Goal: Task Accomplishment & Management: Manage account settings

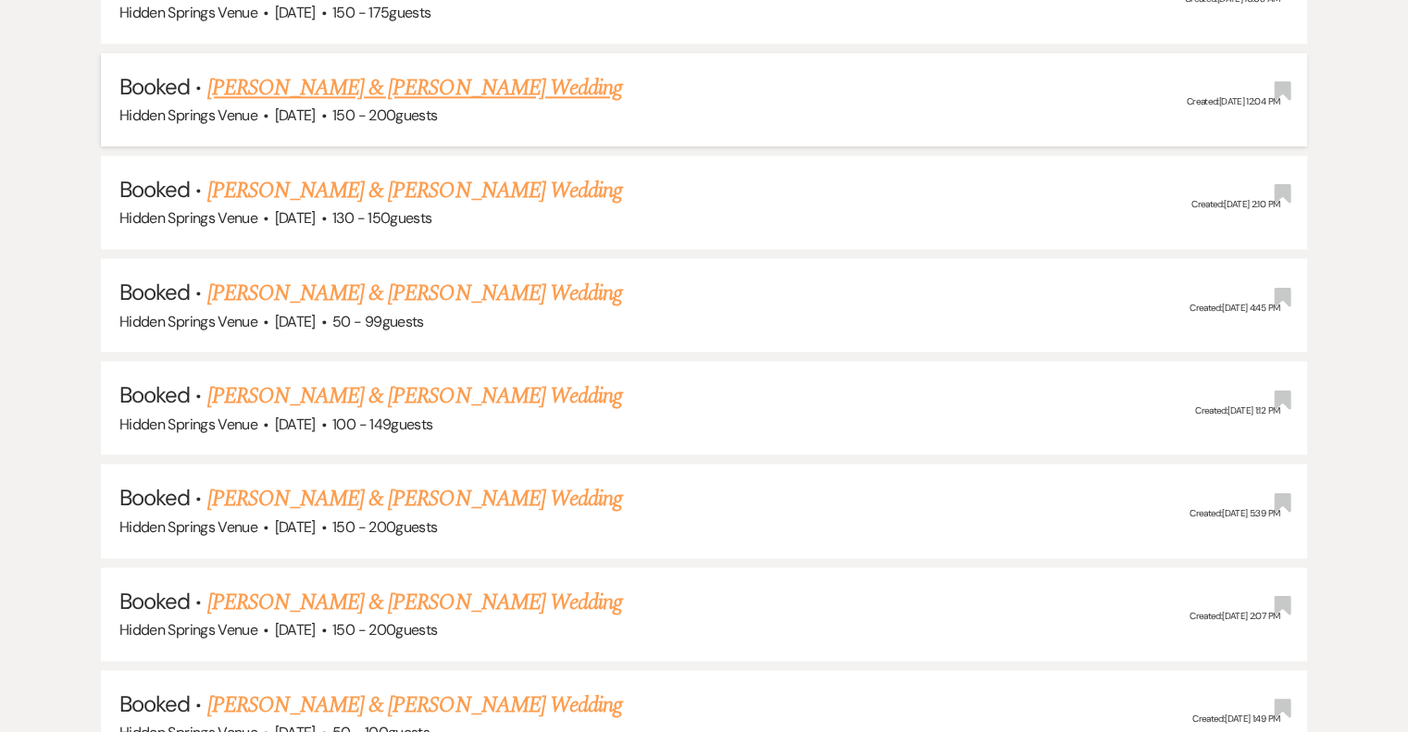
scroll to position [2406, 0]
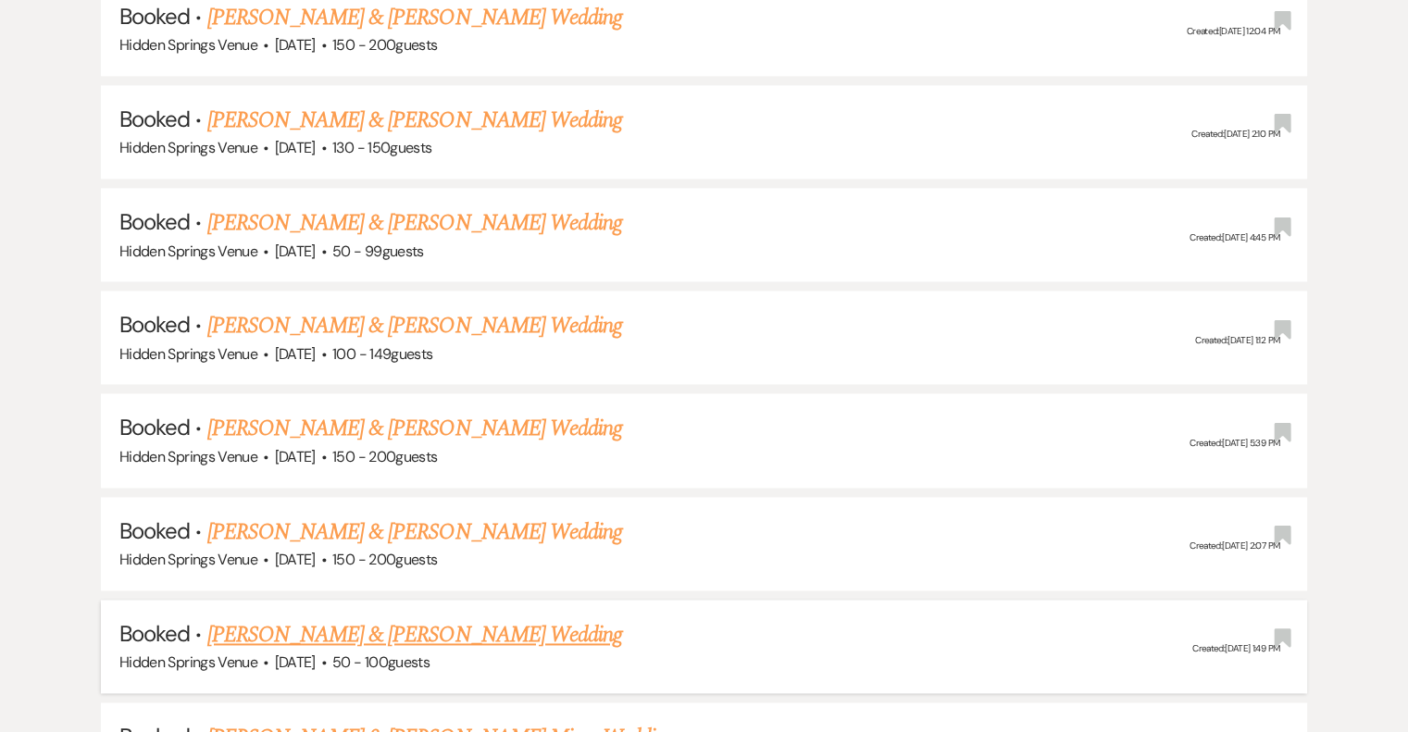
click at [574, 618] on link "[PERSON_NAME] & [PERSON_NAME] Wedding" at bounding box center [414, 634] width 415 height 33
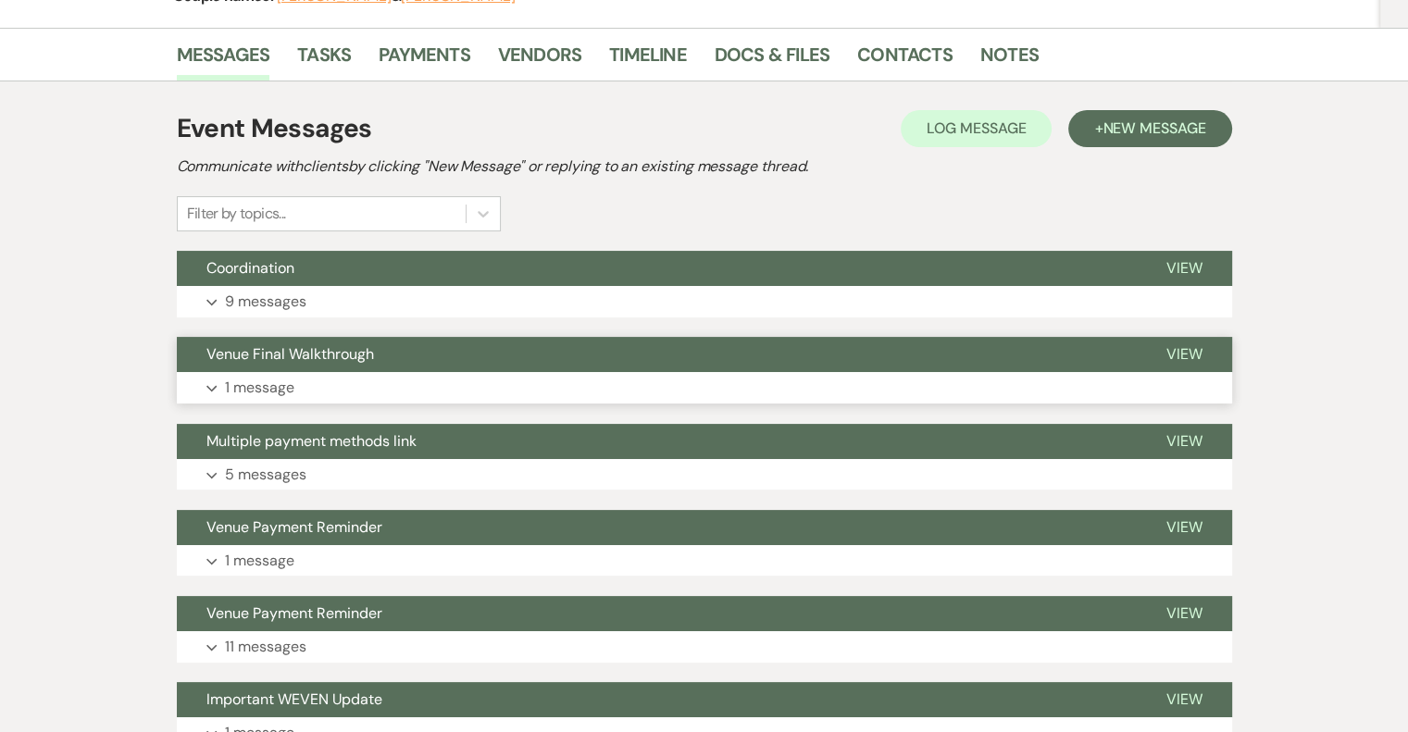
scroll to position [278, 0]
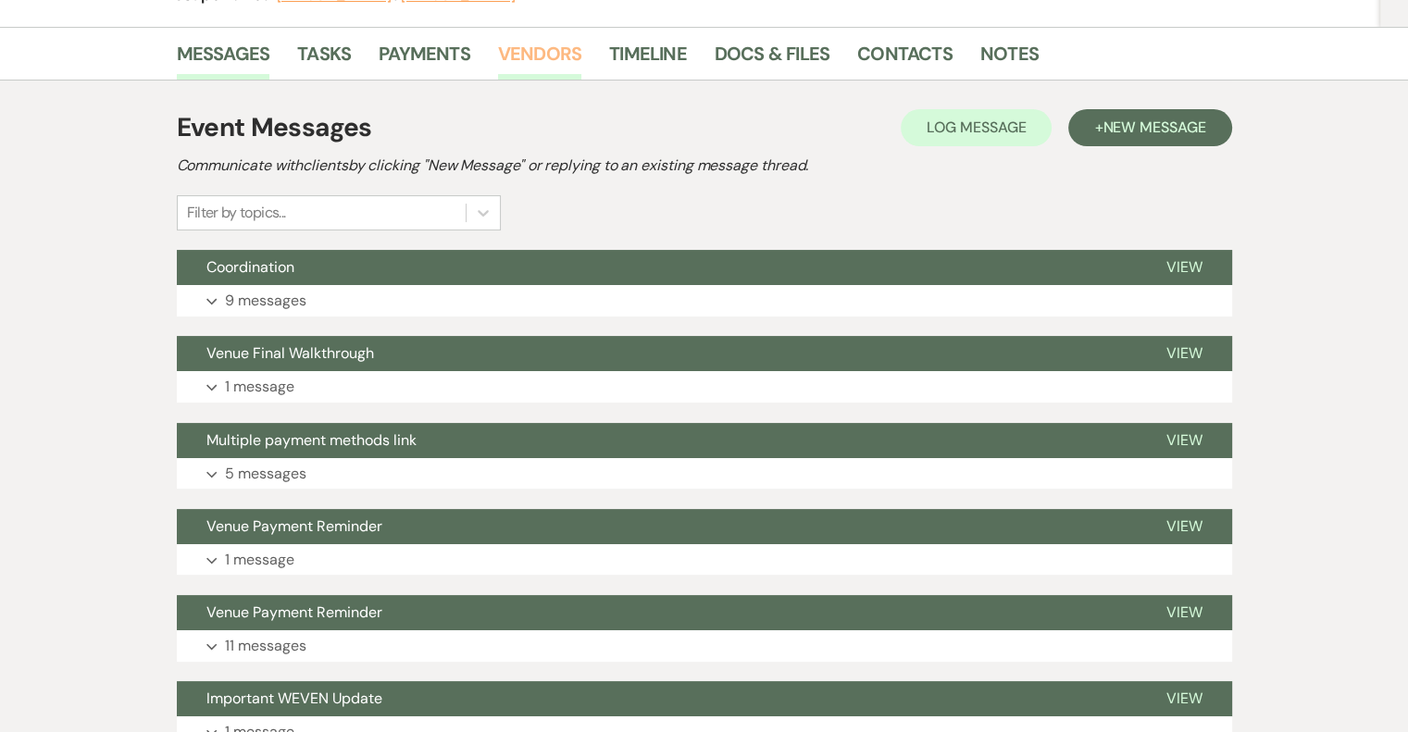
click at [529, 55] on link "Vendors" at bounding box center [539, 59] width 83 height 41
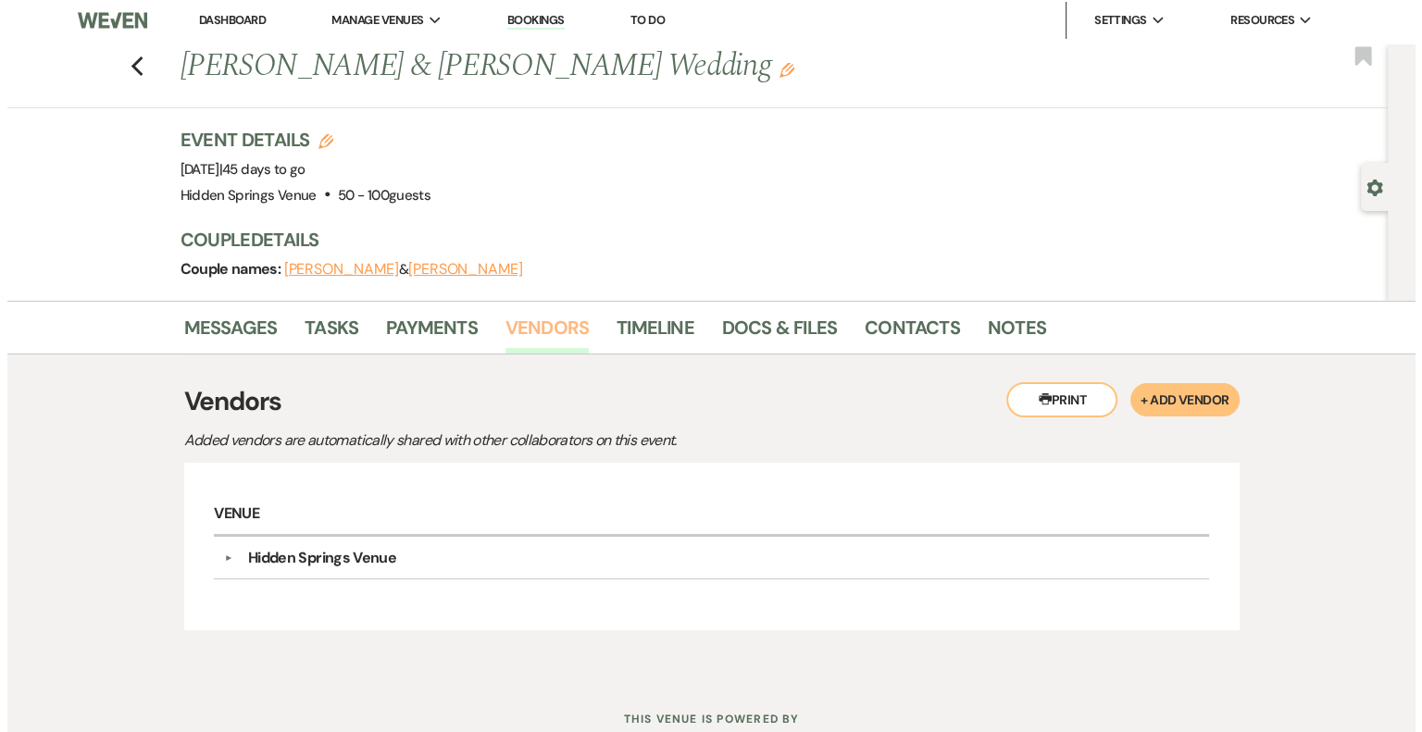
scroll to position [66, 0]
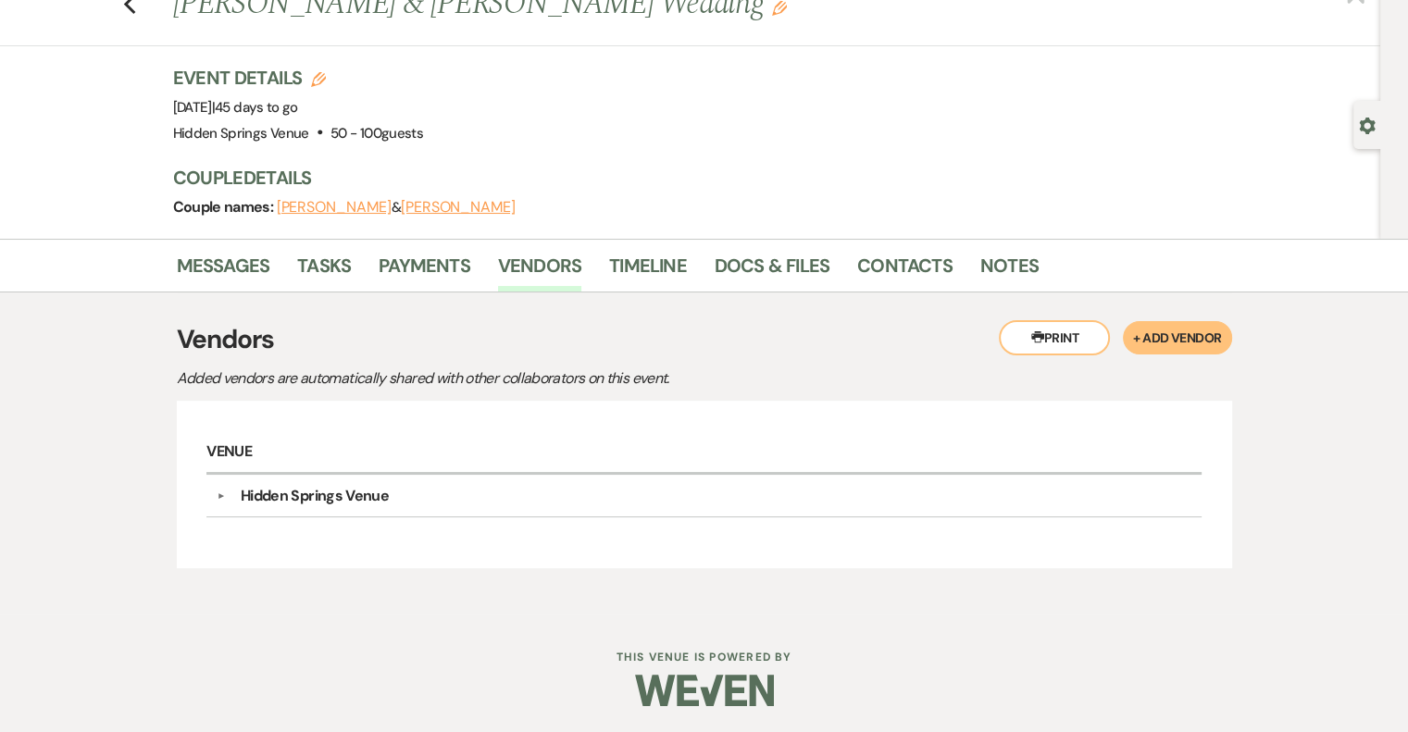
click at [1162, 340] on button "+ Add Vendor" at bounding box center [1177, 337] width 108 height 33
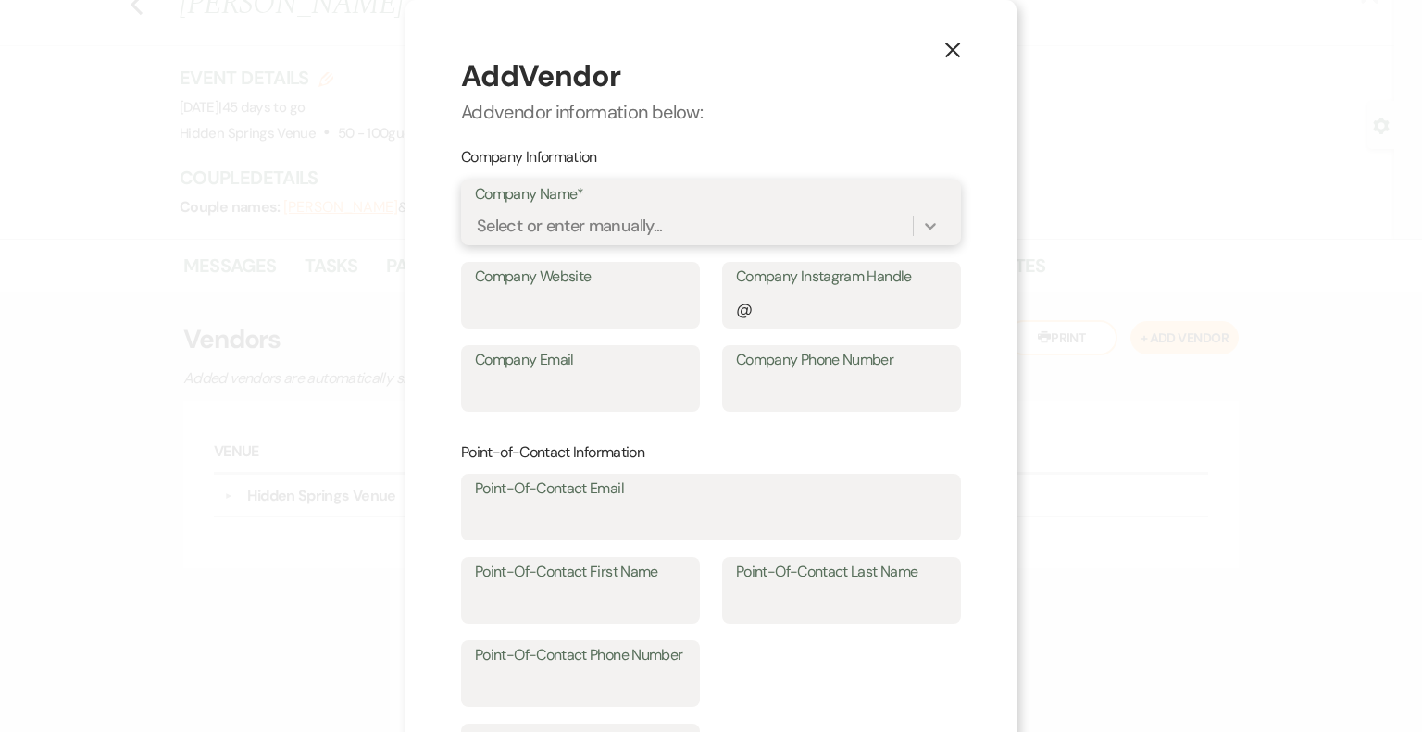
click at [925, 229] on icon at bounding box center [930, 226] width 11 height 6
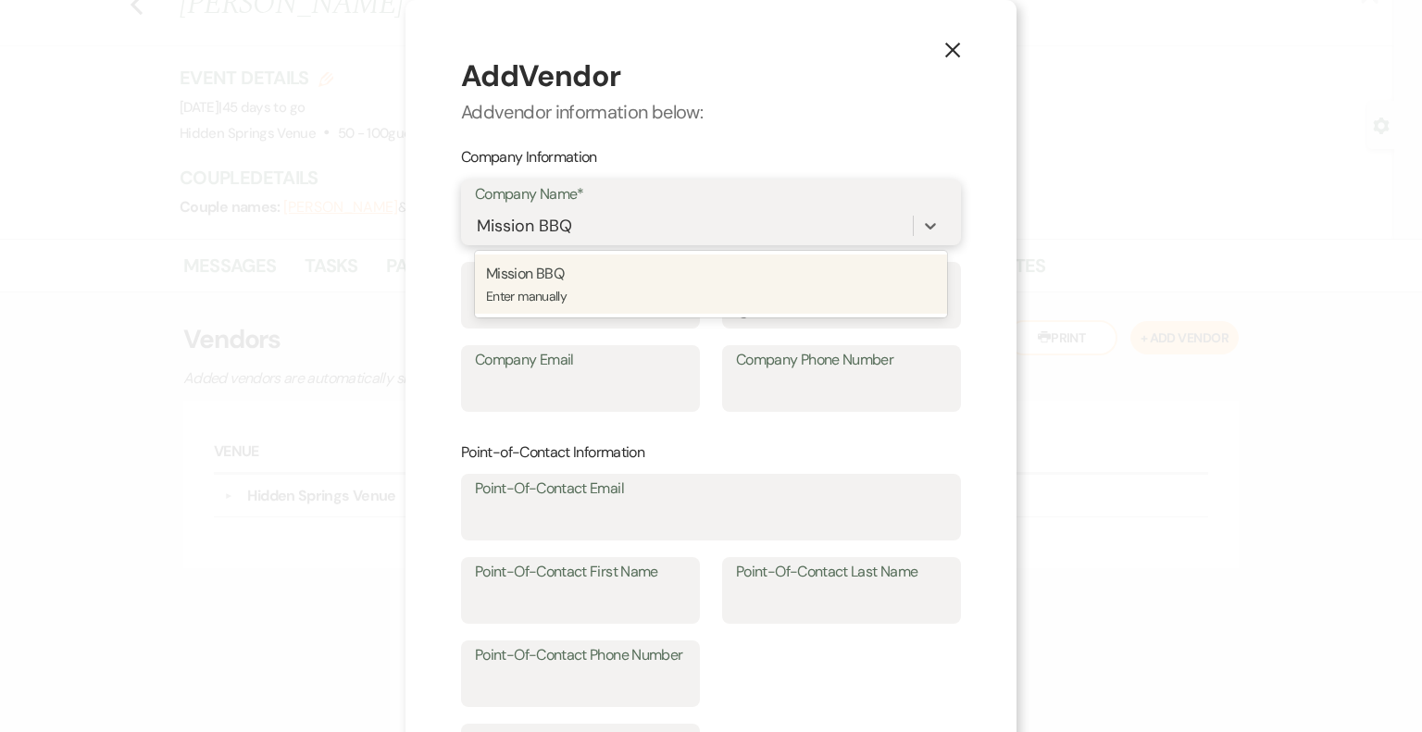
type input "Mission BBQ"
click at [995, 163] on div "X Add Vendor Add vendor information below: Company Information Company Name* op…" at bounding box center [710, 561] width 611 height 1122
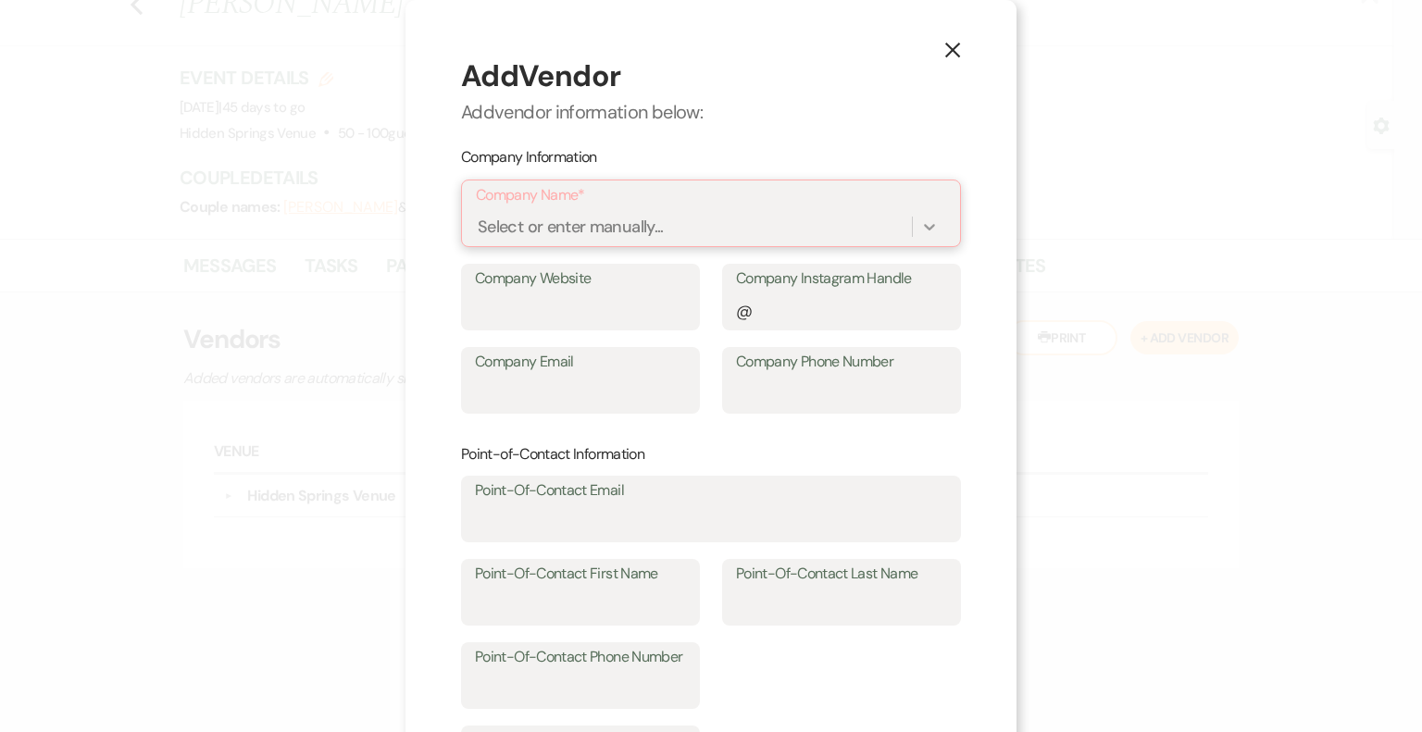
click at [924, 229] on icon at bounding box center [929, 227] width 11 height 6
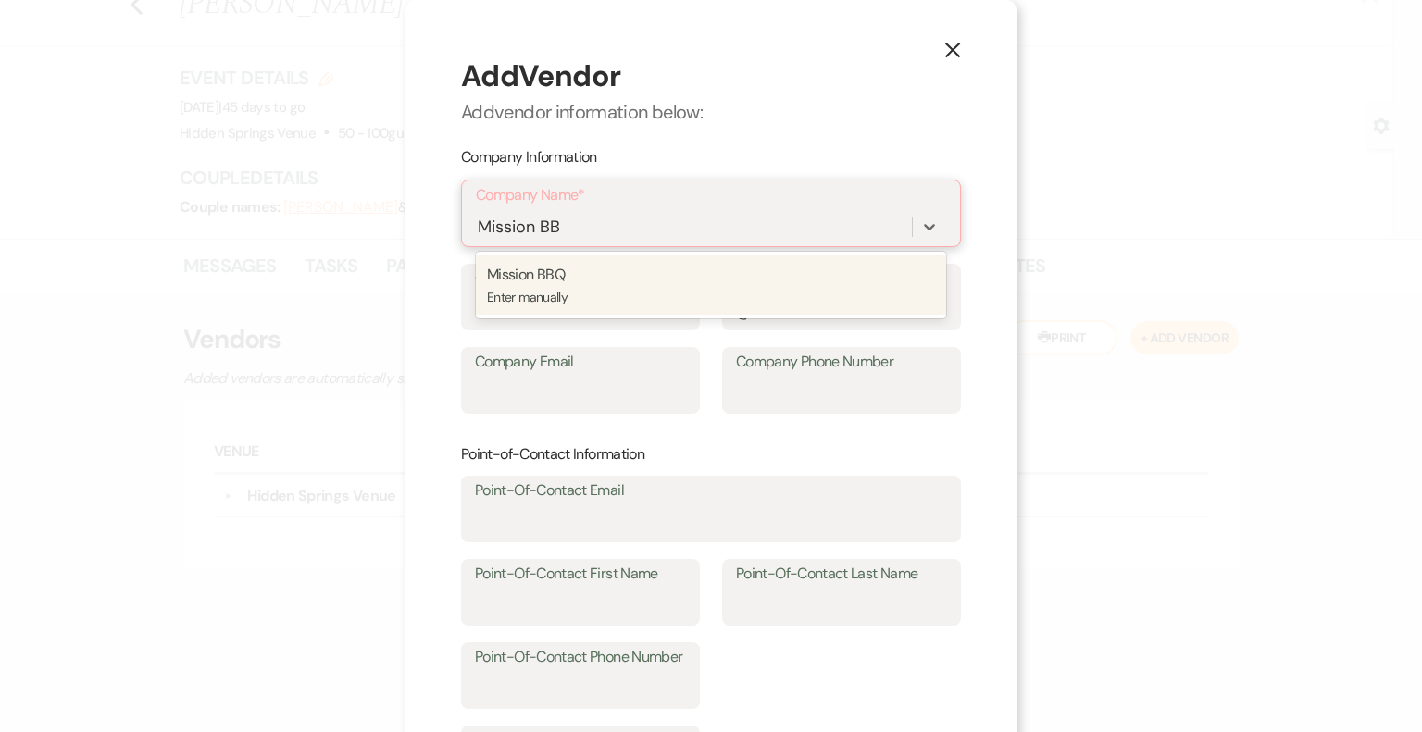
type input "Mission BBQ"
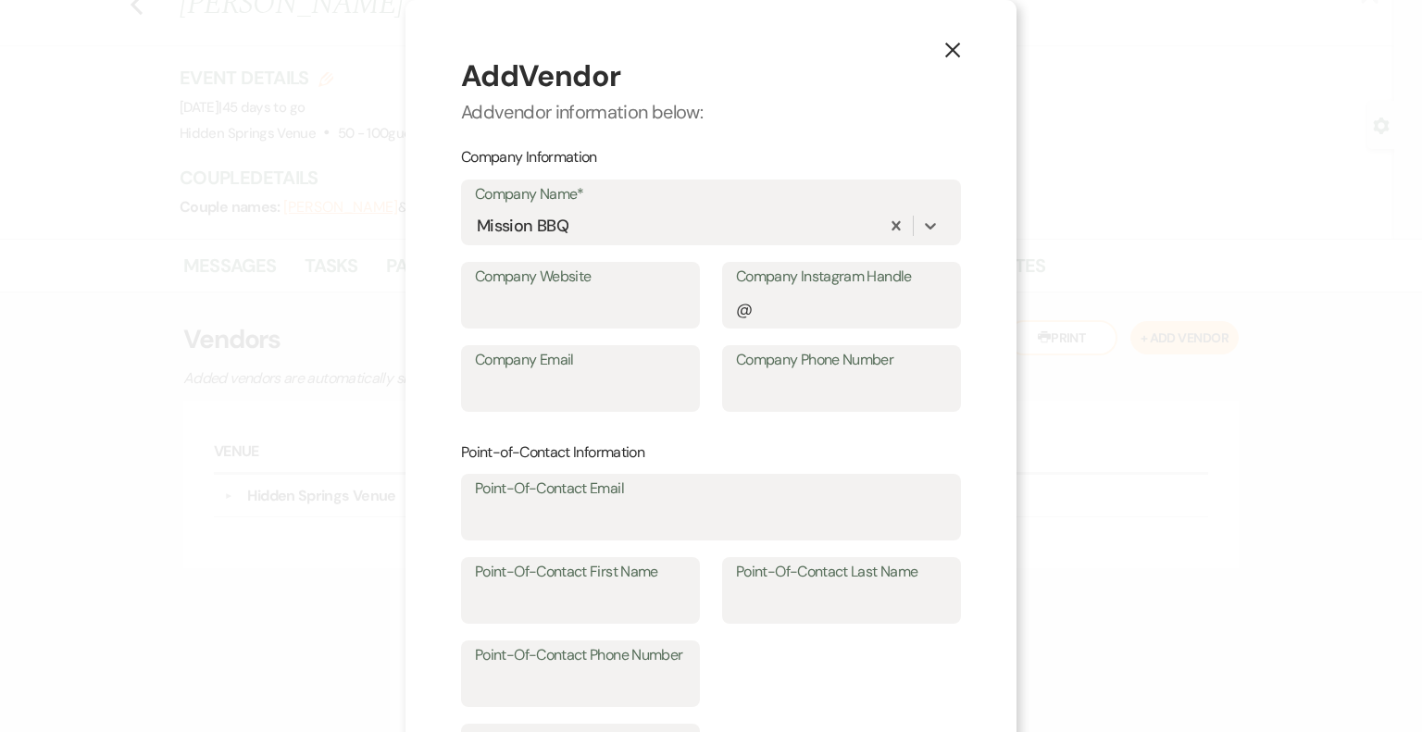
click at [996, 240] on div "X Add Vendor Add vendor information below: Company Information Company Name* op…" at bounding box center [710, 561] width 611 height 1122
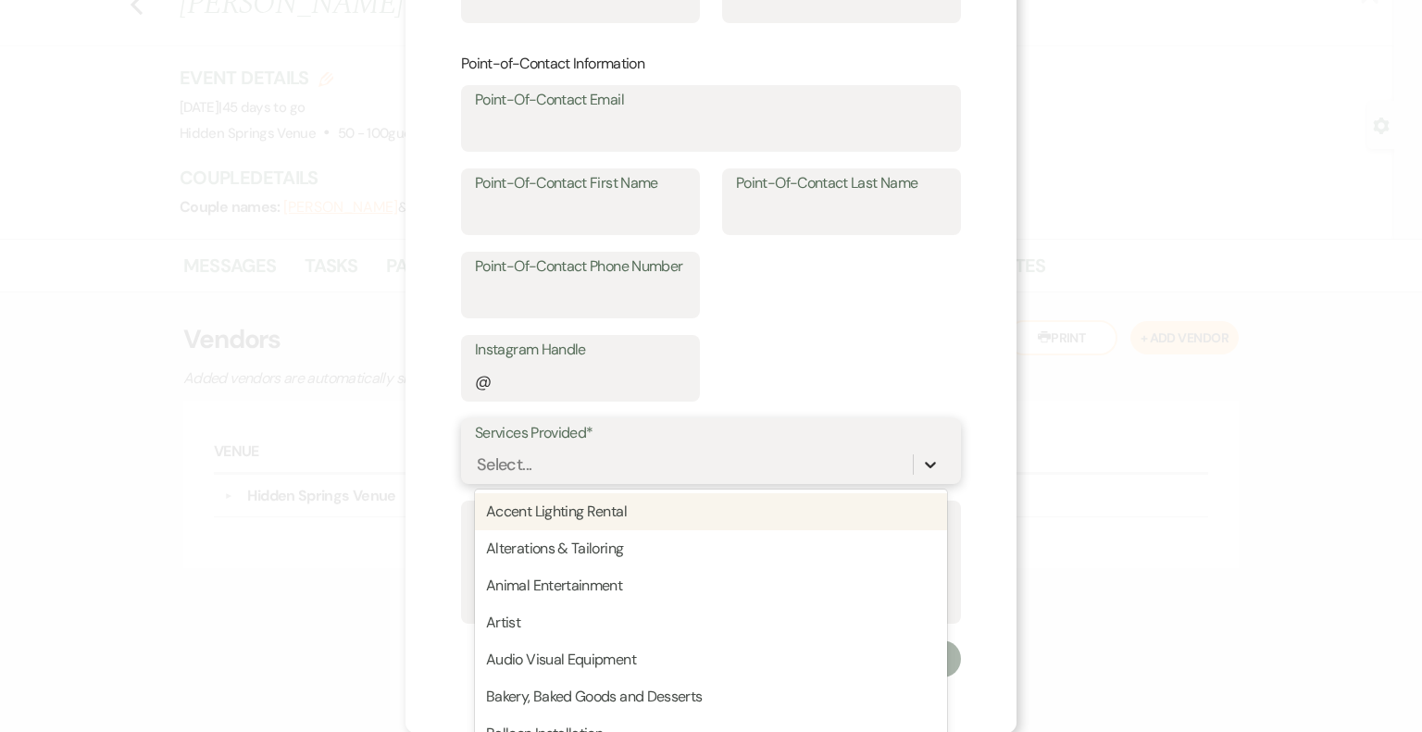
scroll to position [423, 0]
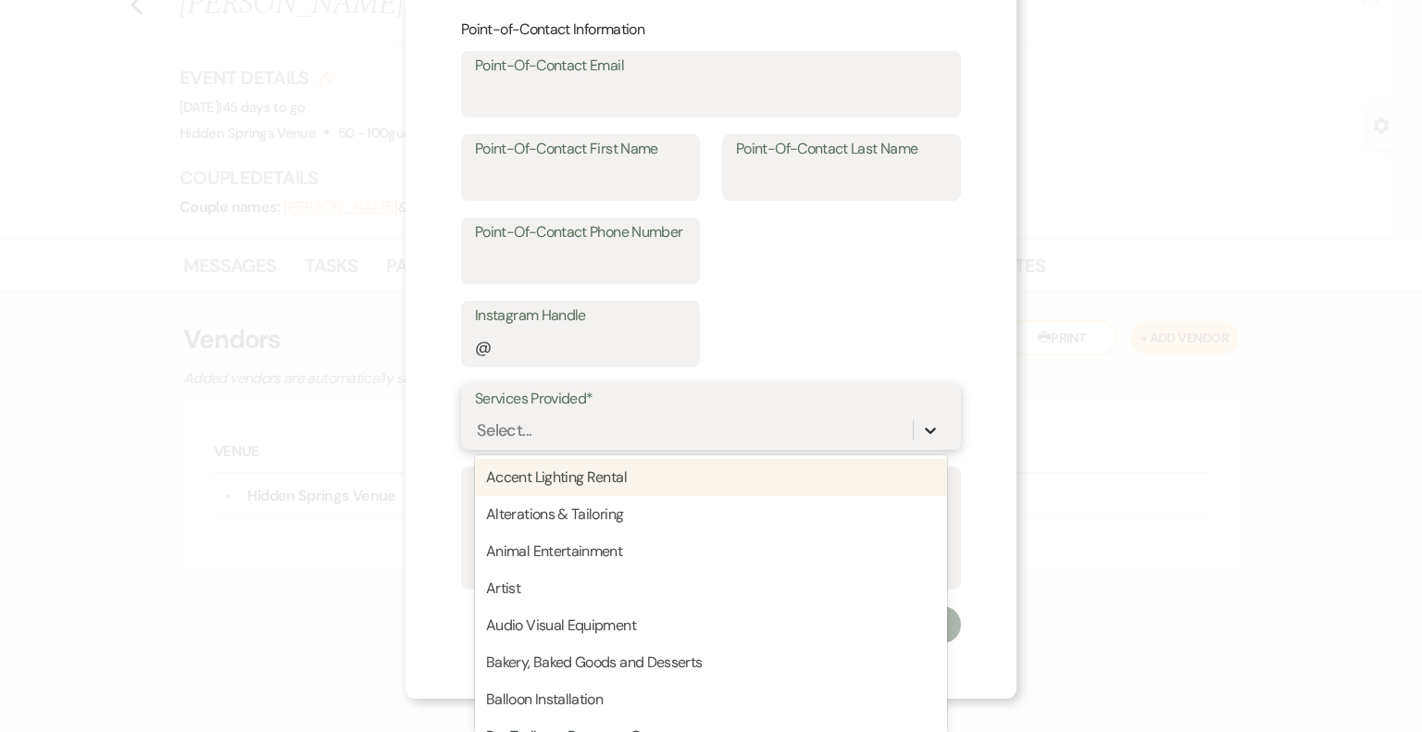
click at [922, 448] on div "option Accent Lighting Rental focused, 1 of 95. 95 results available. Use Up an…" at bounding box center [711, 430] width 472 height 35
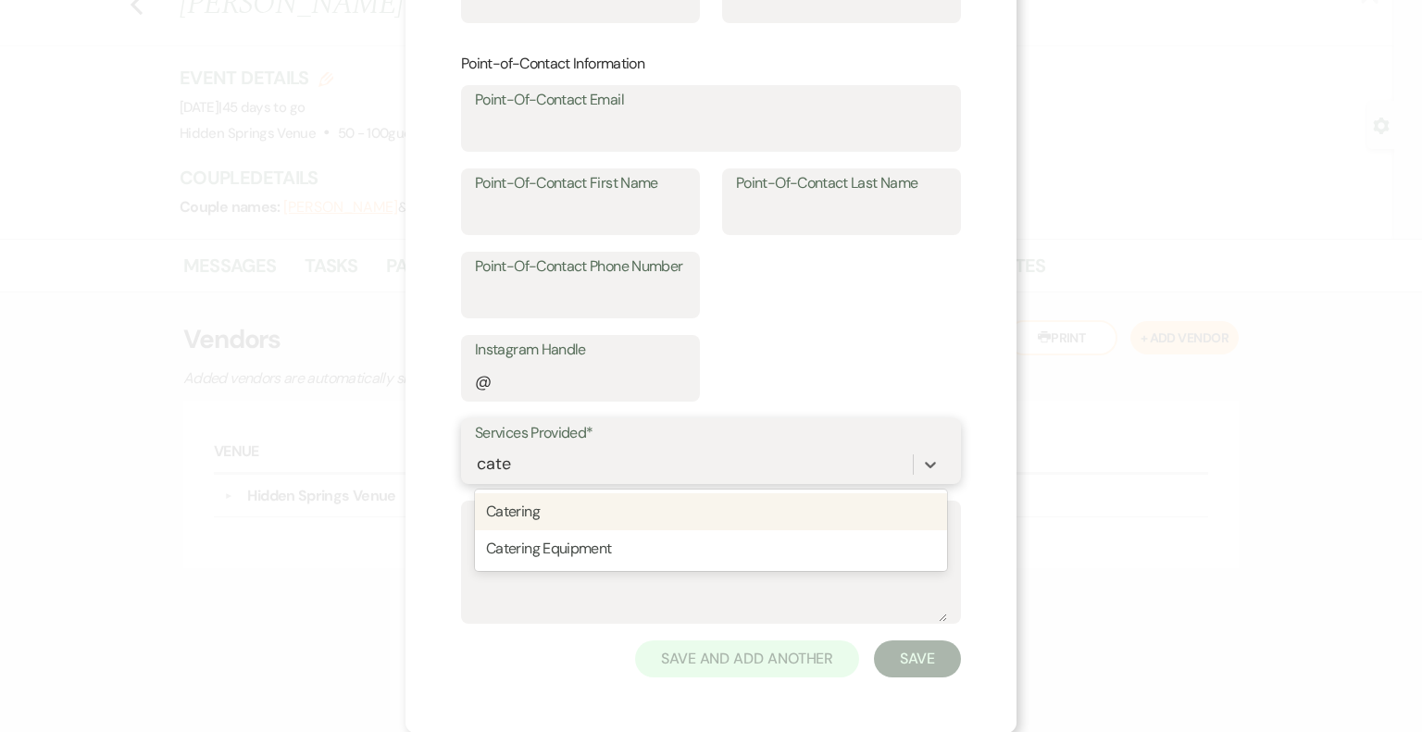
type input "cater"
click at [532, 506] on div "Catering" at bounding box center [711, 511] width 472 height 37
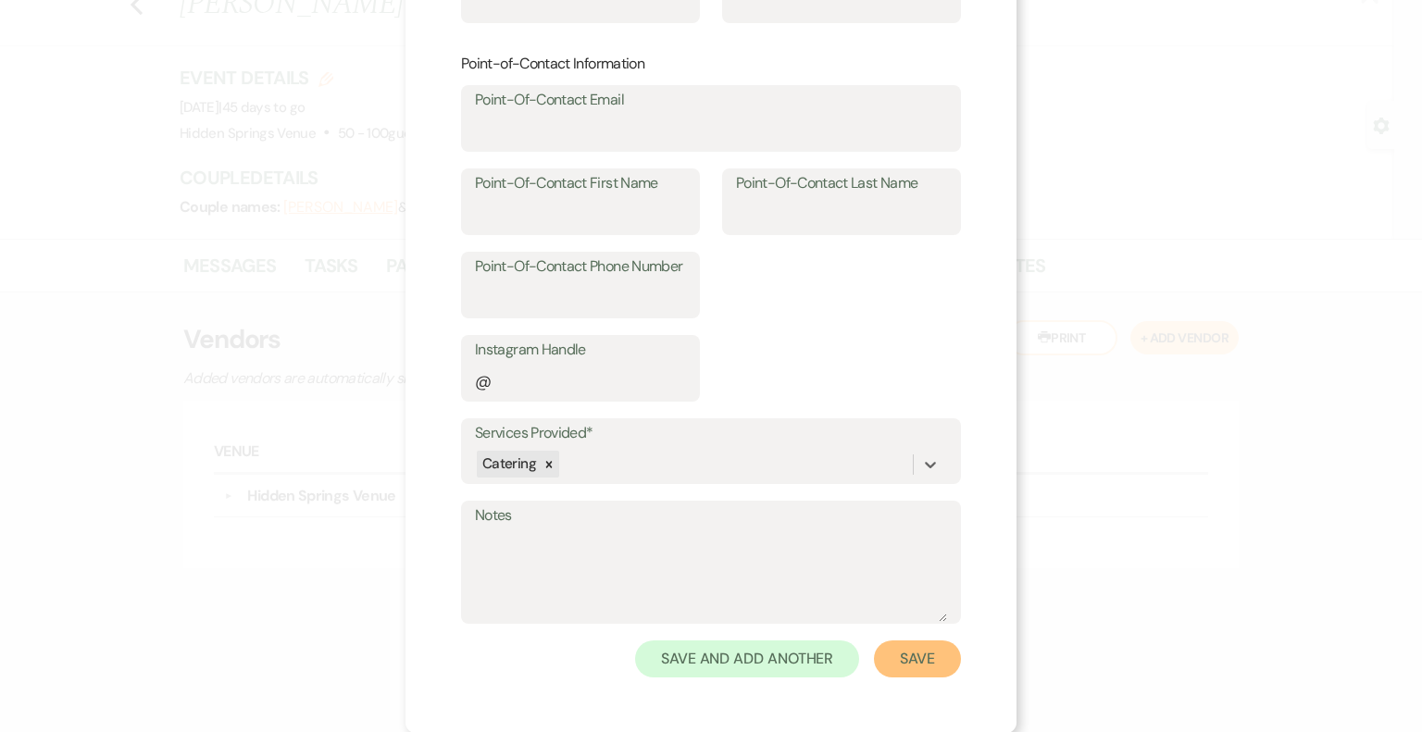
click at [914, 665] on button "Save" at bounding box center [917, 658] width 87 height 37
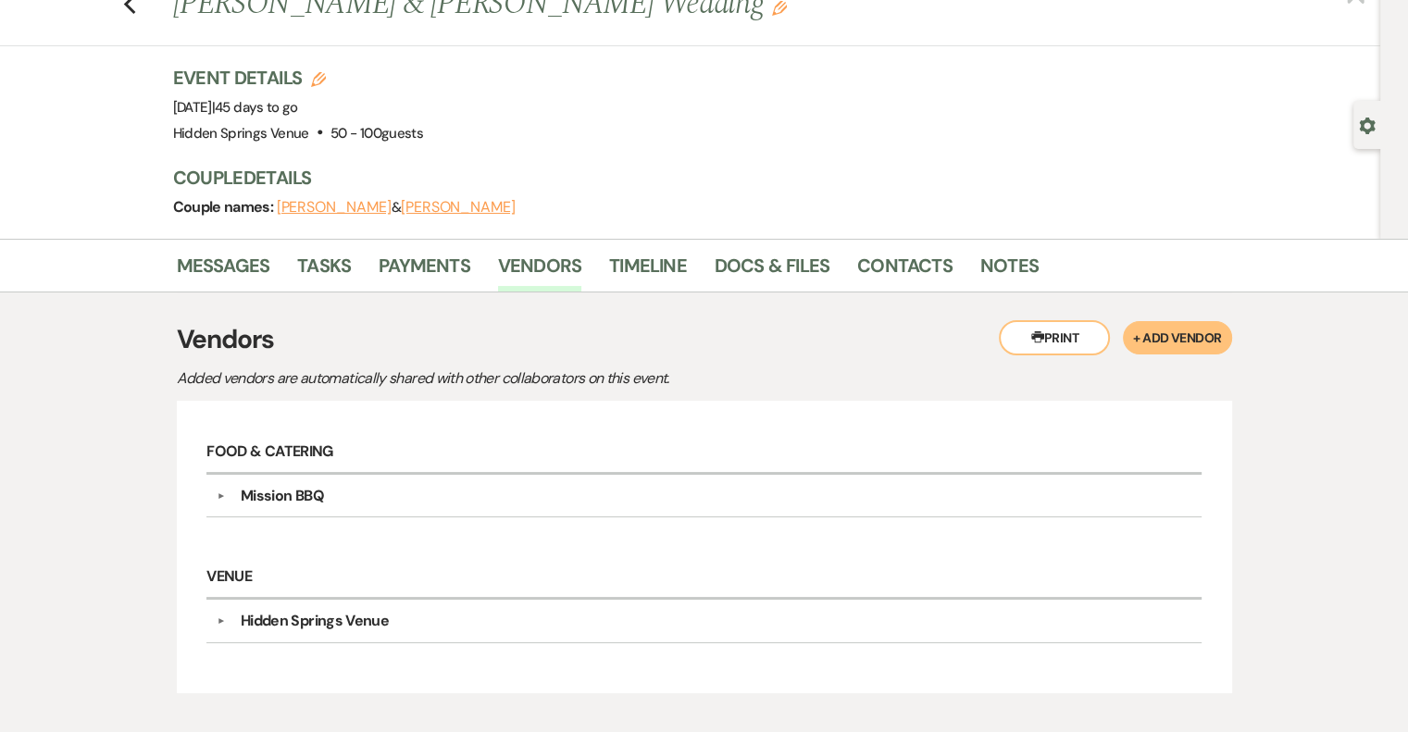
click at [1156, 336] on button "+ Add Vendor" at bounding box center [1177, 337] width 108 height 33
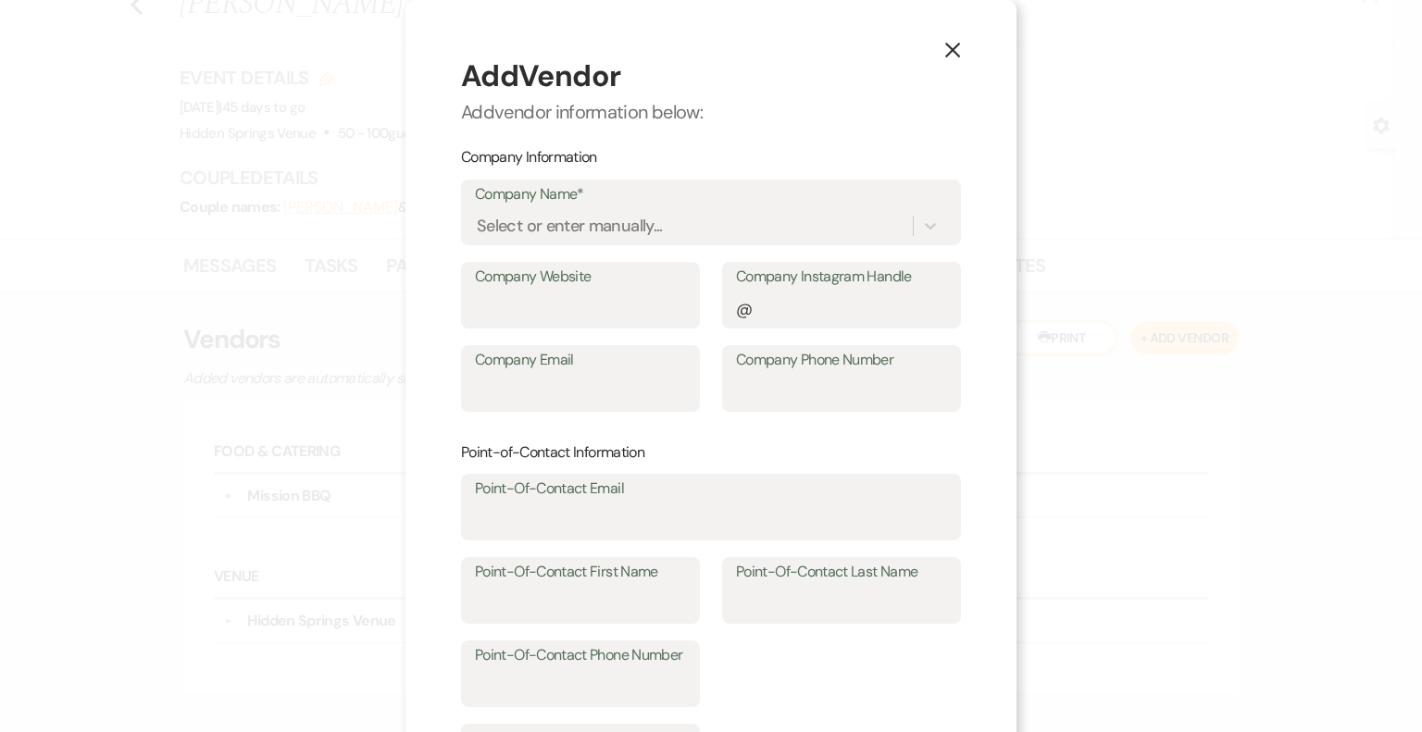
click at [946, 47] on icon "X" at bounding box center [952, 50] width 17 height 17
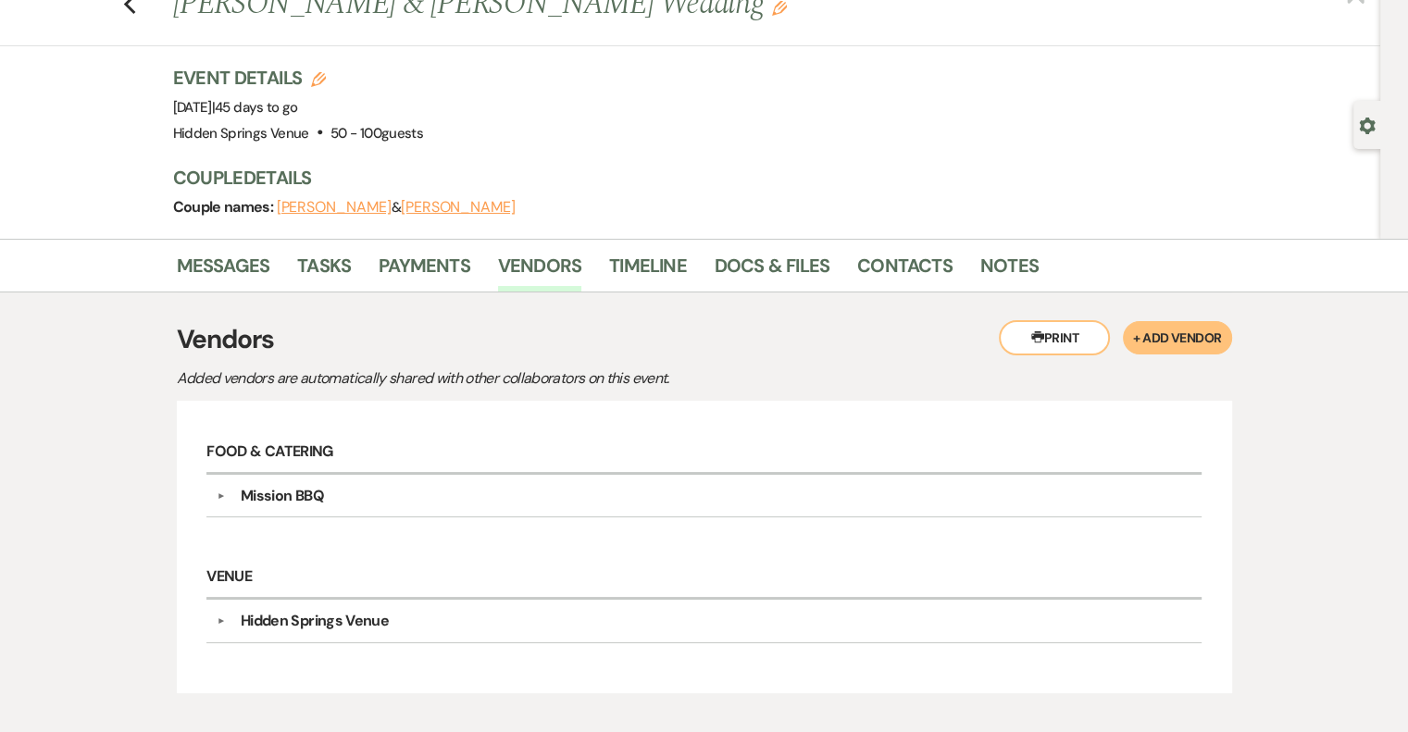
click at [1152, 329] on button "+ Add Vendor" at bounding box center [1177, 337] width 108 height 33
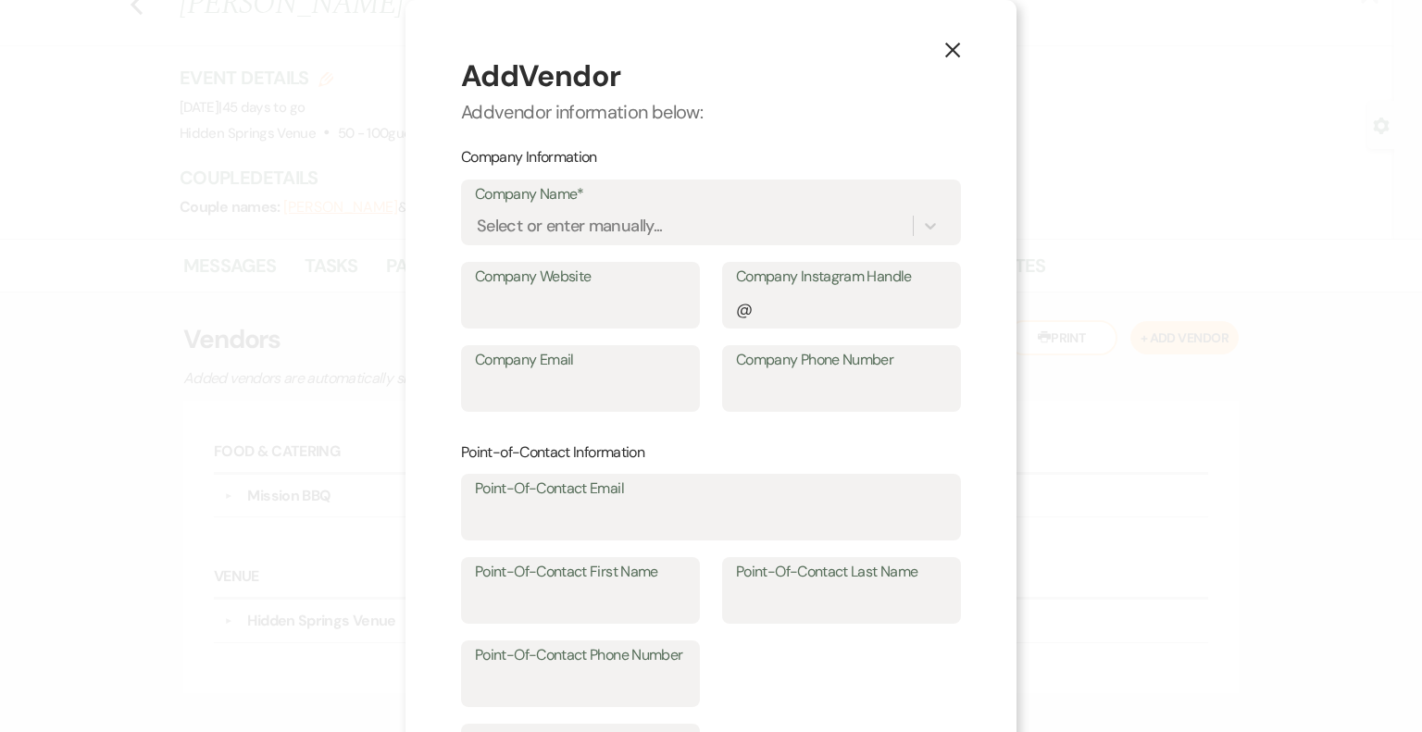
click at [945, 52] on use "button" at bounding box center [952, 50] width 15 height 15
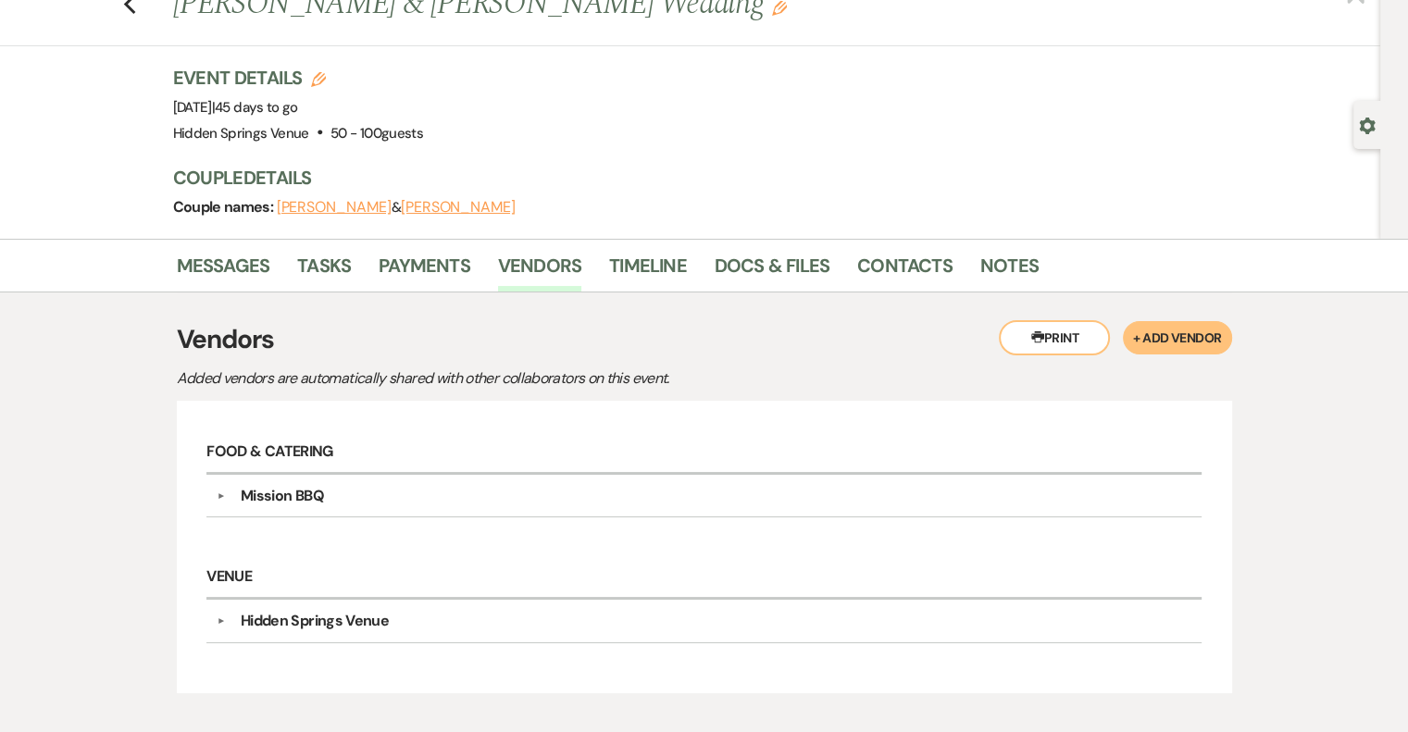
click at [1155, 332] on button "+ Add Vendor" at bounding box center [1177, 337] width 108 height 33
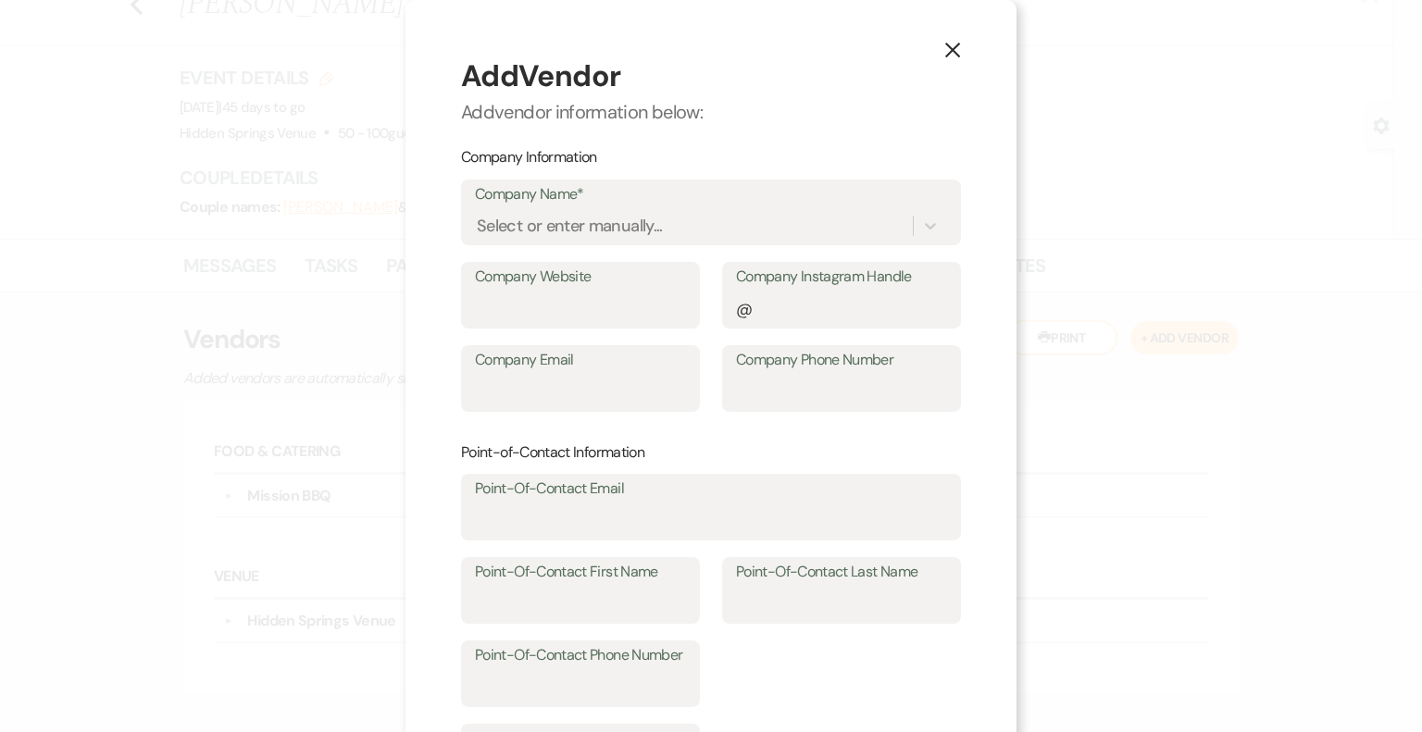
click at [950, 51] on icon "X" at bounding box center [952, 50] width 17 height 17
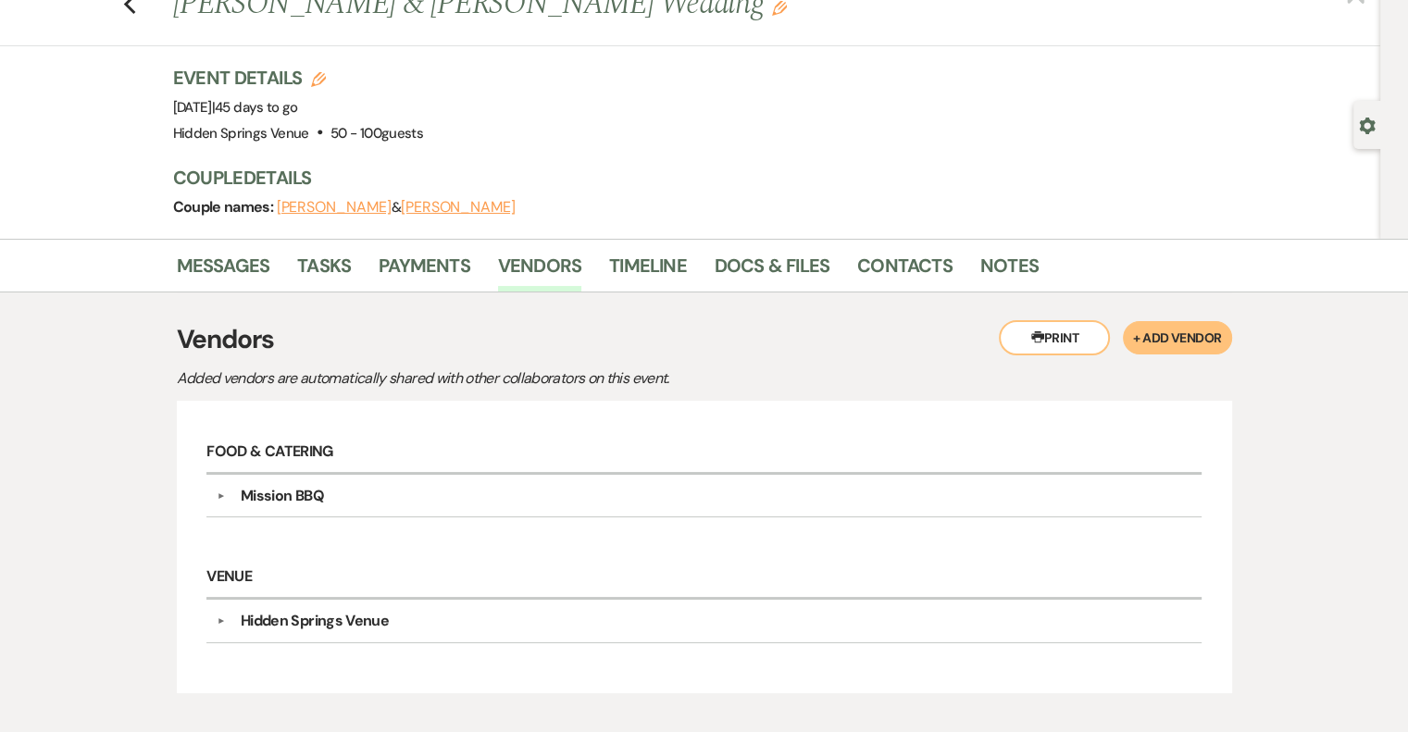
click at [1148, 336] on button "+ Add Vendor" at bounding box center [1177, 337] width 108 height 33
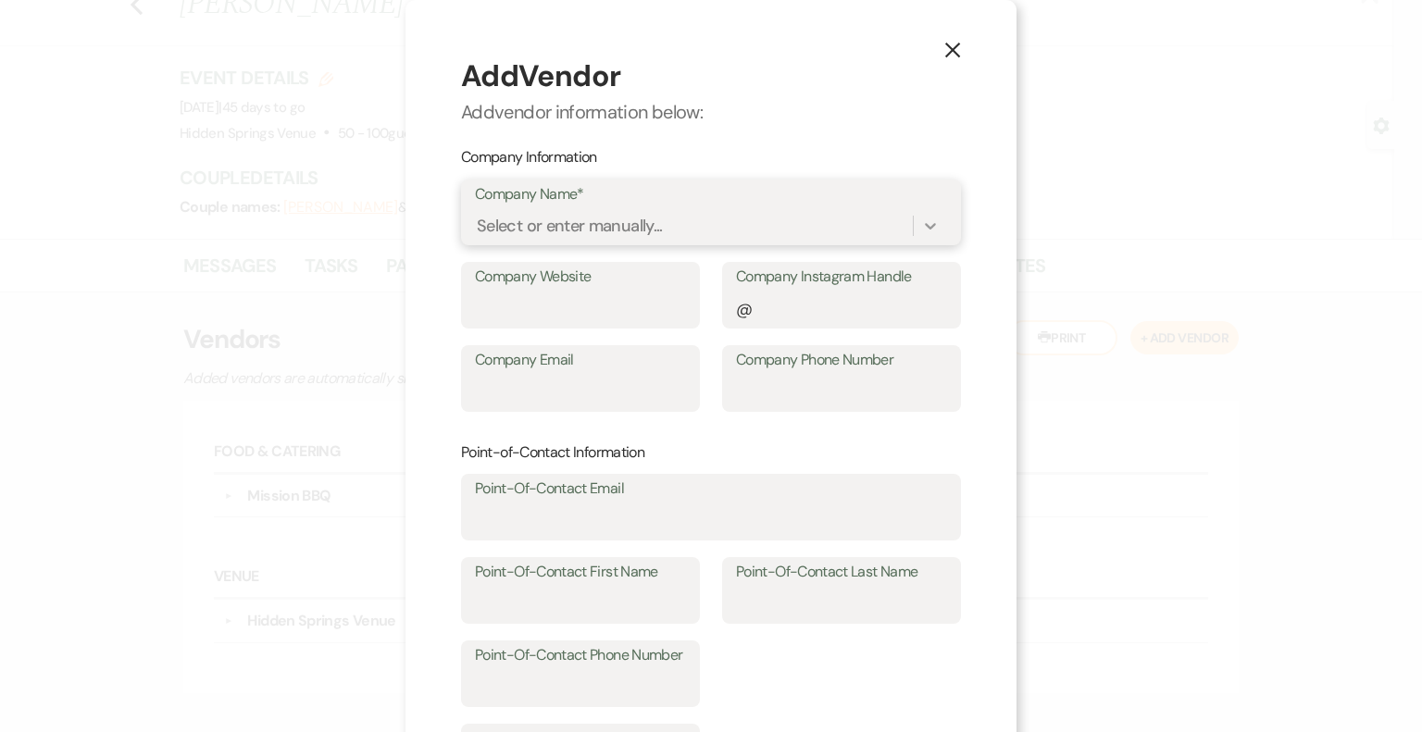
click at [921, 221] on icon at bounding box center [930, 226] width 19 height 19
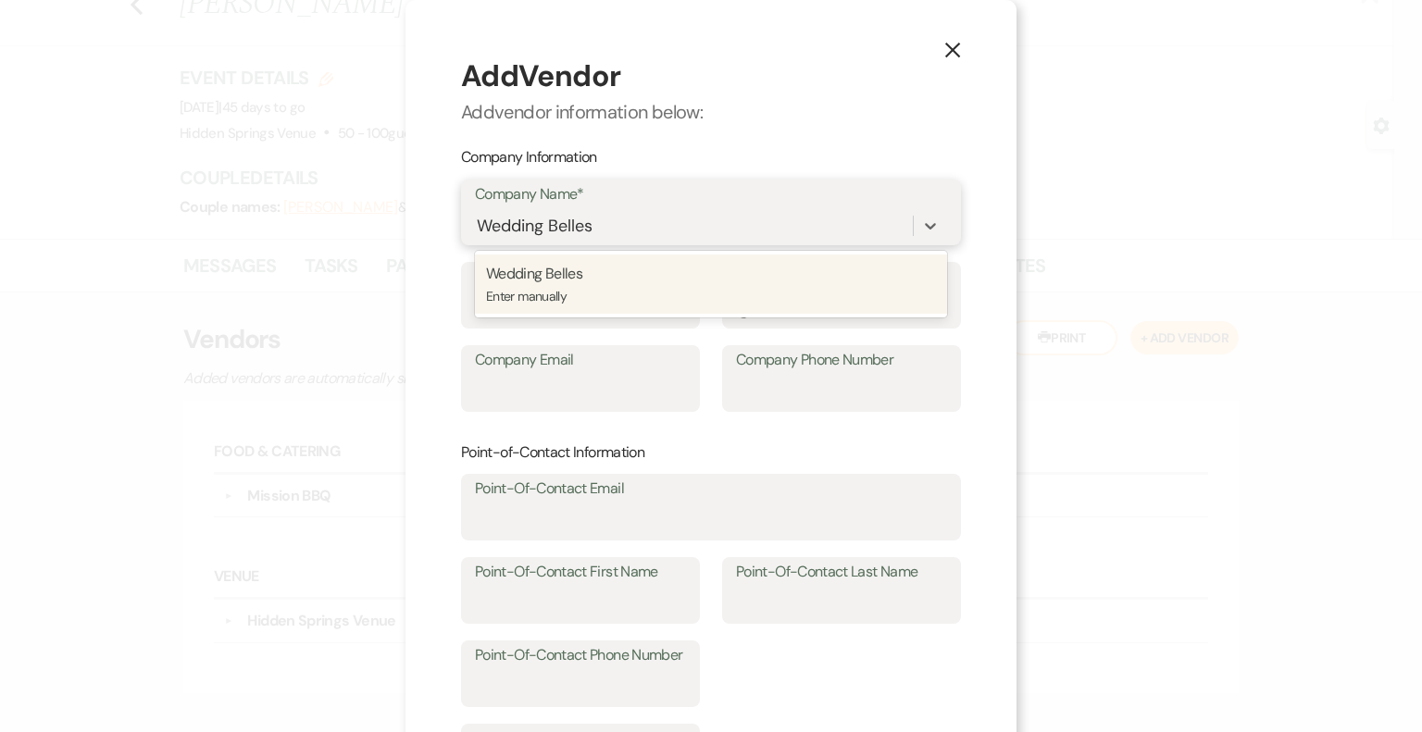
type input "Wedding Belles"
click at [992, 281] on div "X Add Vendor Add vendor information below: Company Information Company Name* op…" at bounding box center [710, 561] width 611 height 1122
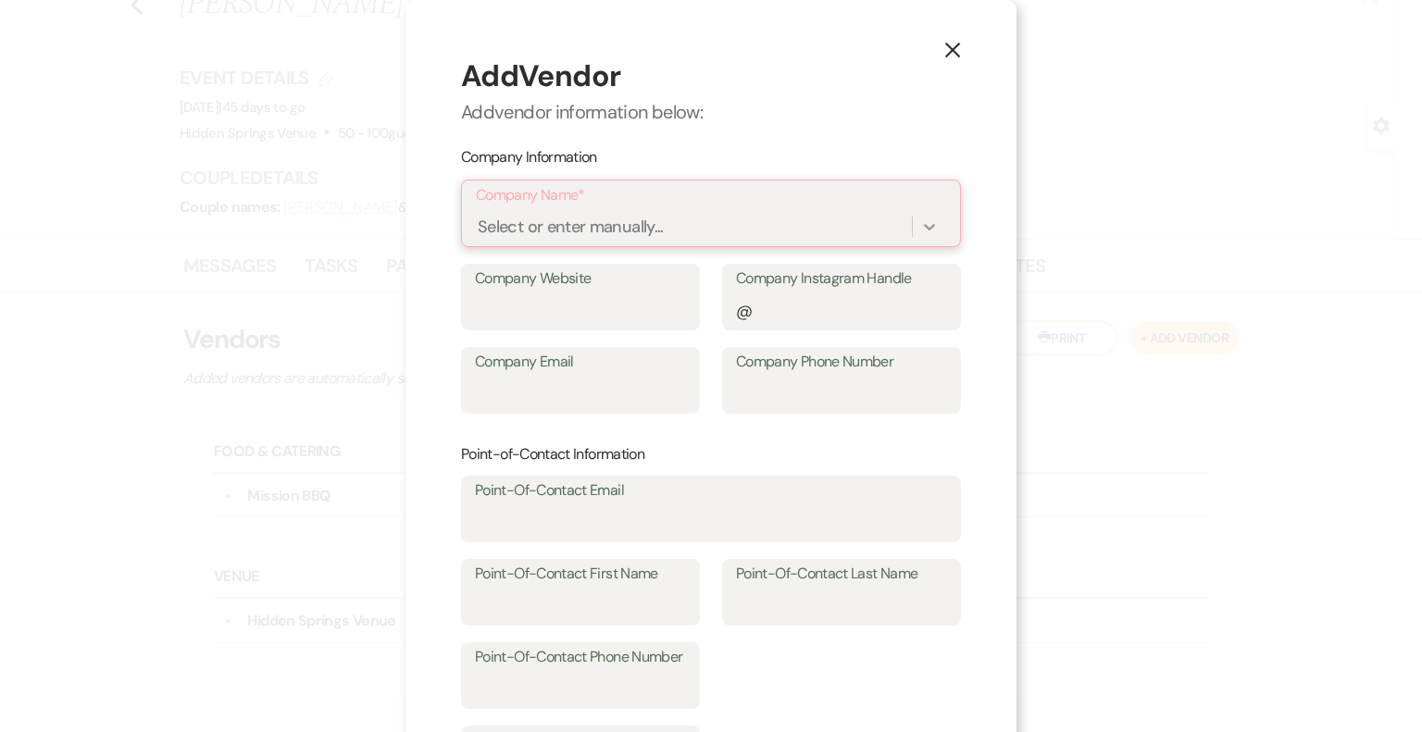
click at [924, 227] on icon at bounding box center [929, 227] width 11 height 6
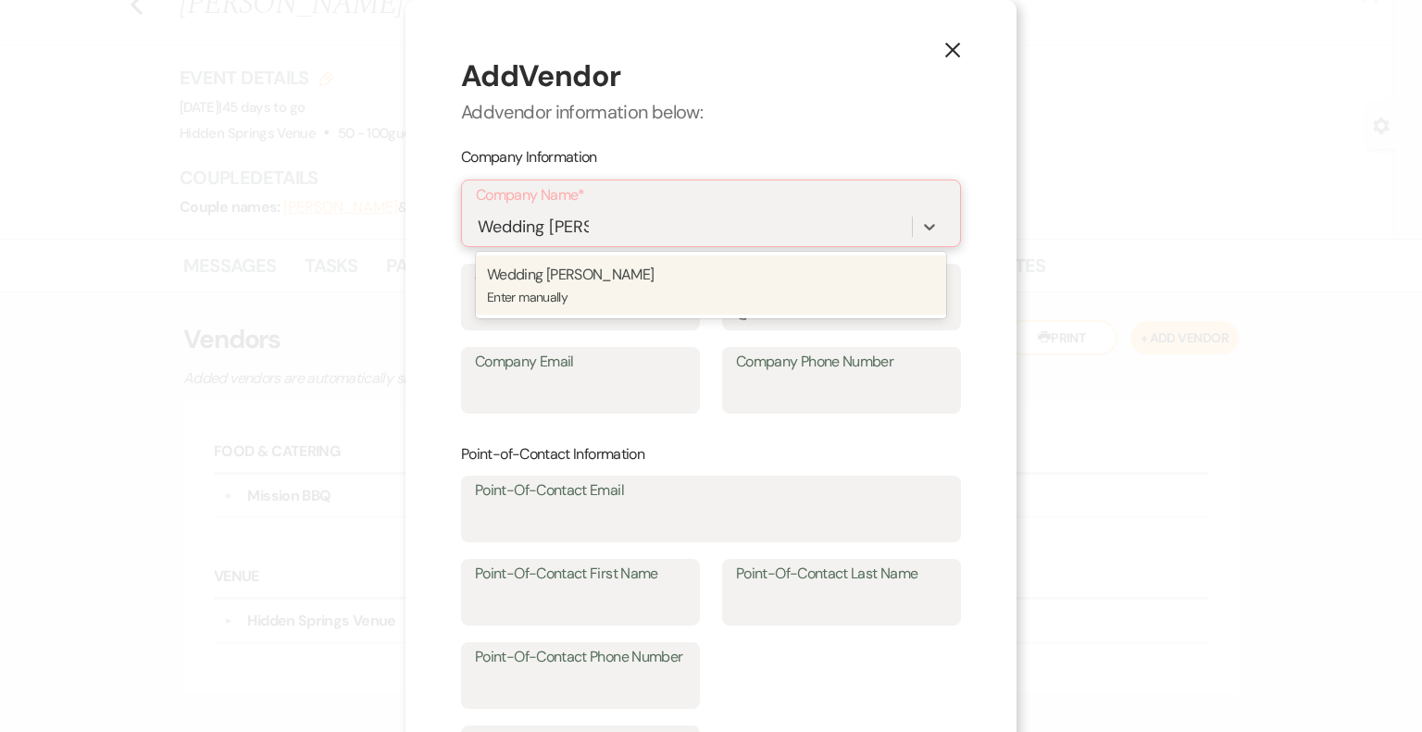
type input "Wedding Belles"
click at [607, 285] on p "Wedding Belles" at bounding box center [711, 275] width 448 height 24
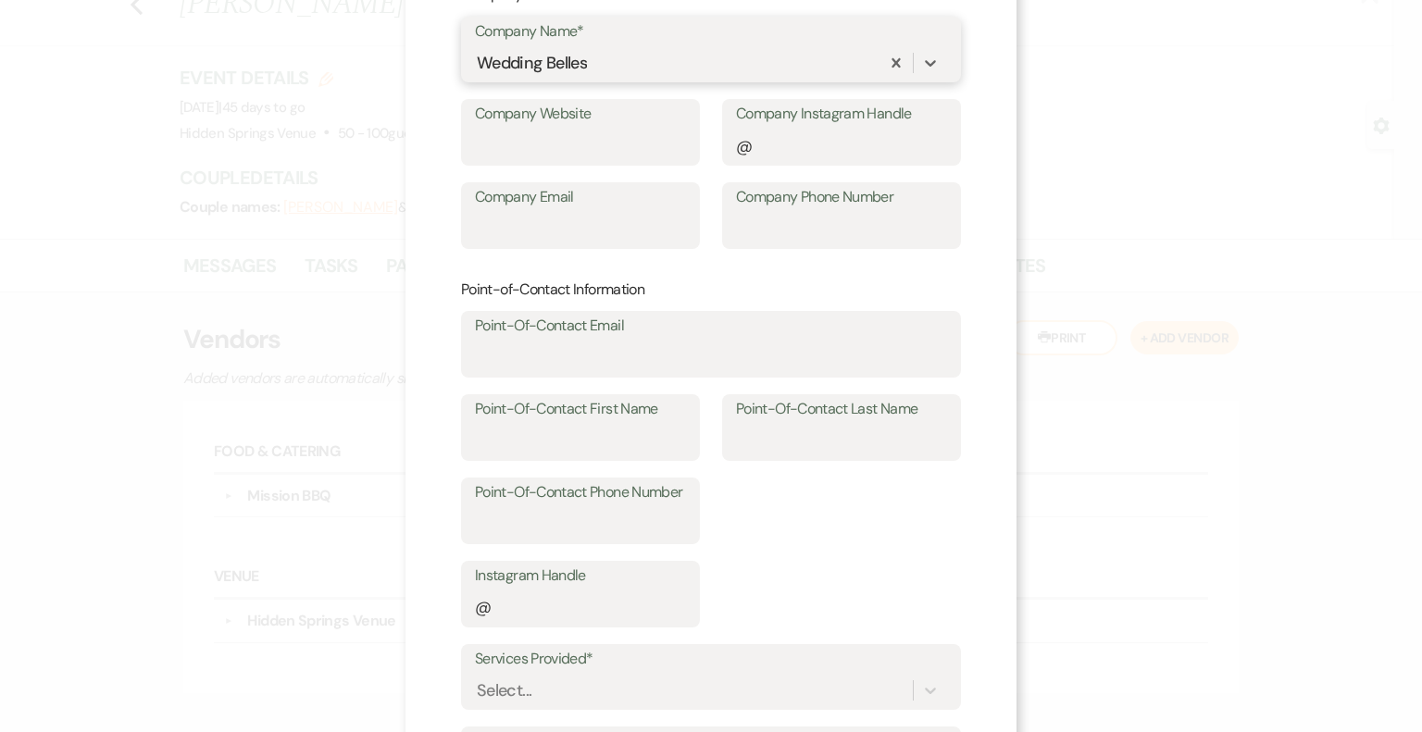
scroll to position [370, 0]
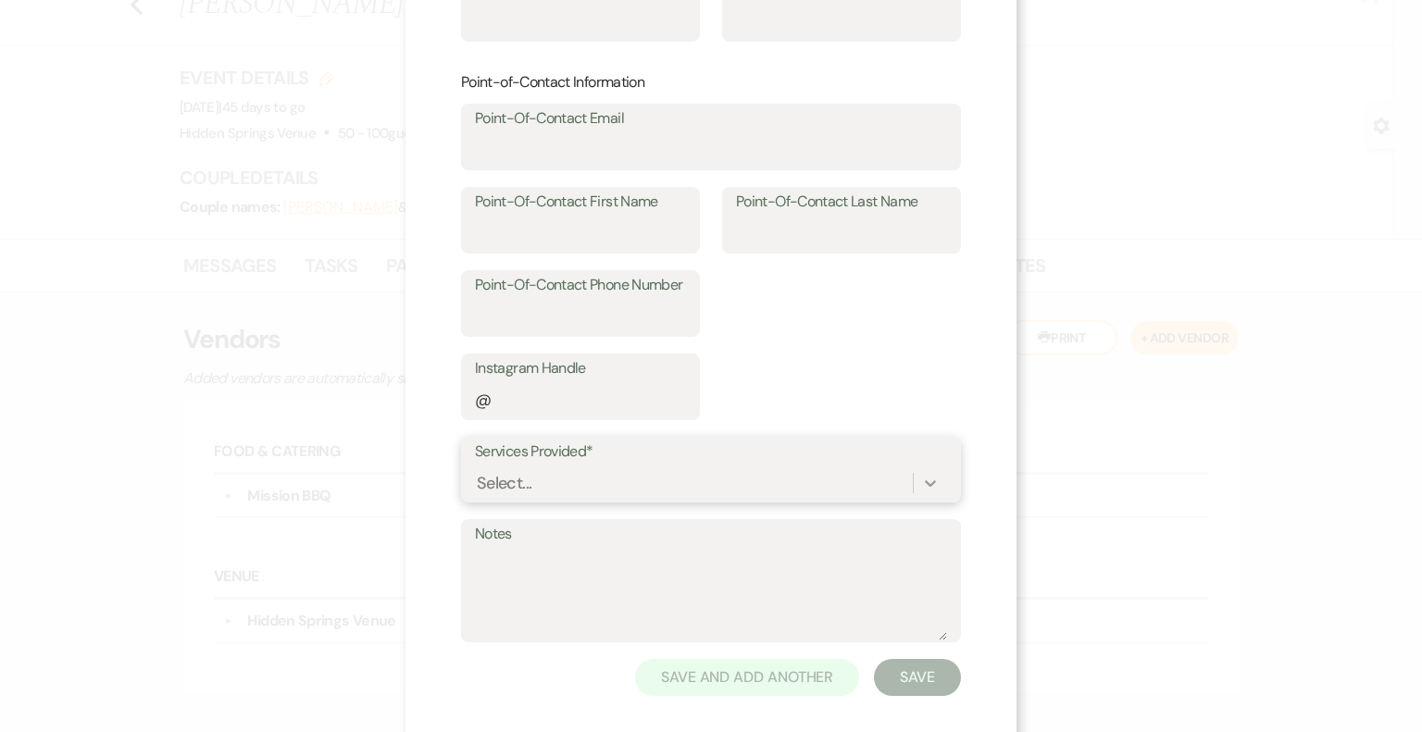
click at [917, 480] on div "Select..." at bounding box center [711, 483] width 472 height 35
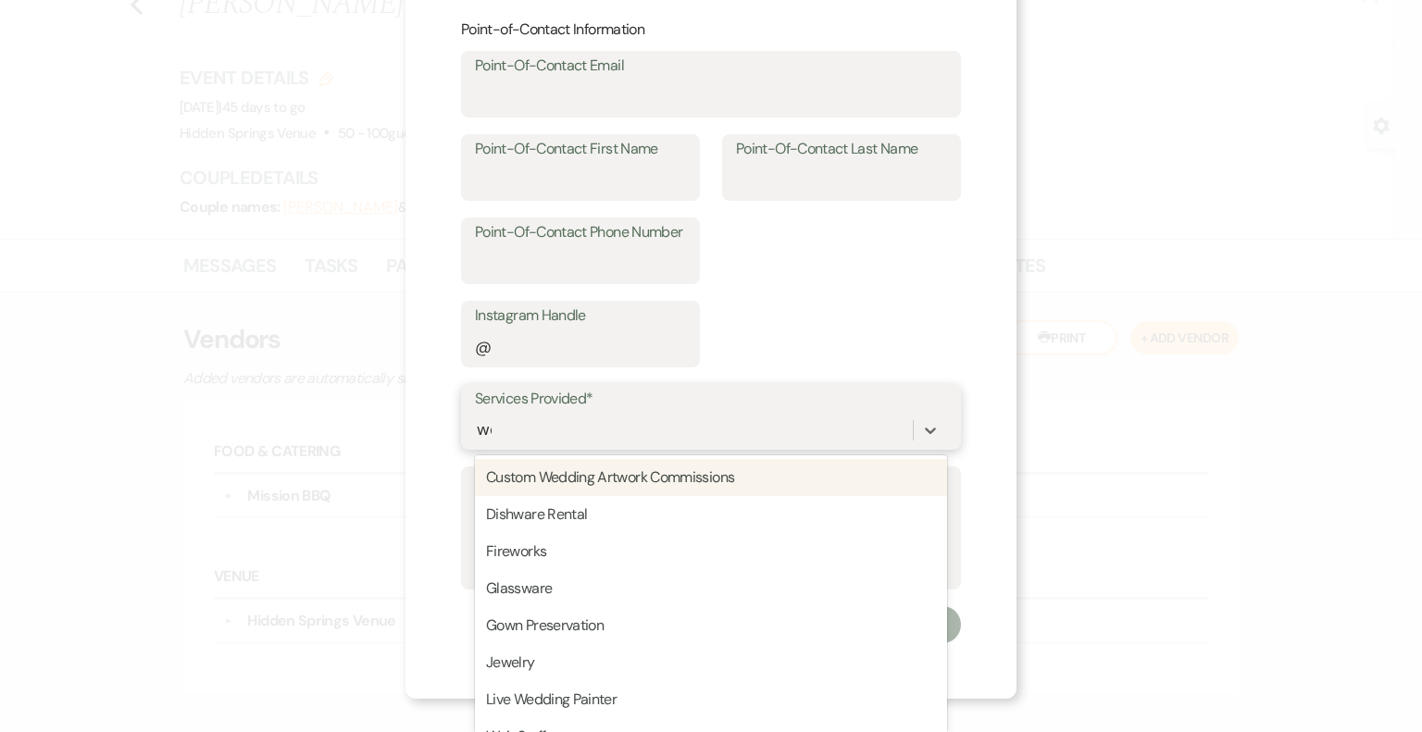
scroll to position [389, 0]
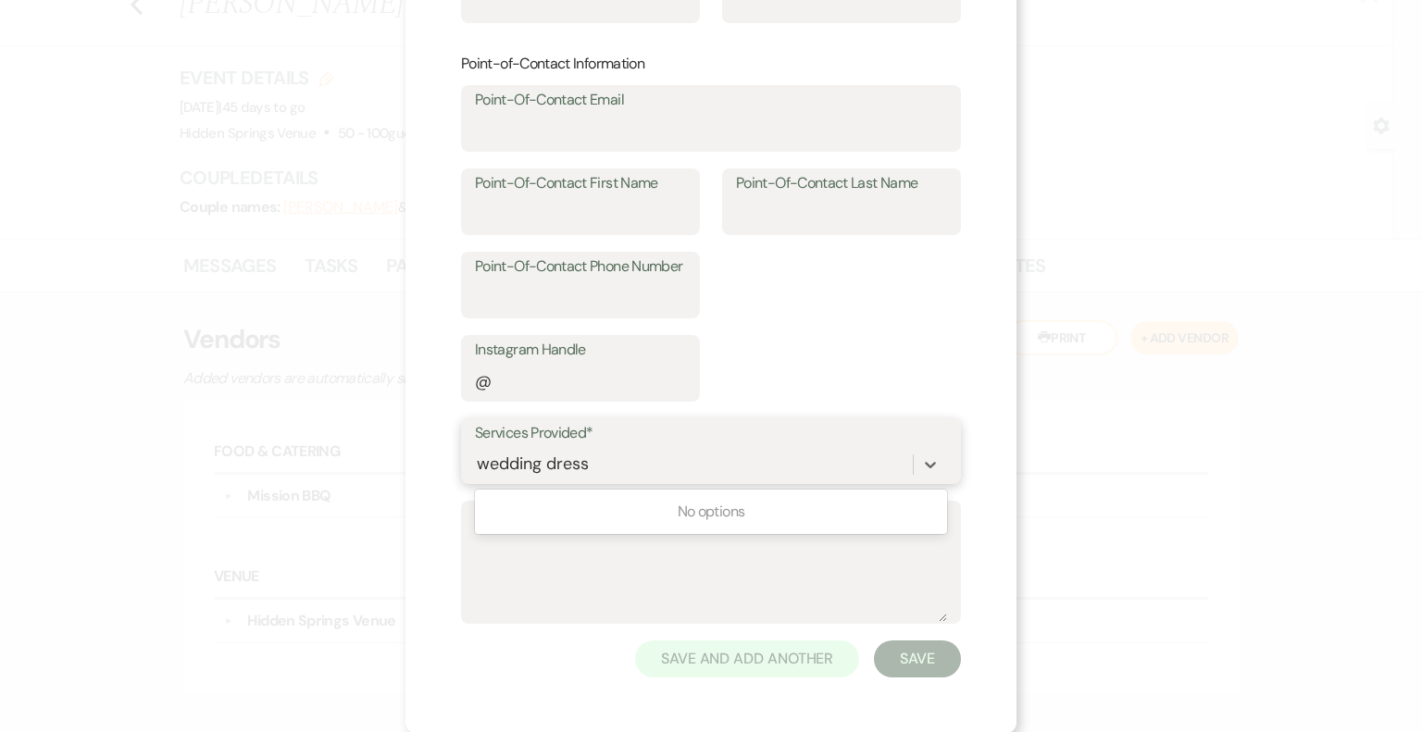
type input "wedding dress"
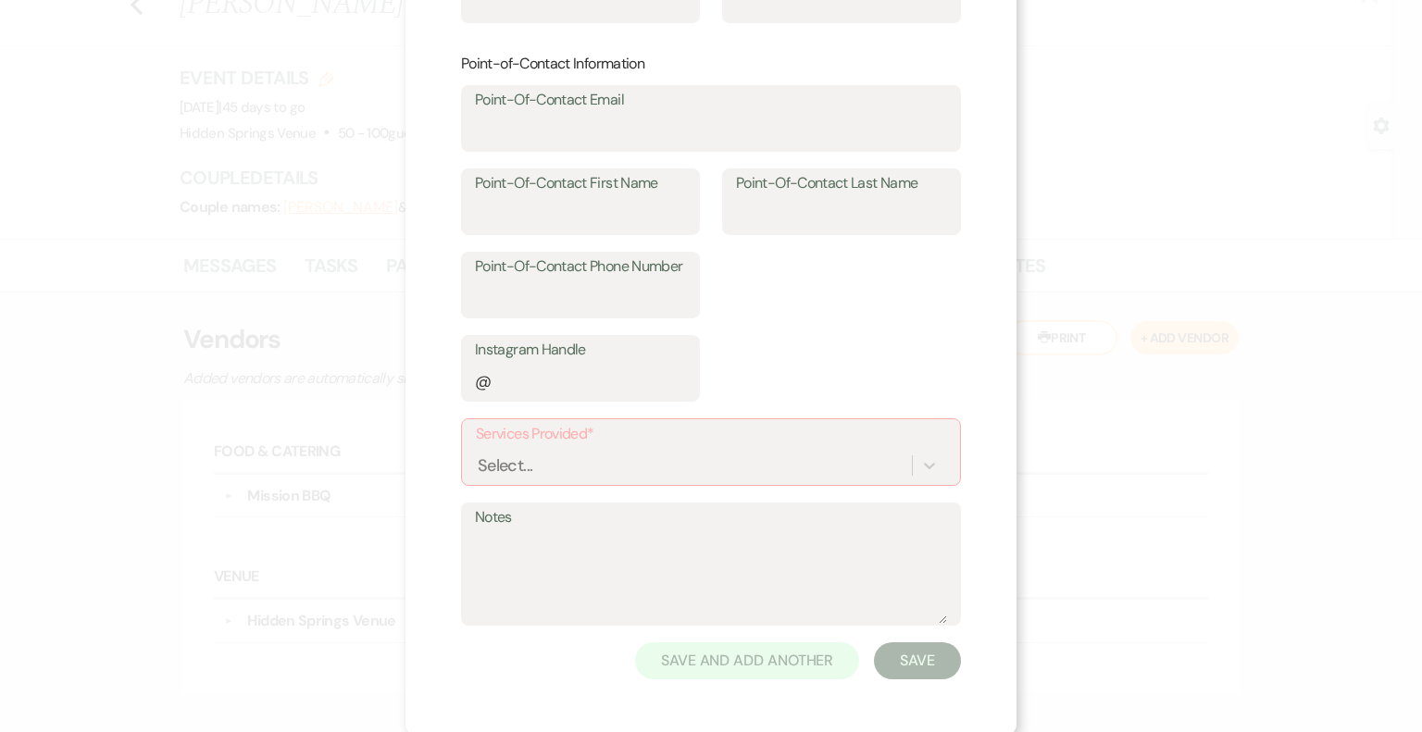
click at [994, 498] on div "X Add Vendor Add vendor information below: Company Information Company Name* We…" at bounding box center [710, 173] width 611 height 1124
click at [913, 467] on div "Select..." at bounding box center [711, 465] width 470 height 35
type input "c"
type input "dress"
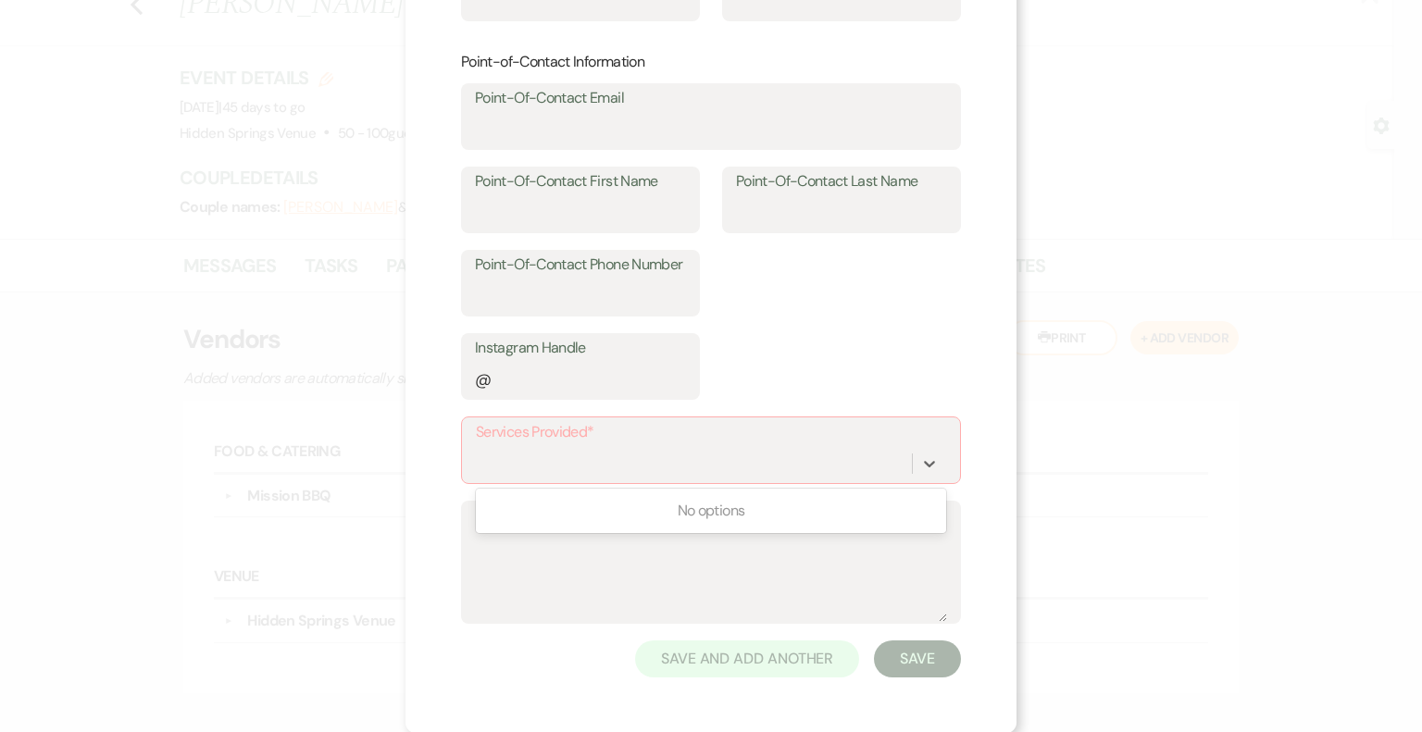
click at [936, 368] on div "Point-of-Contact Information Point-Of-Contact Email Point-Of-Contact First Name…" at bounding box center [711, 226] width 500 height 348
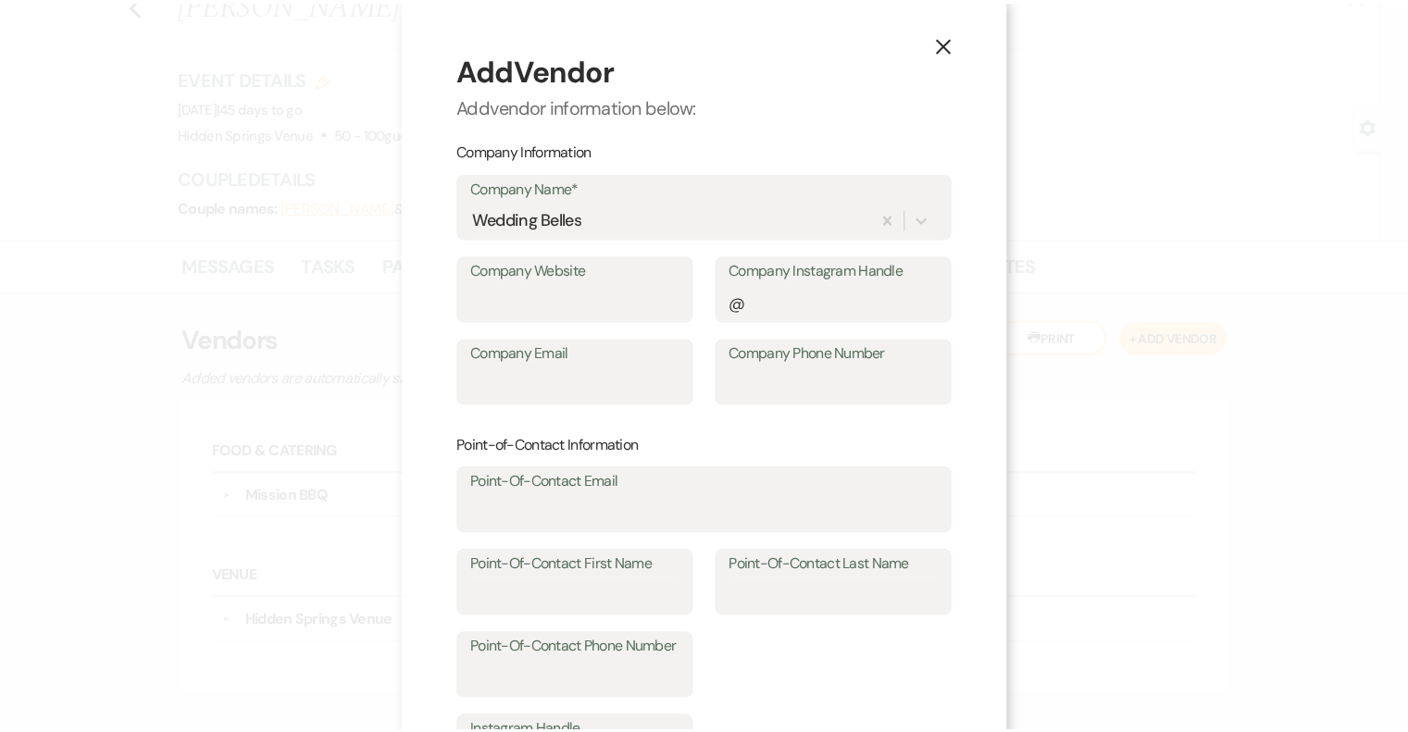
scroll to position [0, 0]
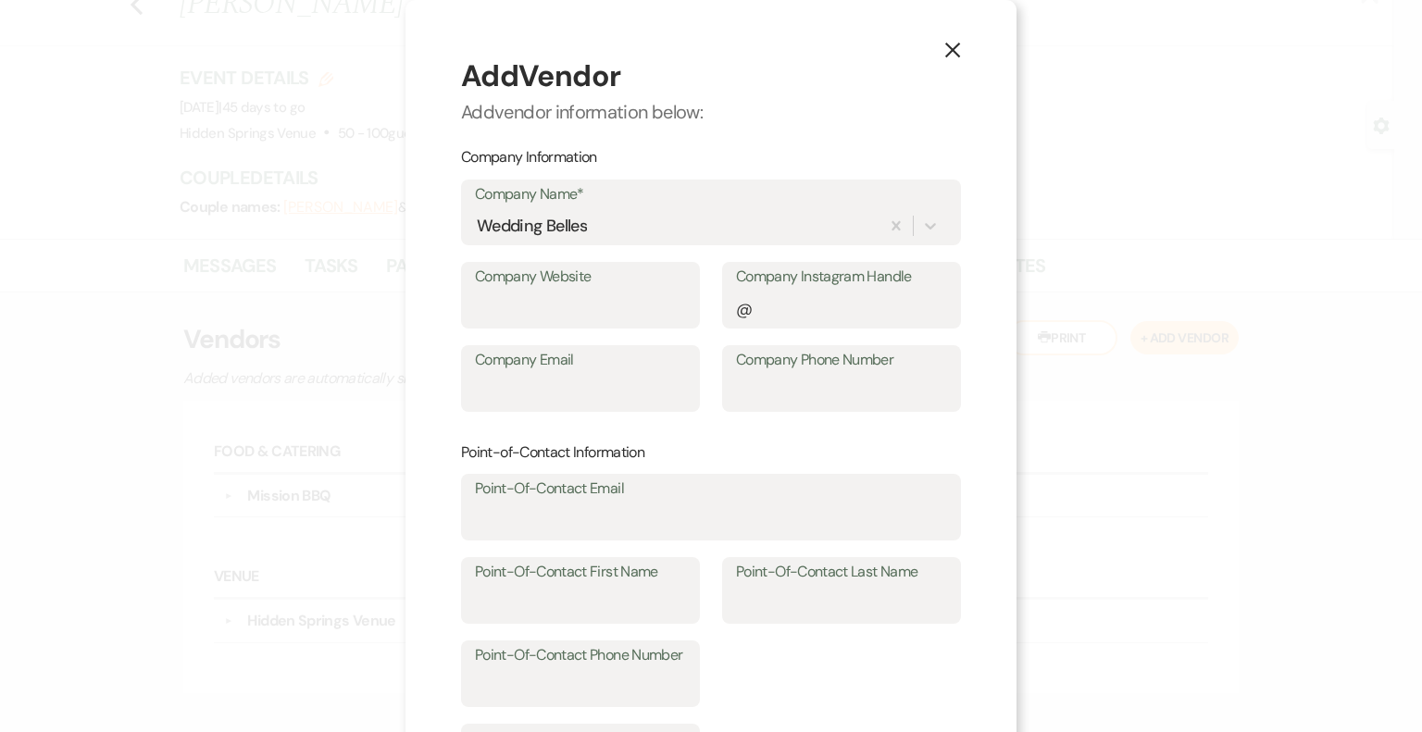
click at [945, 51] on use "button" at bounding box center [952, 50] width 15 height 15
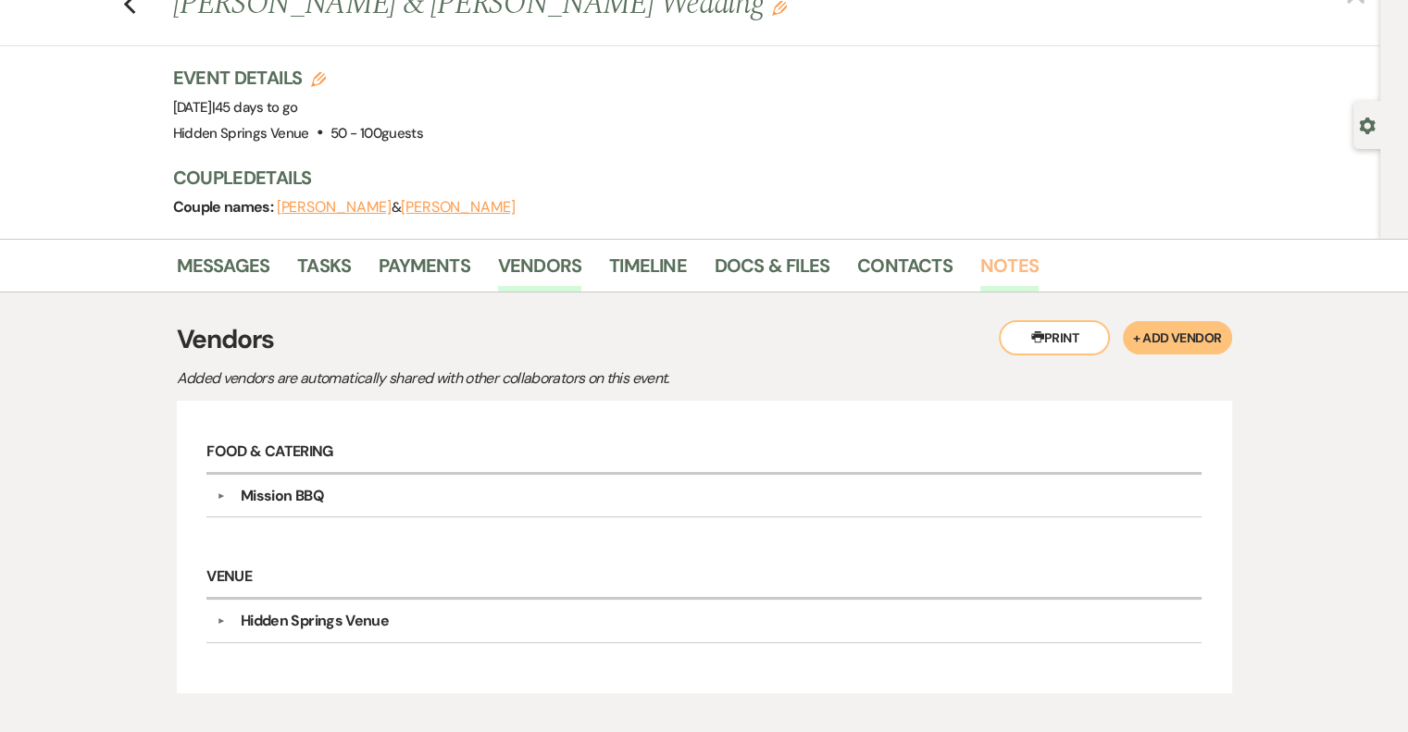
click at [998, 262] on link "Notes" at bounding box center [1009, 271] width 58 height 41
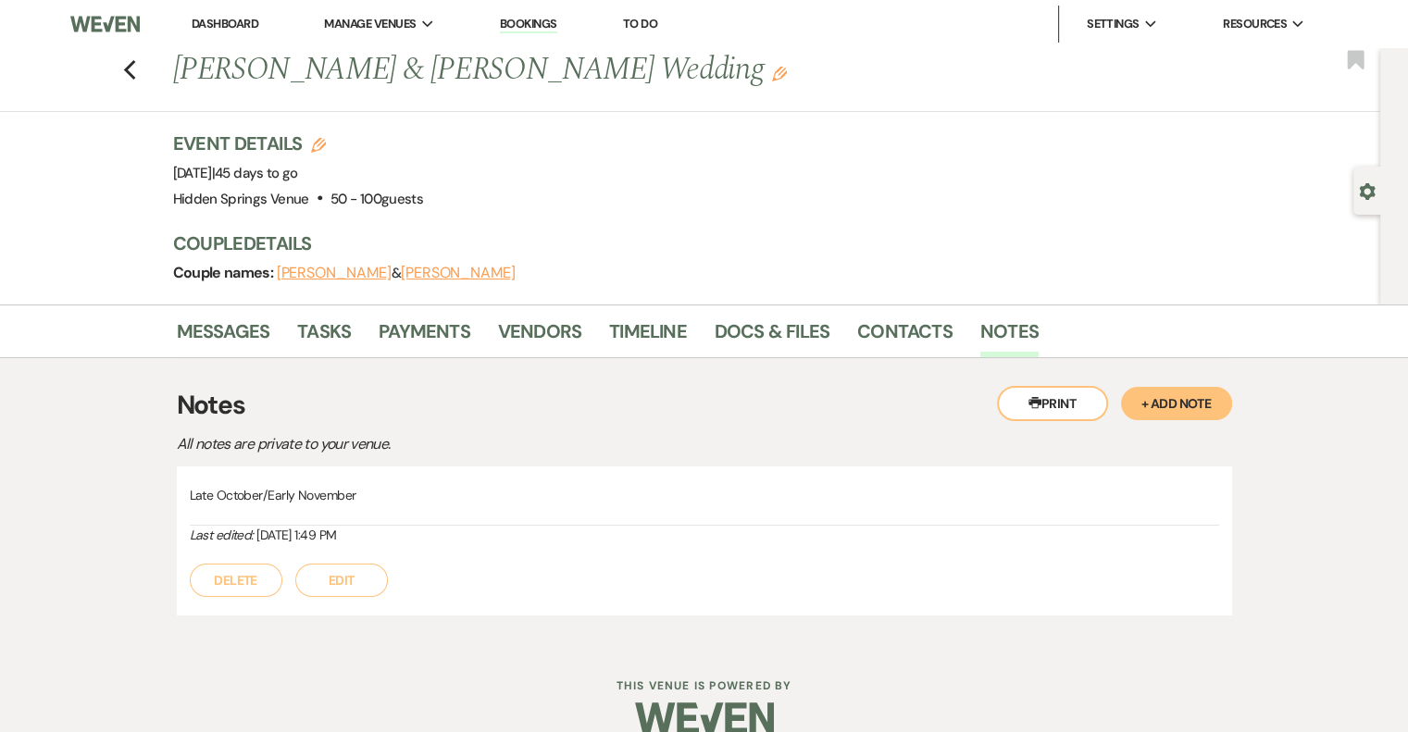
click at [1137, 403] on button "+ Add Note" at bounding box center [1176, 403] width 111 height 33
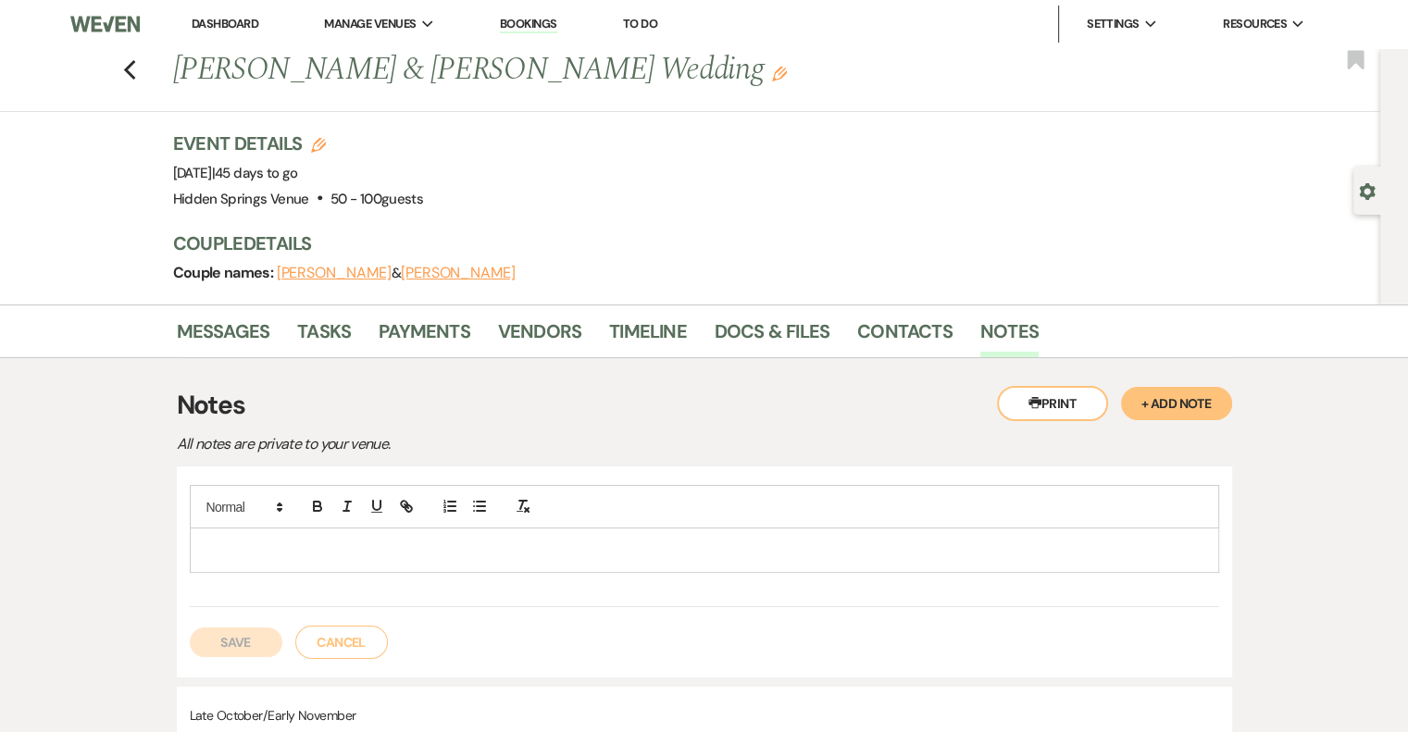
click at [354, 551] on p at bounding box center [705, 550] width 1000 height 20
click at [678, 406] on h3 "Notes" at bounding box center [704, 405] width 1055 height 39
click at [263, 643] on button "Save" at bounding box center [236, 643] width 93 height 30
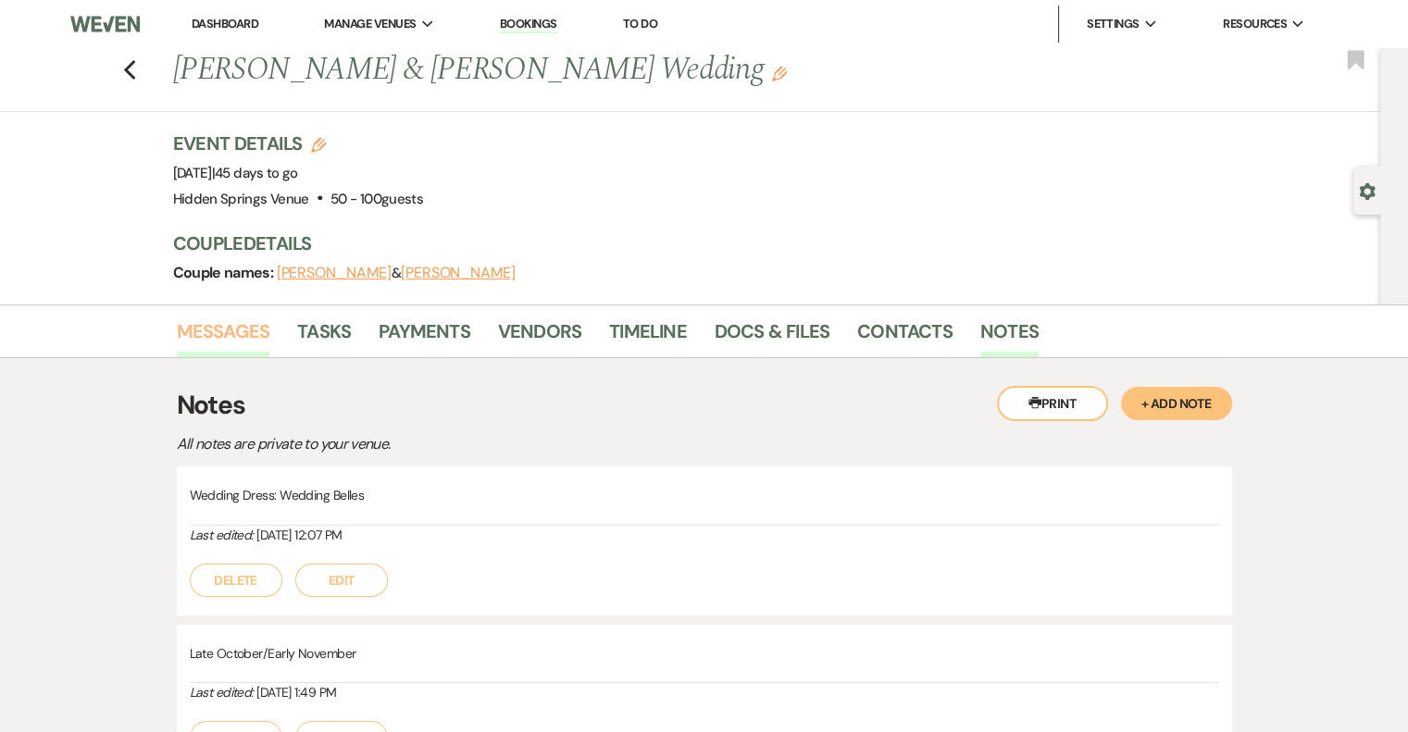
click at [229, 333] on link "Messages" at bounding box center [223, 337] width 93 height 41
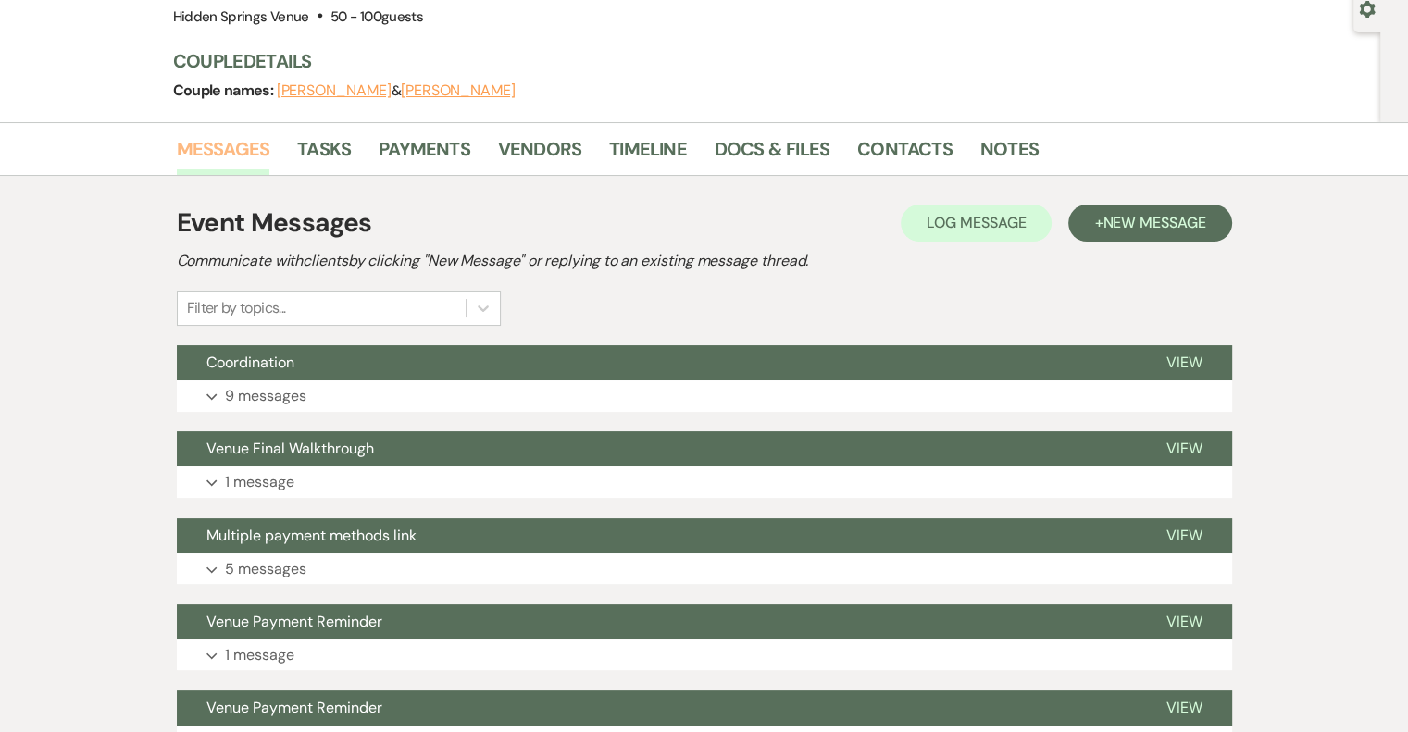
scroll to position [185, 0]
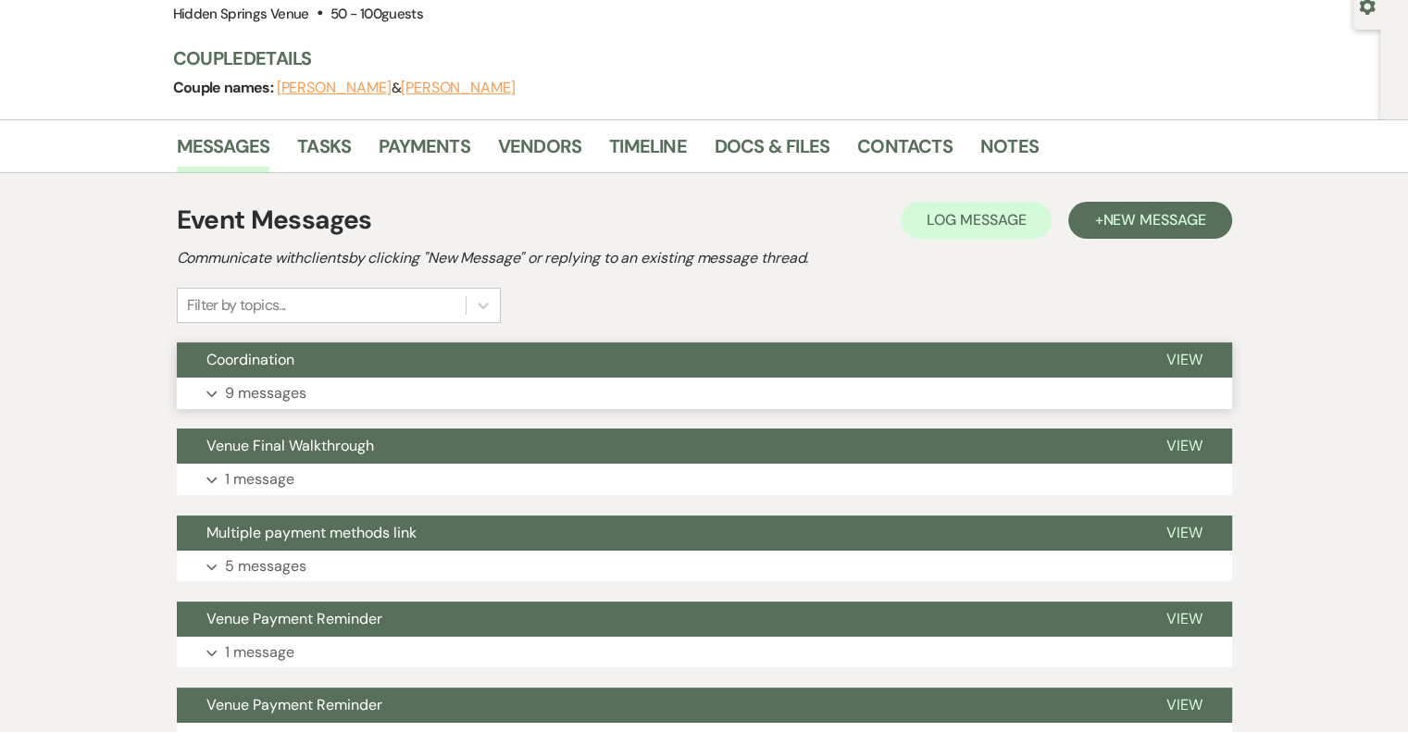
click at [242, 390] on p "9 messages" at bounding box center [265, 393] width 81 height 24
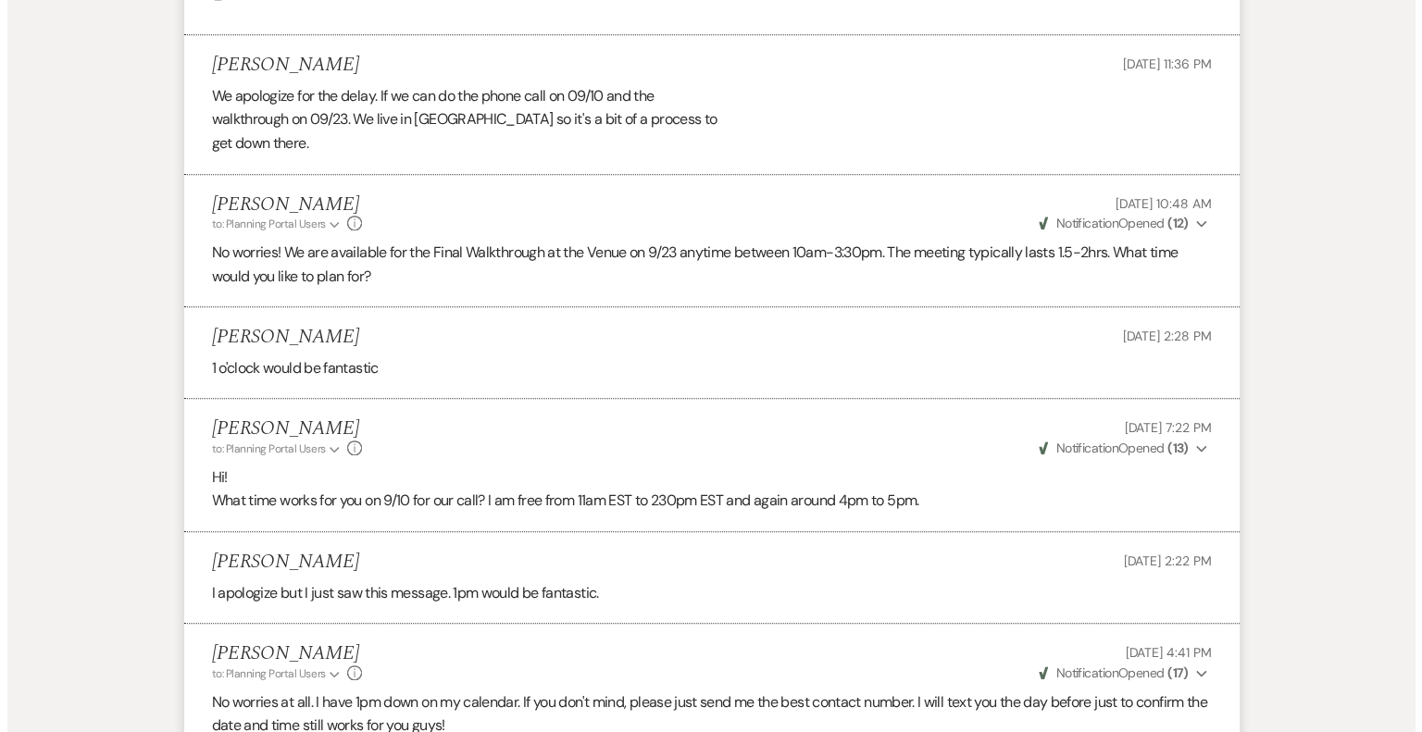
scroll to position [1203, 0]
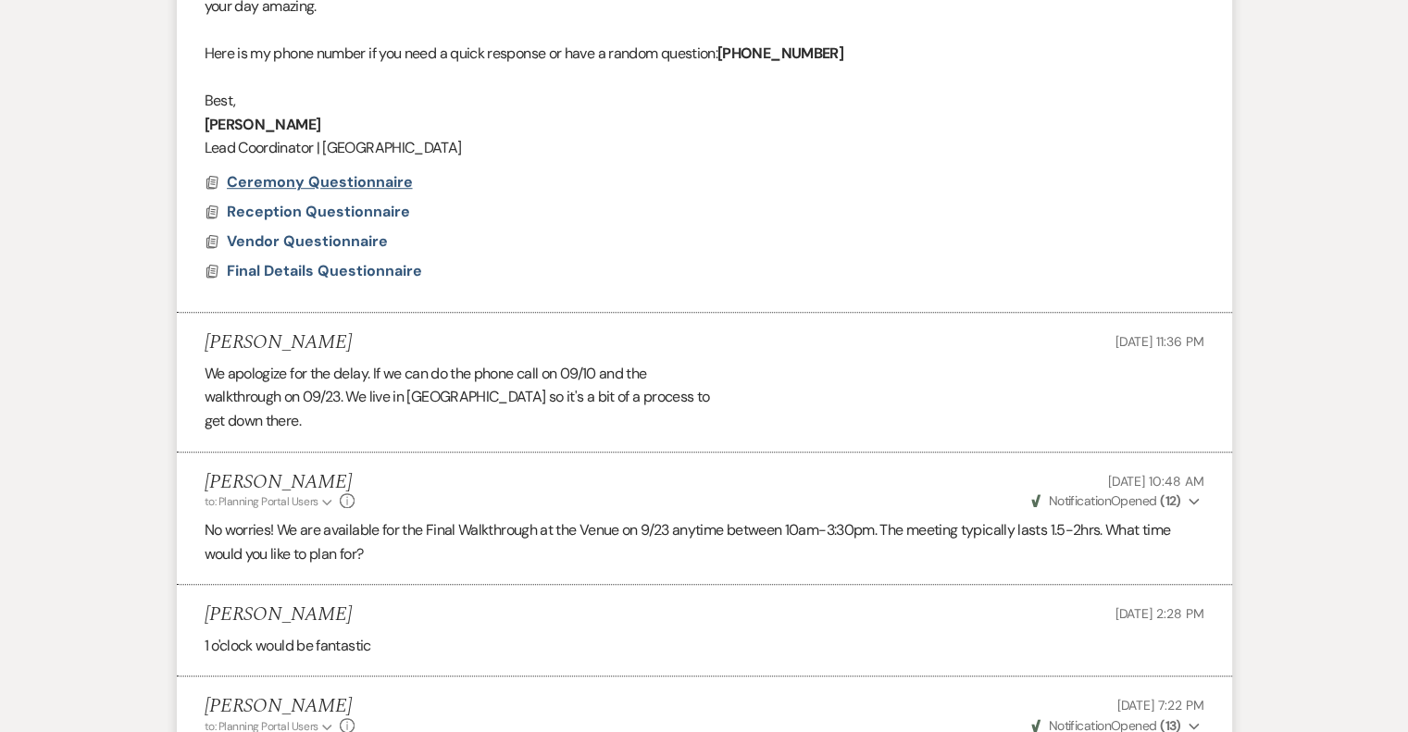
click at [296, 177] on span "Ceremony Questionnaire" at bounding box center [320, 181] width 186 height 19
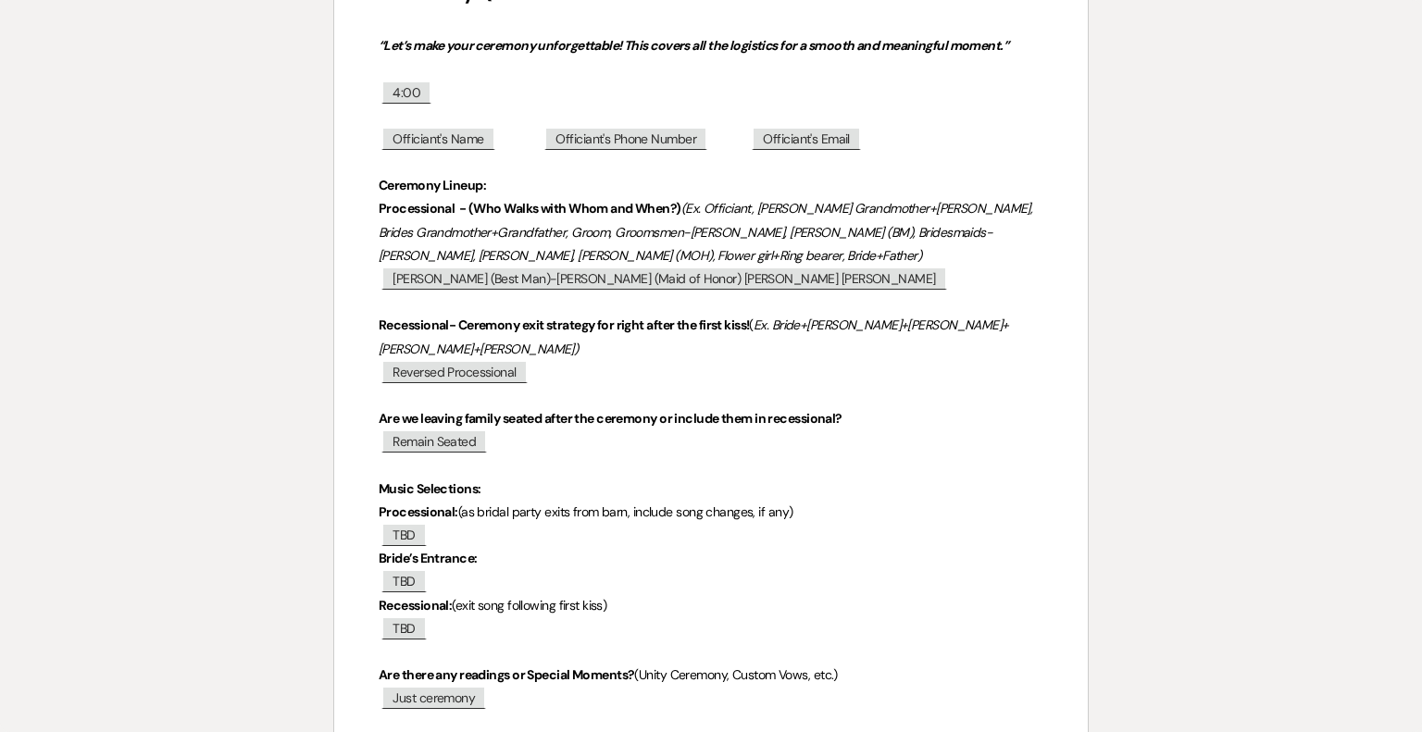
scroll to position [370, 0]
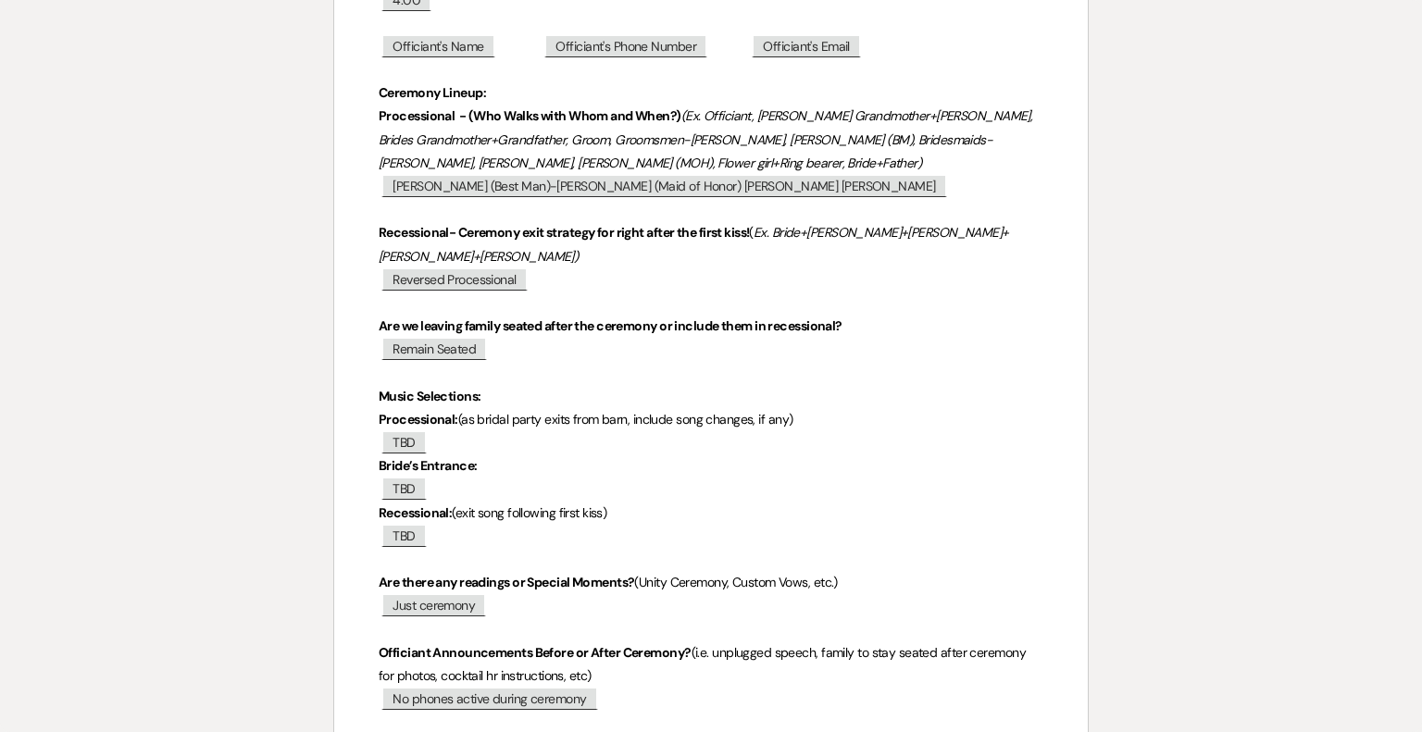
drag, startPoint x: 876, startPoint y: 279, endPoint x: 900, endPoint y: 283, distance: 24.5
click at [878, 279] on p "﻿ Reversed Processional ﻿" at bounding box center [711, 279] width 665 height 23
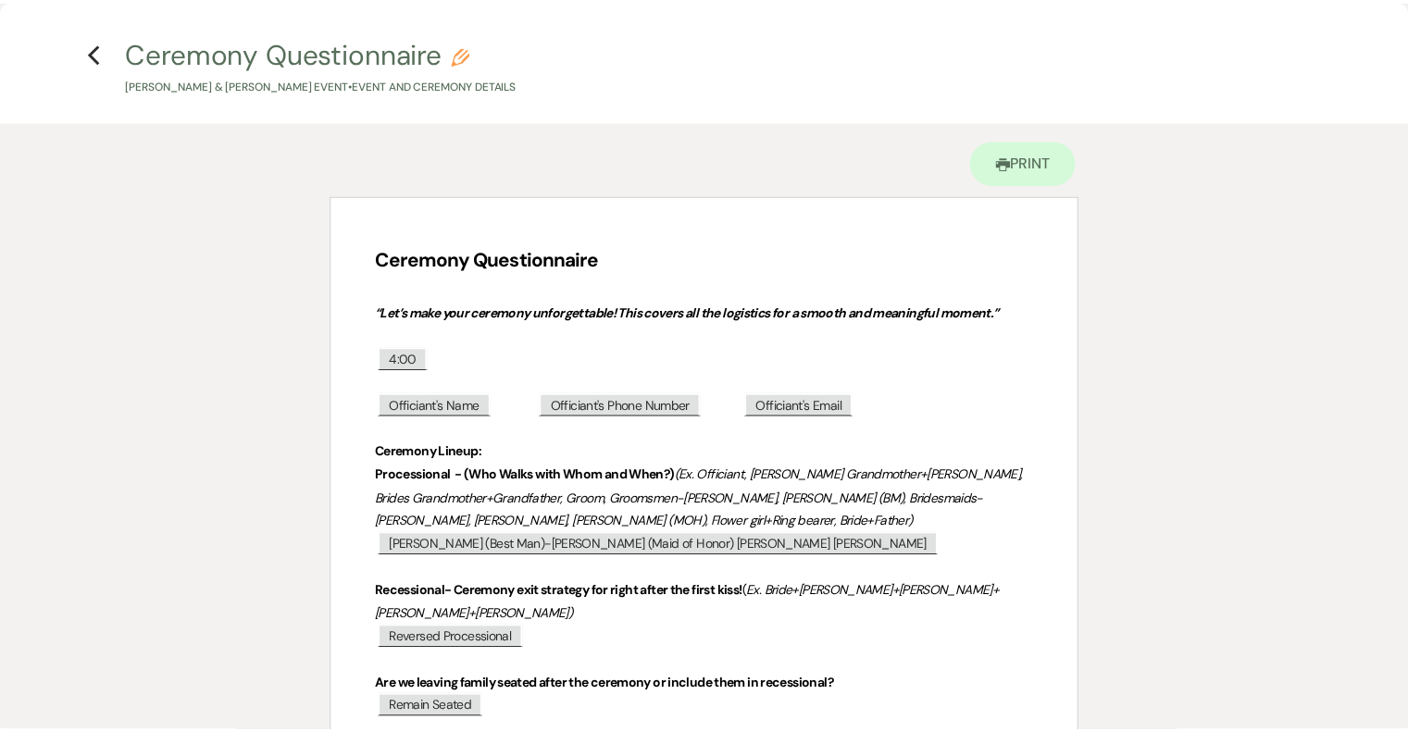
scroll to position [0, 0]
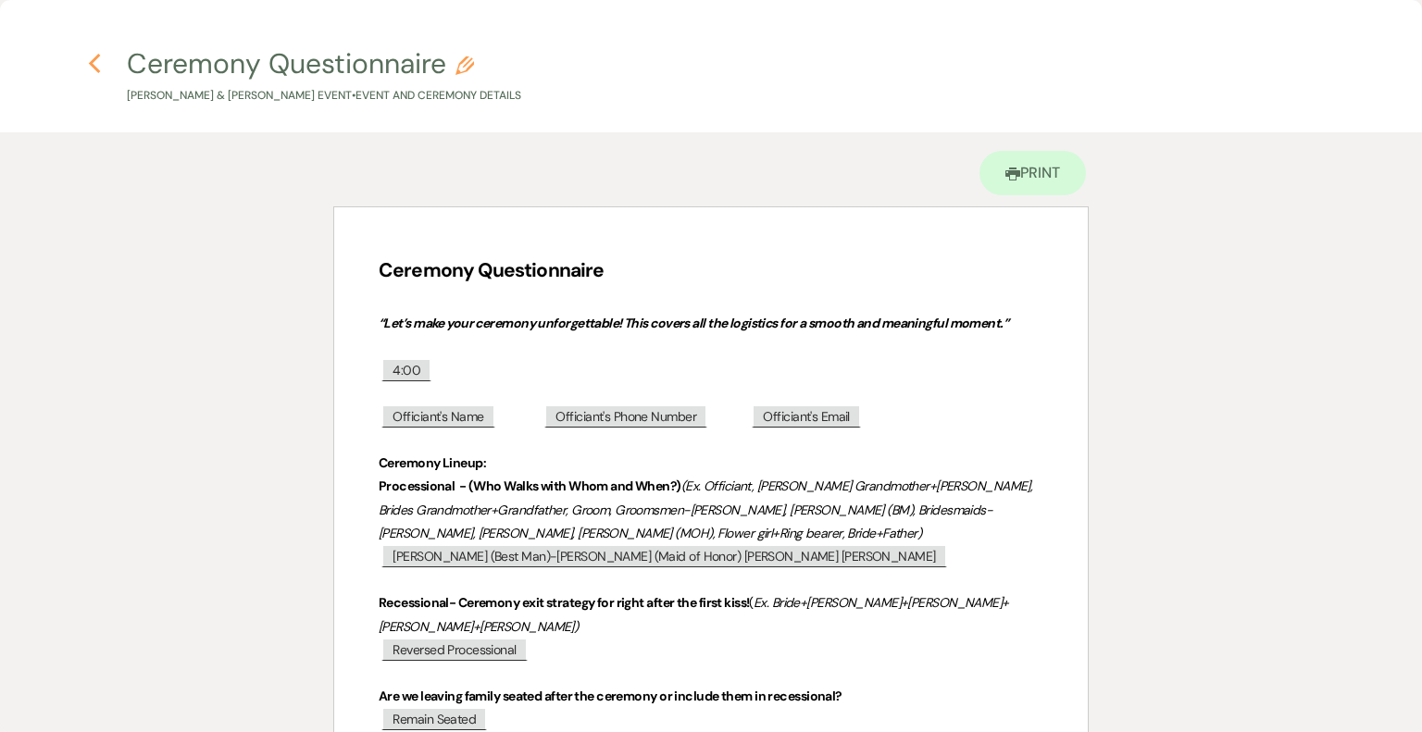
click at [98, 68] on icon "Previous" at bounding box center [95, 64] width 14 height 22
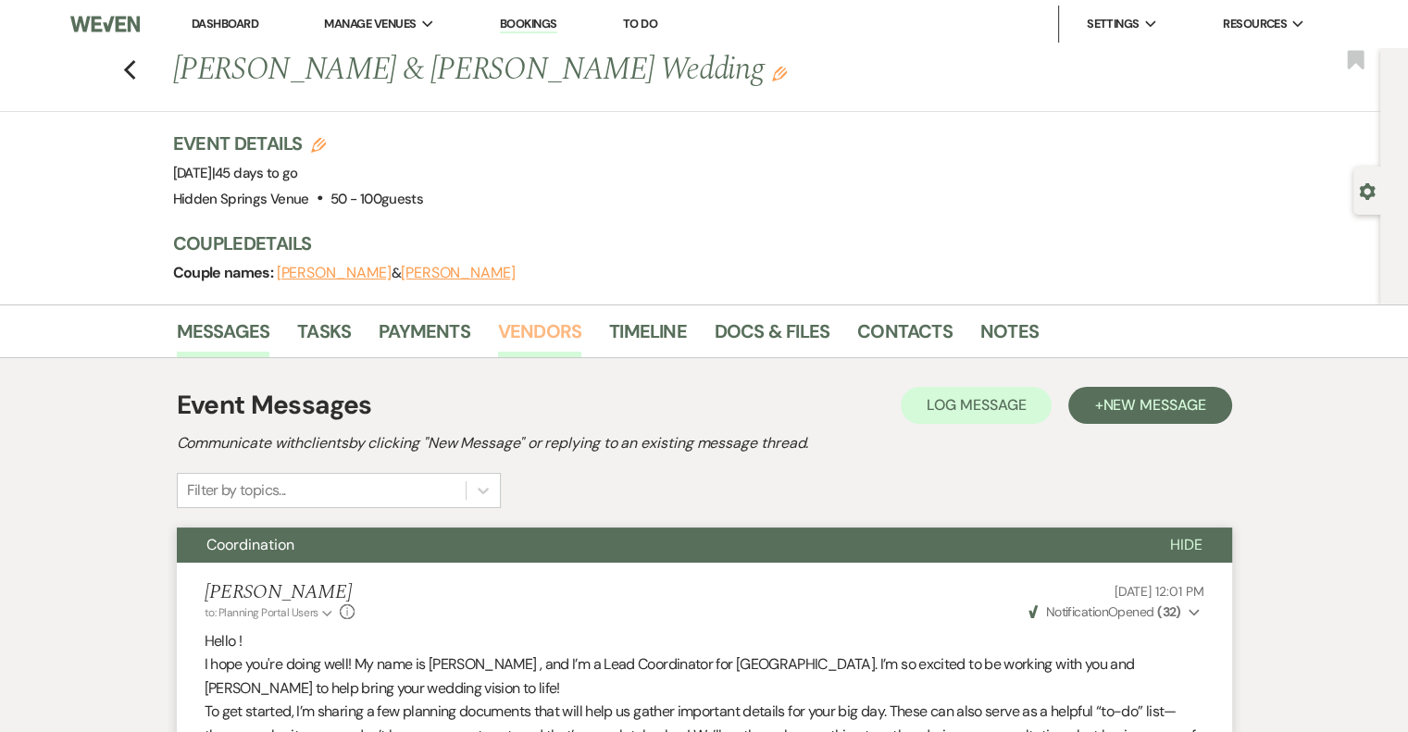
click at [557, 327] on link "Vendors" at bounding box center [539, 337] width 83 height 41
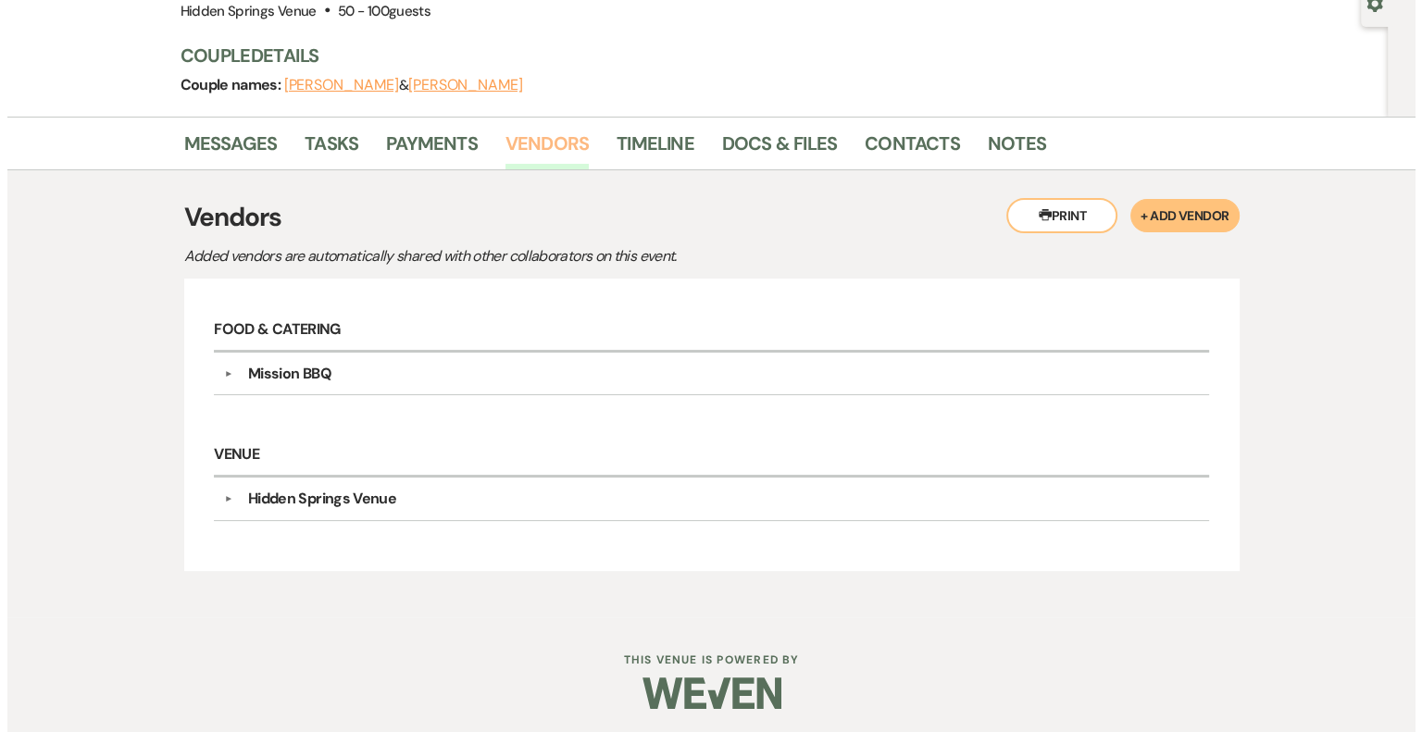
scroll to position [190, 0]
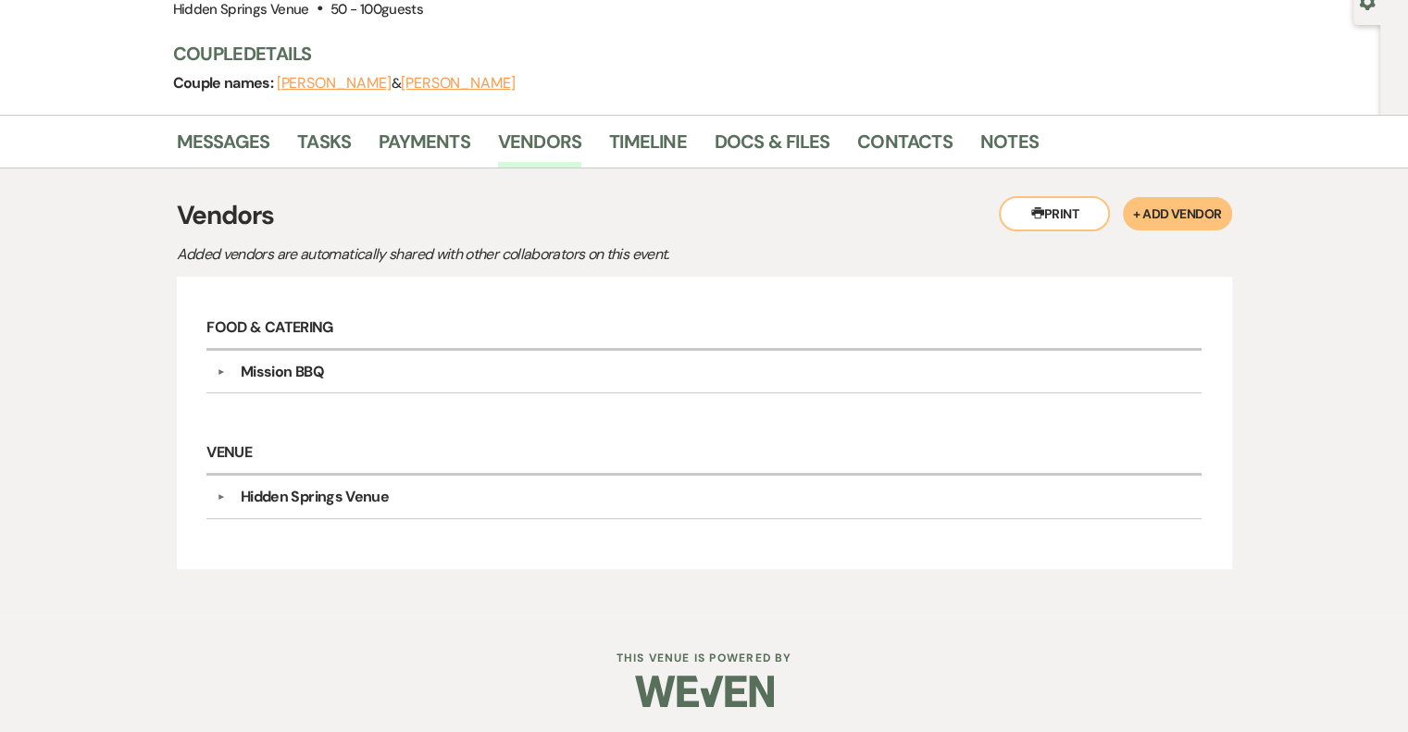
click at [1143, 214] on button "+ Add Vendor" at bounding box center [1177, 213] width 108 height 33
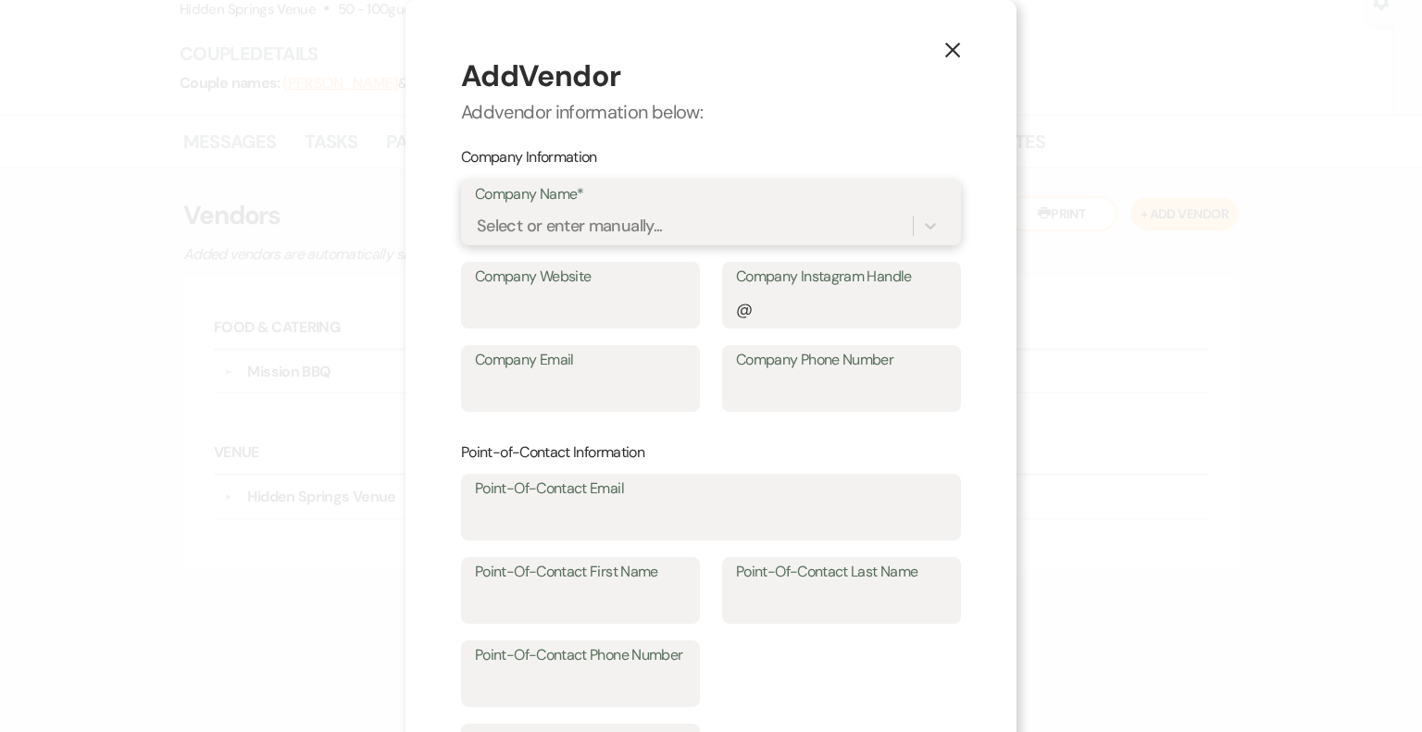
click at [841, 229] on div "Select or enter manually..." at bounding box center [694, 226] width 438 height 32
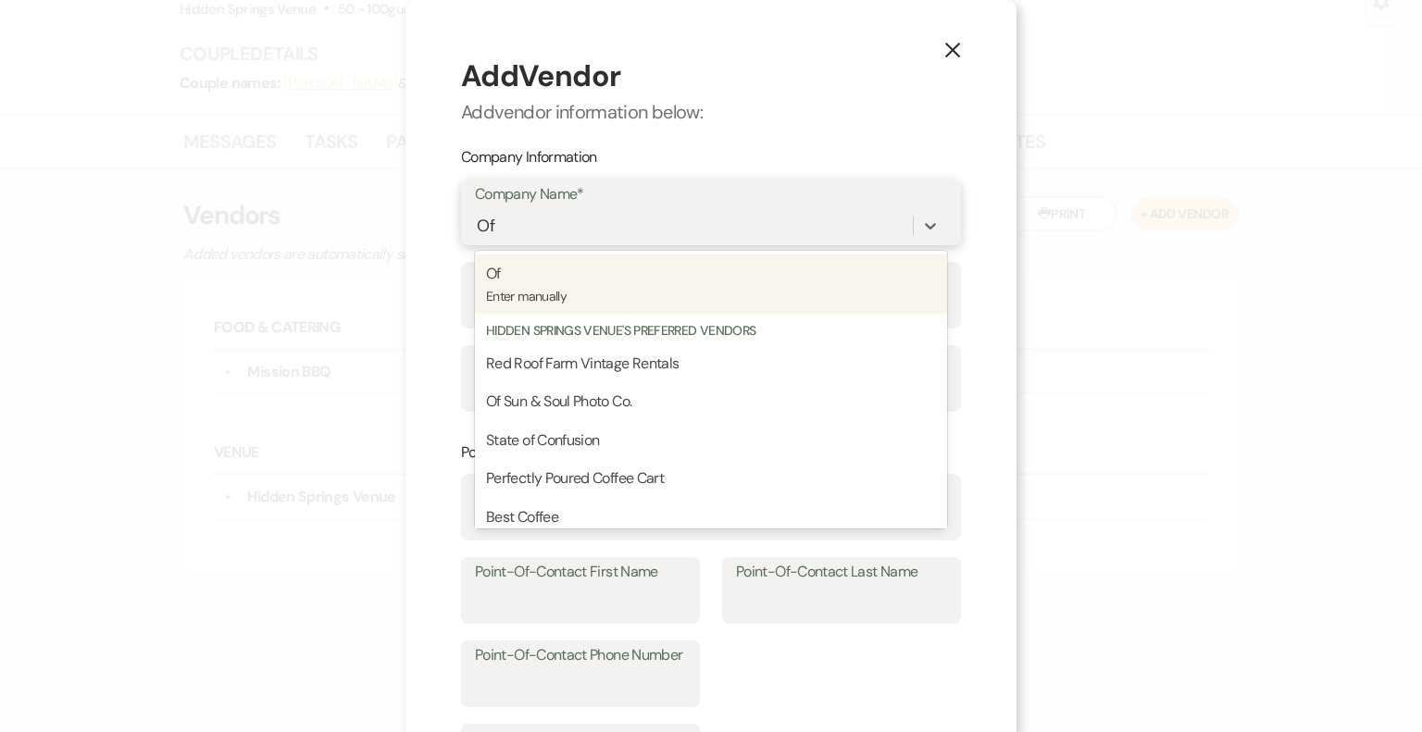
type input "Of s"
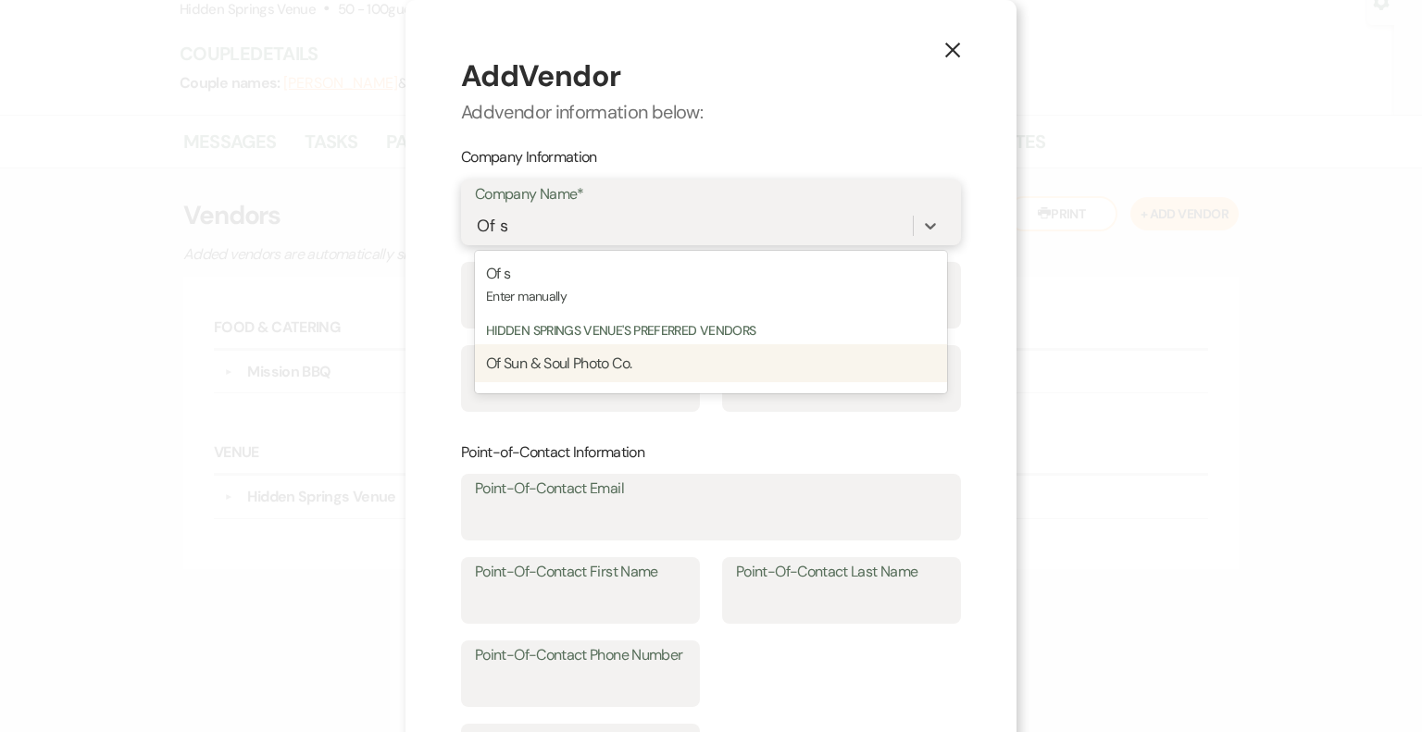
click at [607, 373] on span "Of Sun & Soul Photo Co." at bounding box center [558, 363] width 145 height 19
type input "[DOMAIN_NAME][EMAIL_ADDRESS][DOMAIN_NAME]"
type input "[PERSON_NAME]"
type input "7064008532"
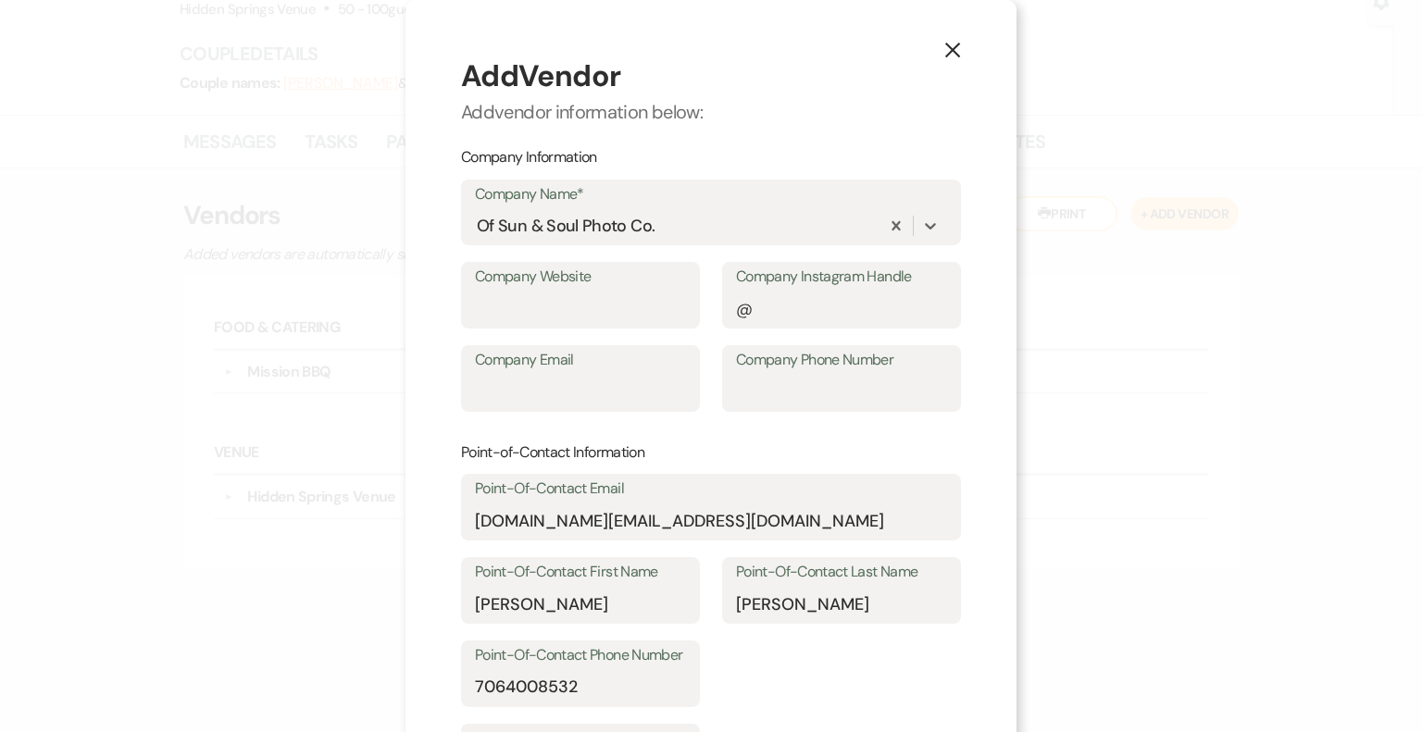
click at [960, 442] on div "X Add Vendor Add vendor information below: Company Information Company Name* op…" at bounding box center [710, 561] width 611 height 1122
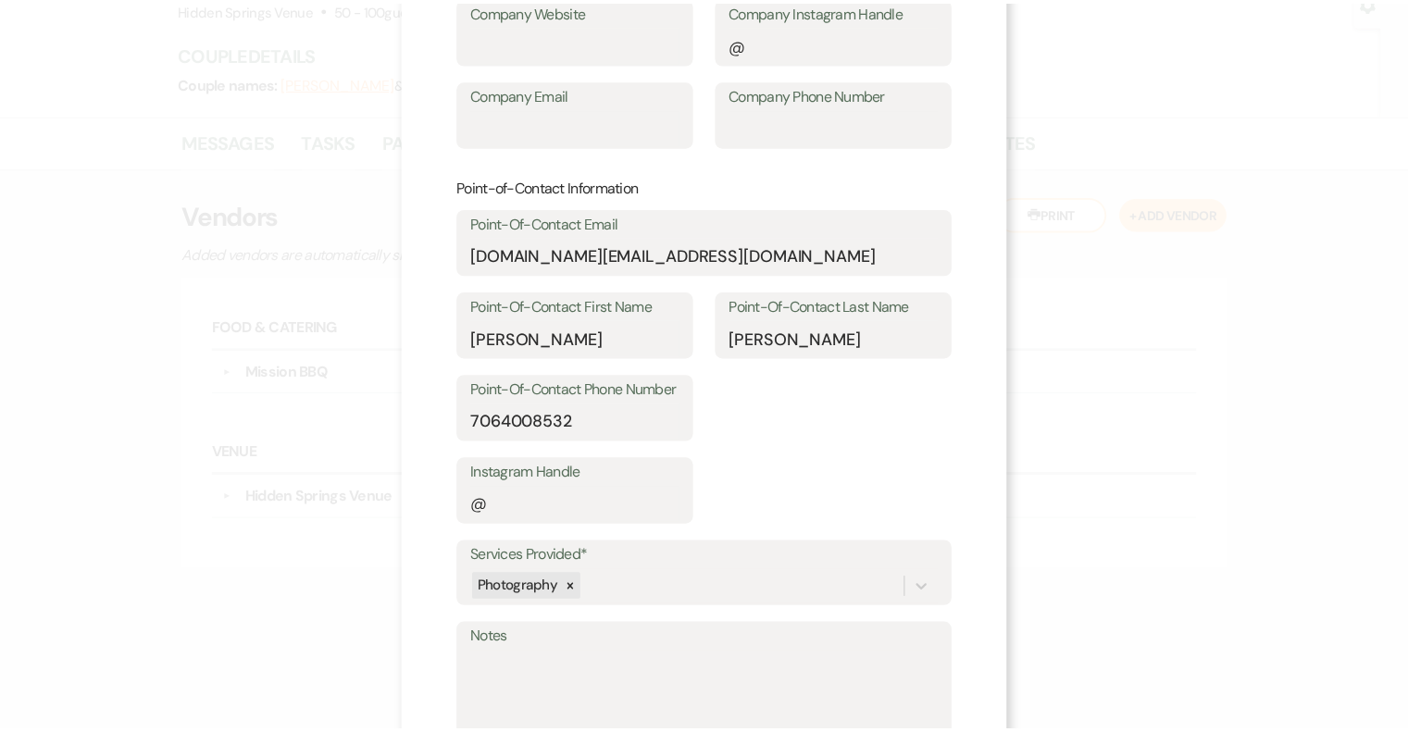
scroll to position [370, 0]
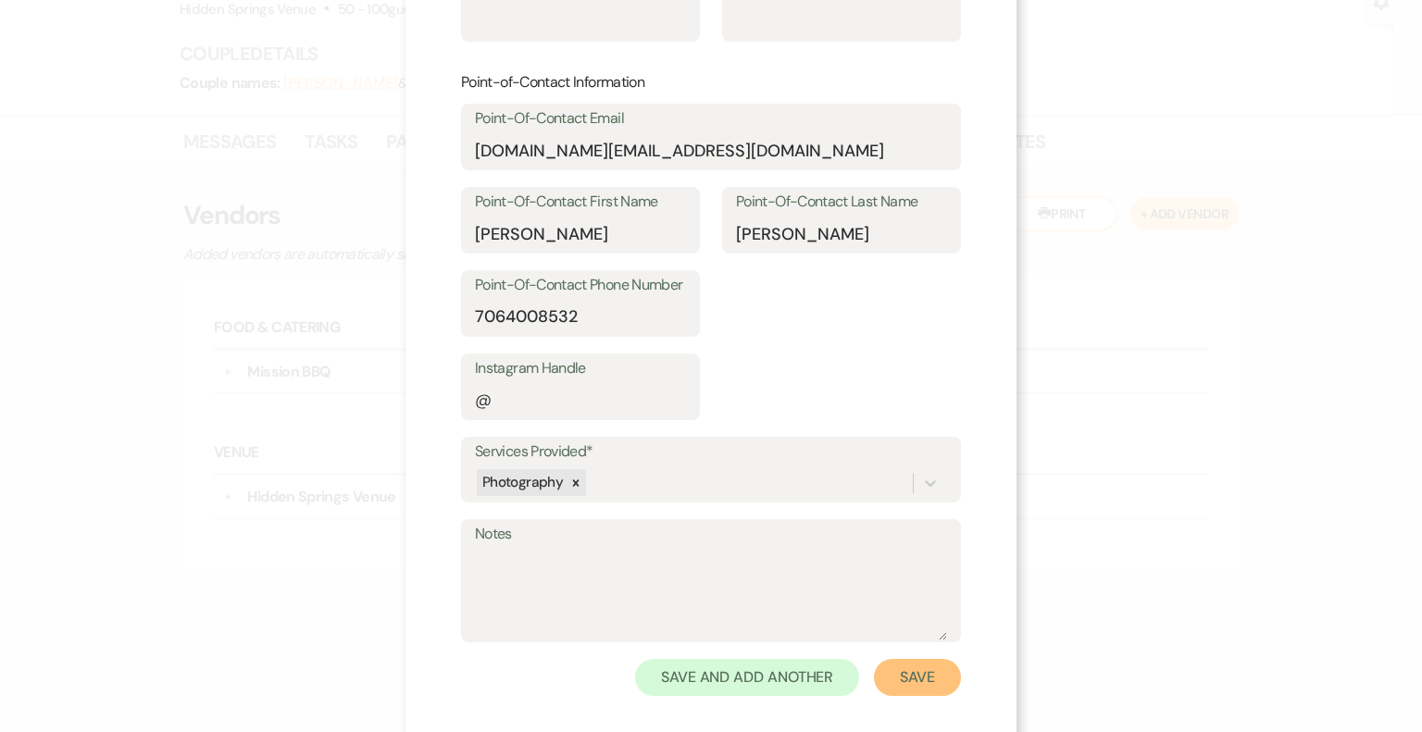
click at [909, 677] on button "Save" at bounding box center [917, 677] width 87 height 37
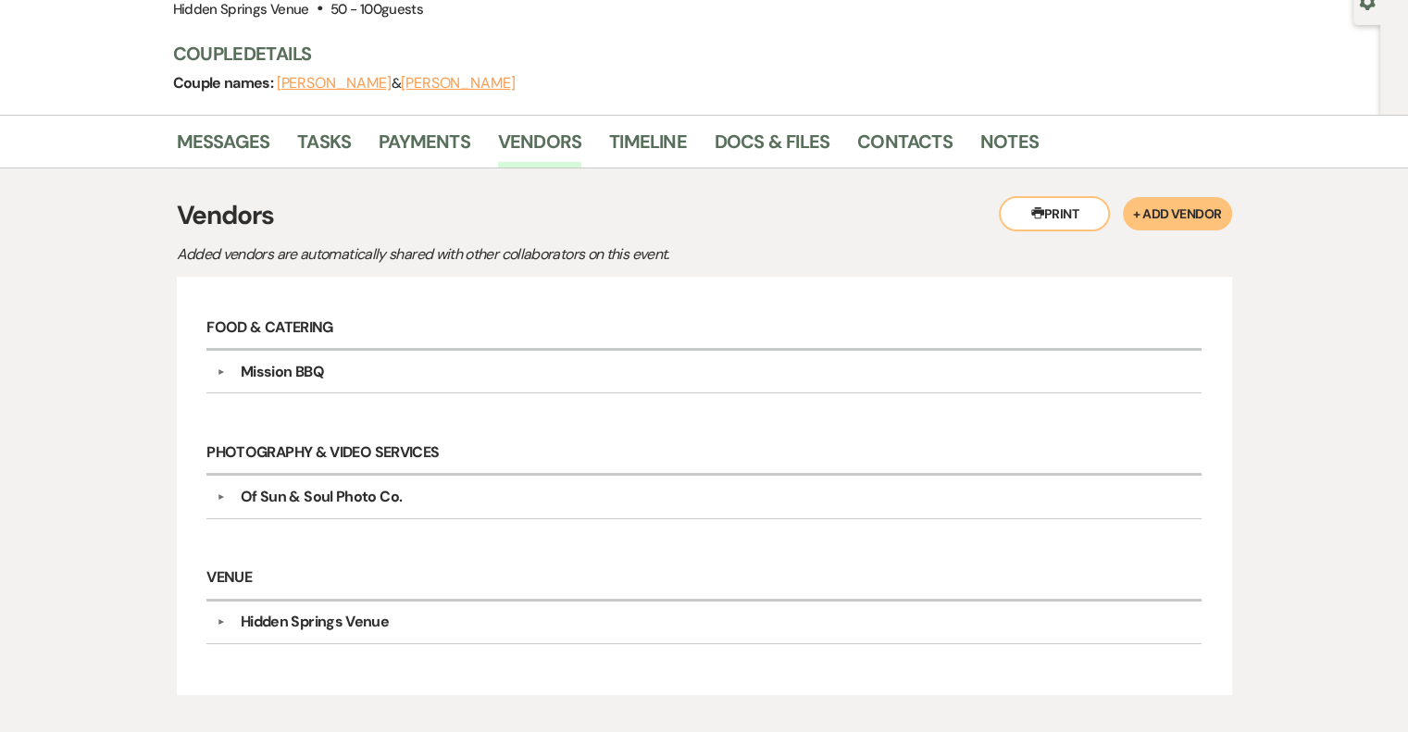
scroll to position [37, 0]
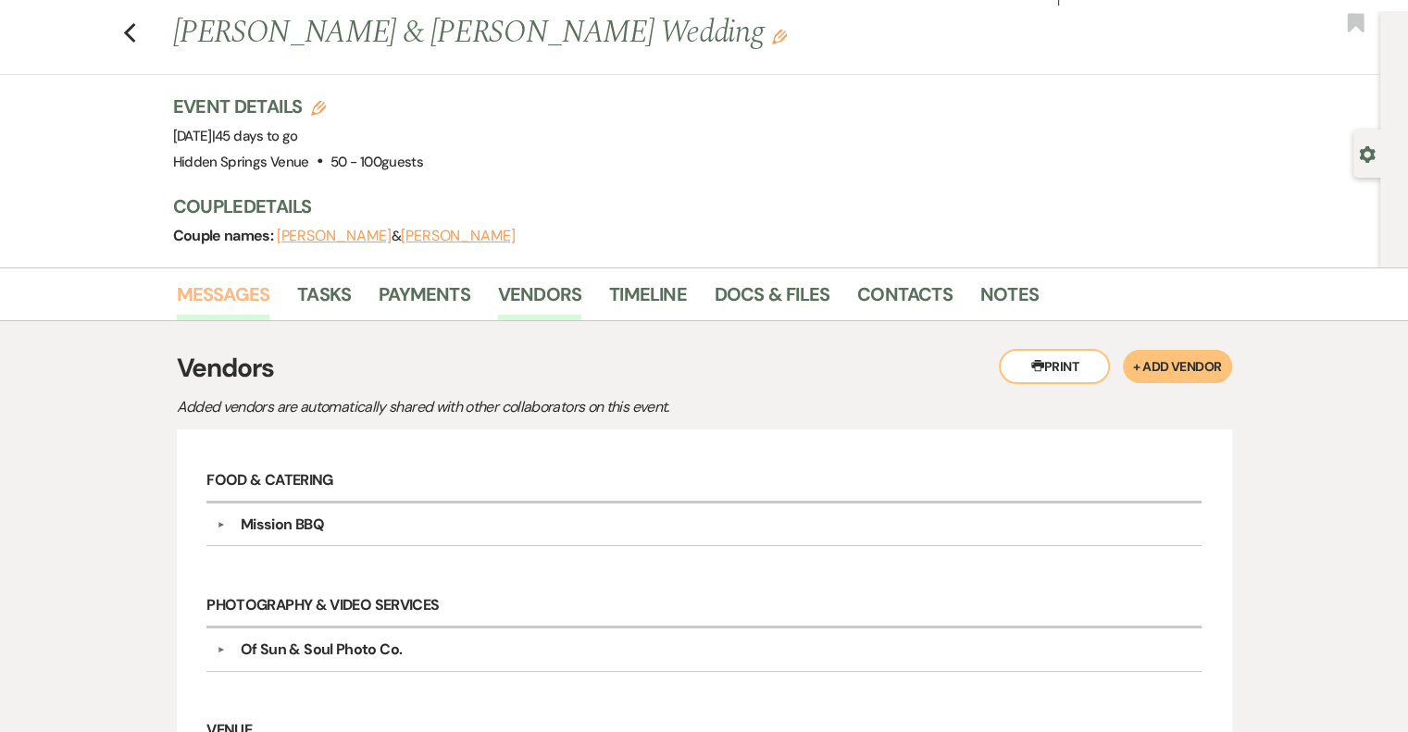
click at [241, 300] on link "Messages" at bounding box center [223, 300] width 93 height 41
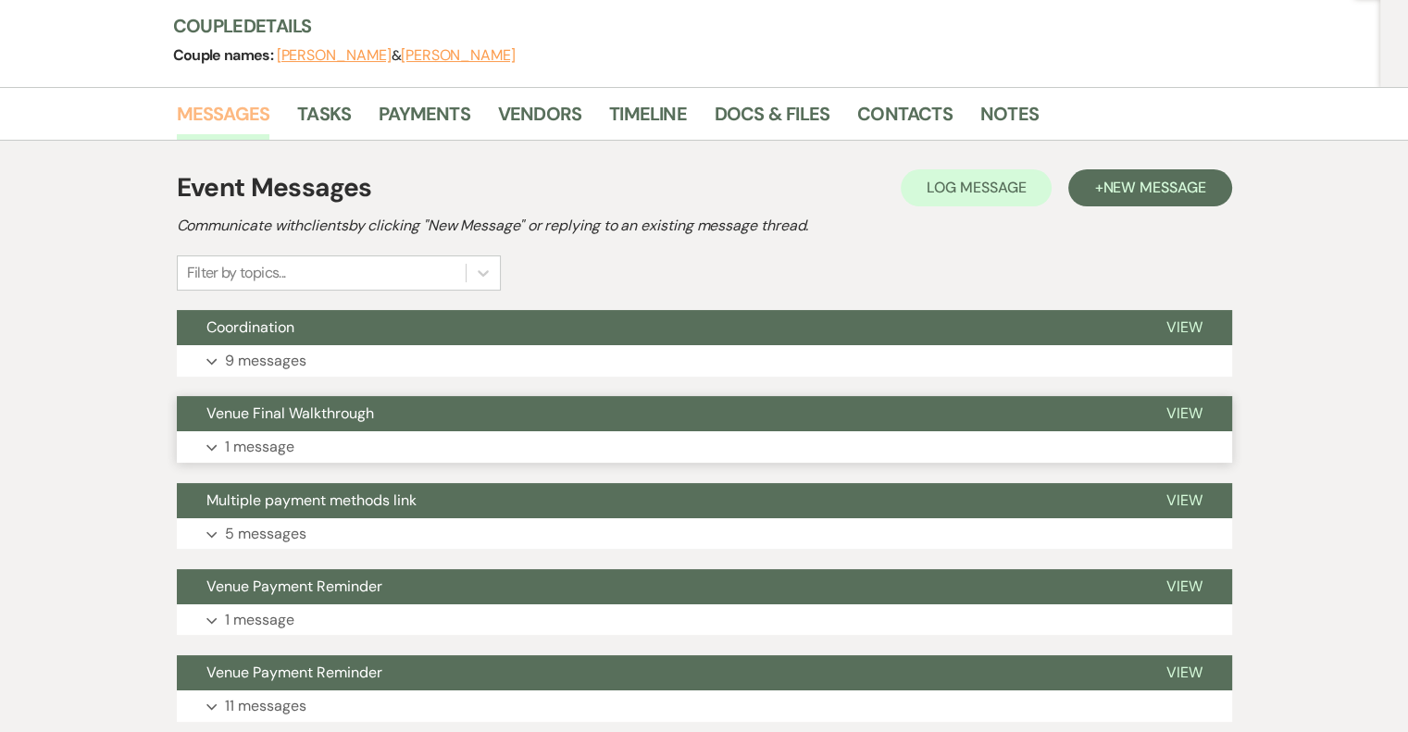
scroll to position [222, 0]
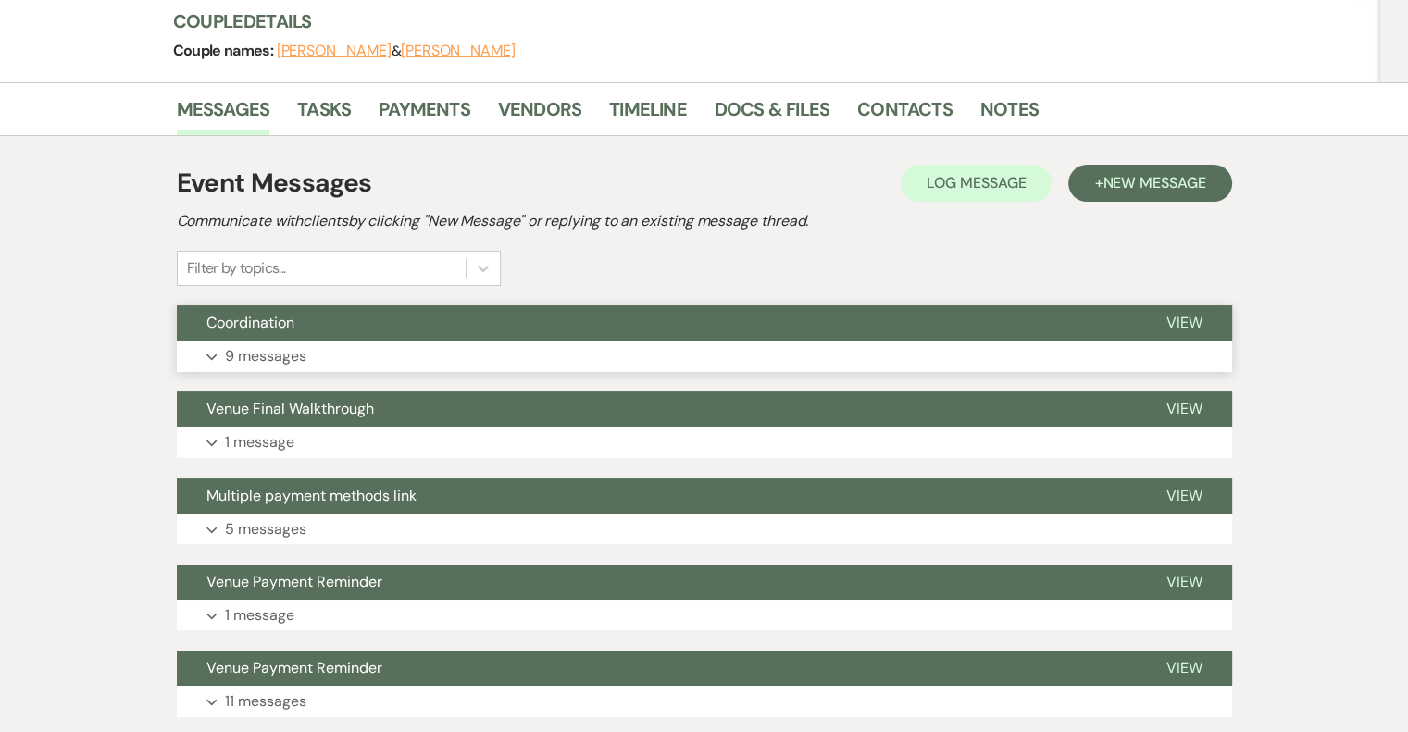
click at [272, 358] on p "9 messages" at bounding box center [265, 356] width 81 height 24
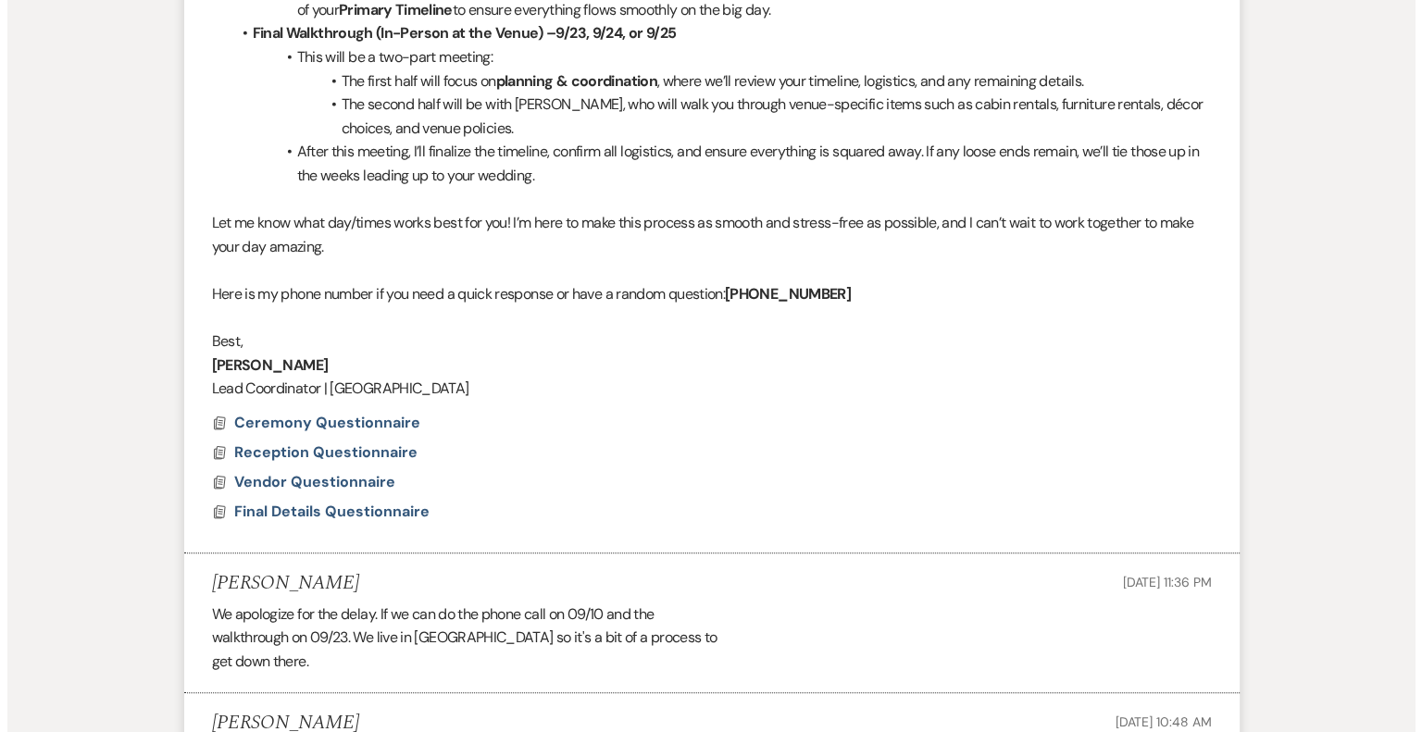
scroll to position [1055, 0]
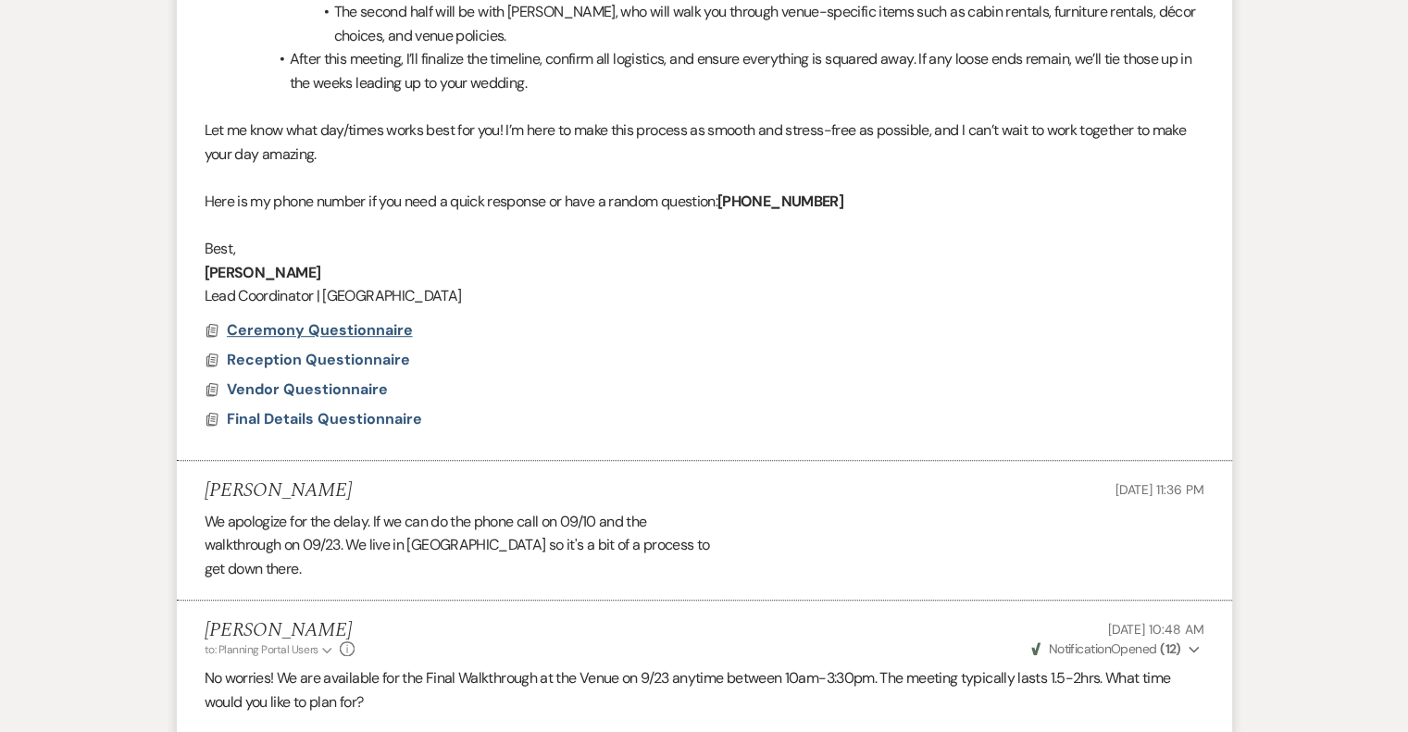
click at [296, 329] on span "Ceremony Questionnaire" at bounding box center [320, 329] width 186 height 19
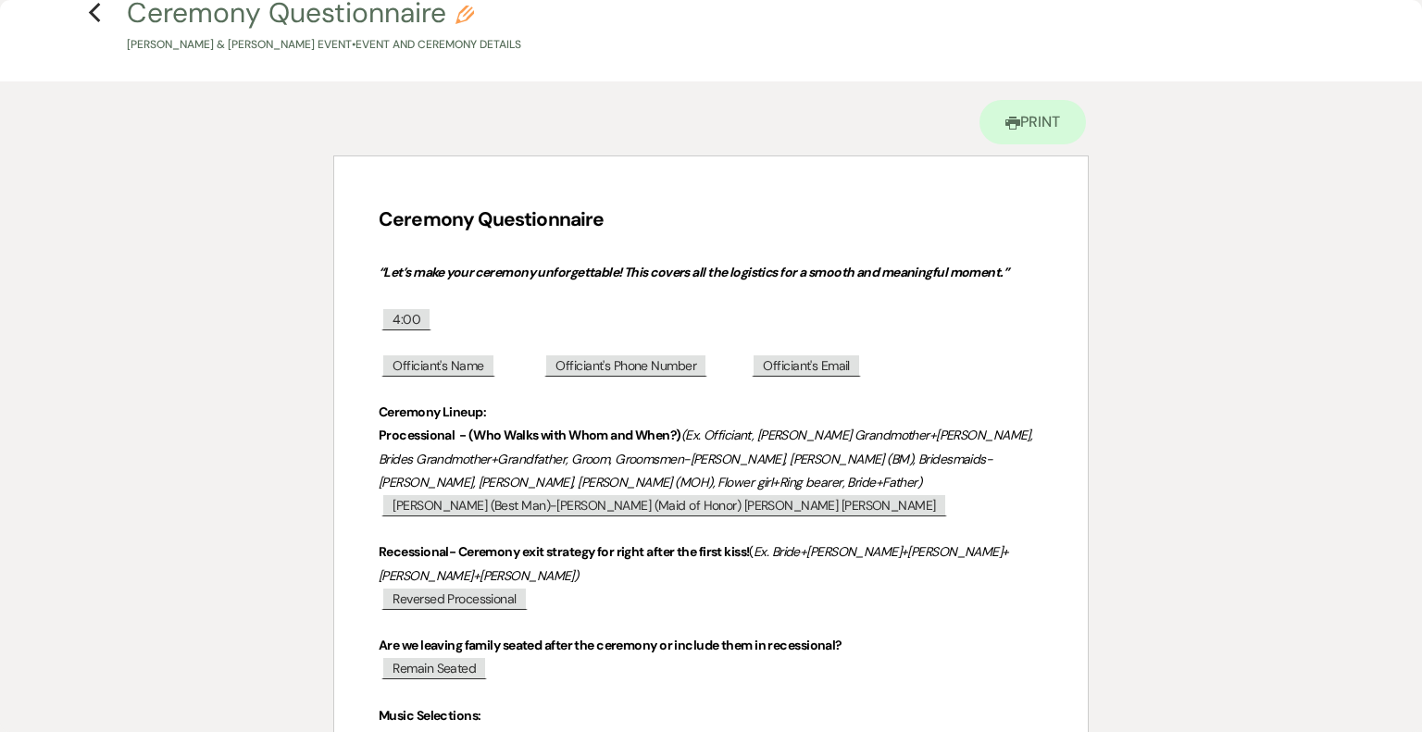
scroll to position [0, 0]
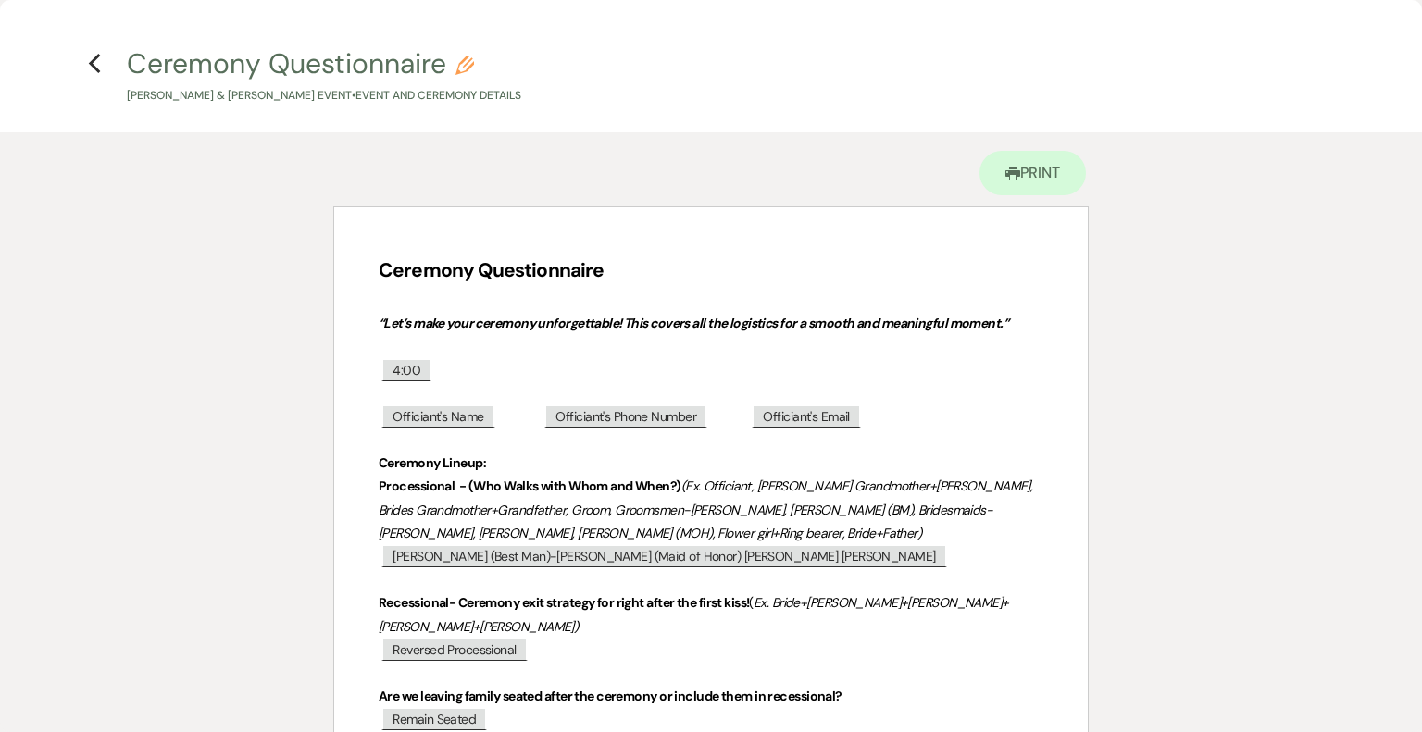
click at [100, 76] on h4 "Previous Ceremony Questionnaire Pencil [PERSON_NAME] & [PERSON_NAME] Event • Ev…" at bounding box center [710, 74] width 1333 height 60
click at [104, 67] on h4 "Previous Ceremony Questionnaire Pencil [PERSON_NAME] & [PERSON_NAME] Event • Ev…" at bounding box center [710, 74] width 1333 height 60
click at [95, 66] on icon "Previous" at bounding box center [95, 64] width 14 height 22
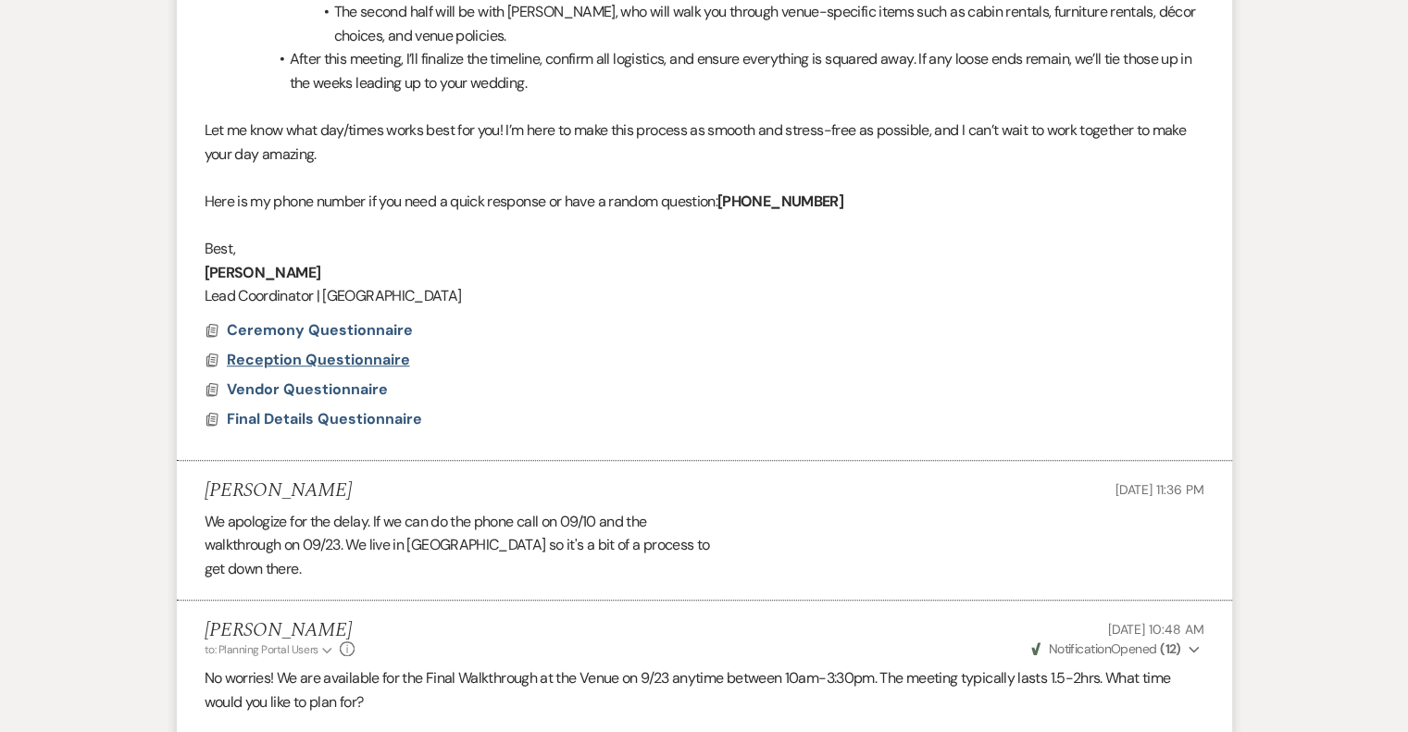
click at [370, 354] on span "Reception Questionnaire" at bounding box center [318, 359] width 183 height 19
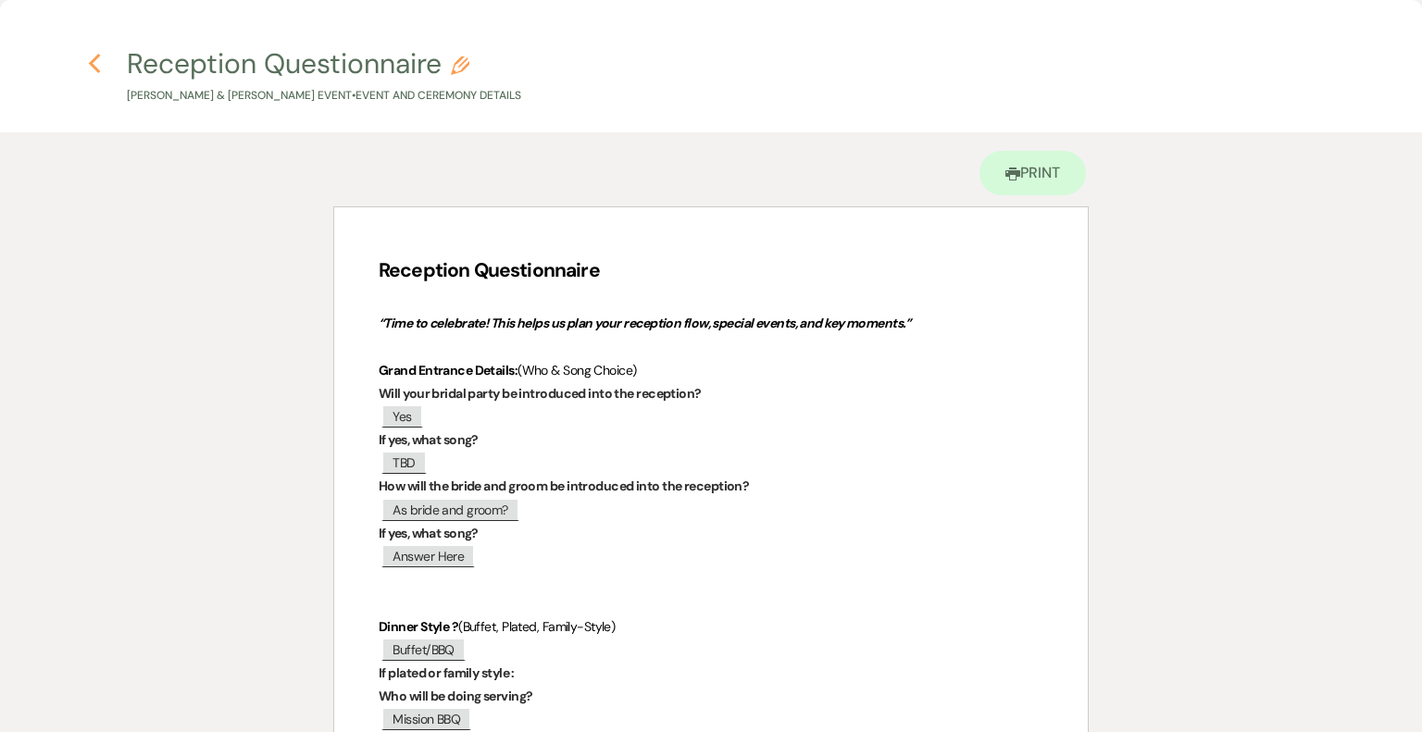
click at [96, 69] on use "button" at bounding box center [95, 64] width 12 height 20
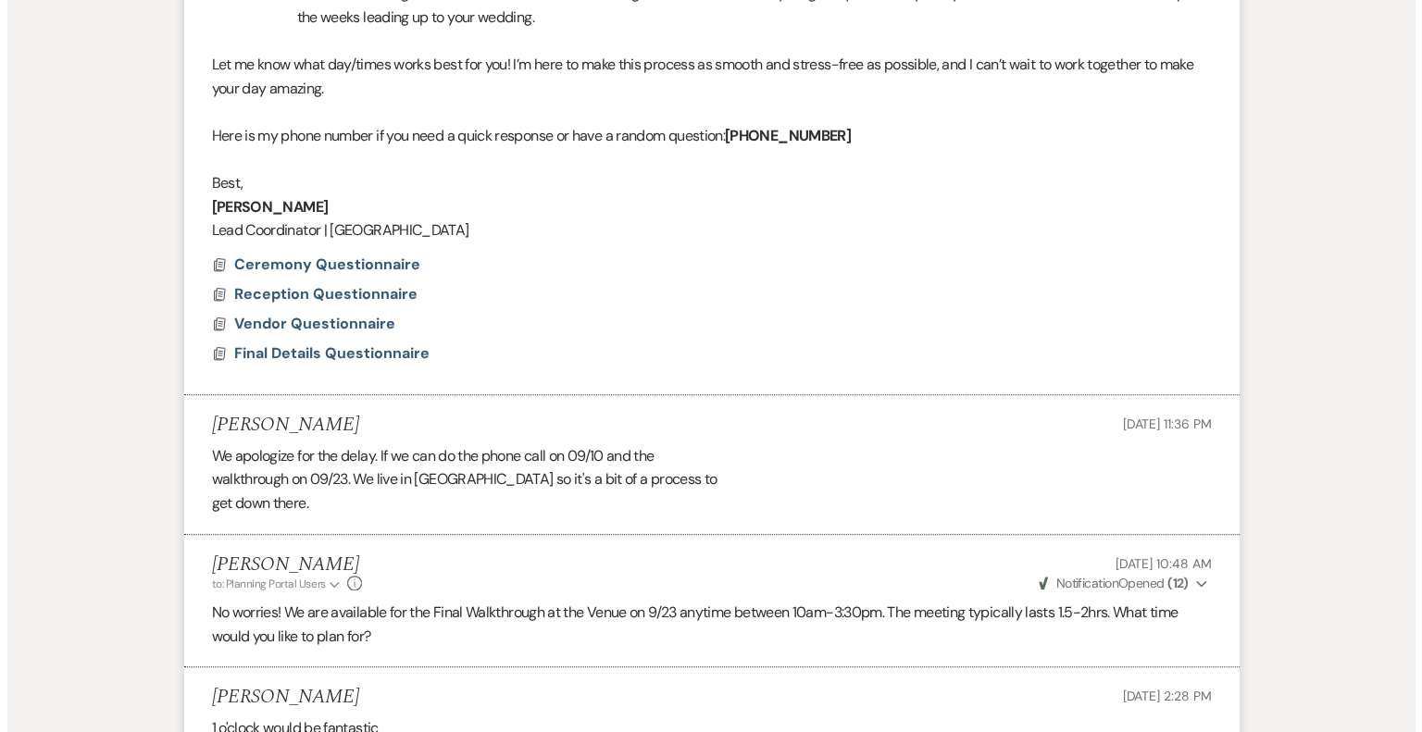
scroll to position [1148, 0]
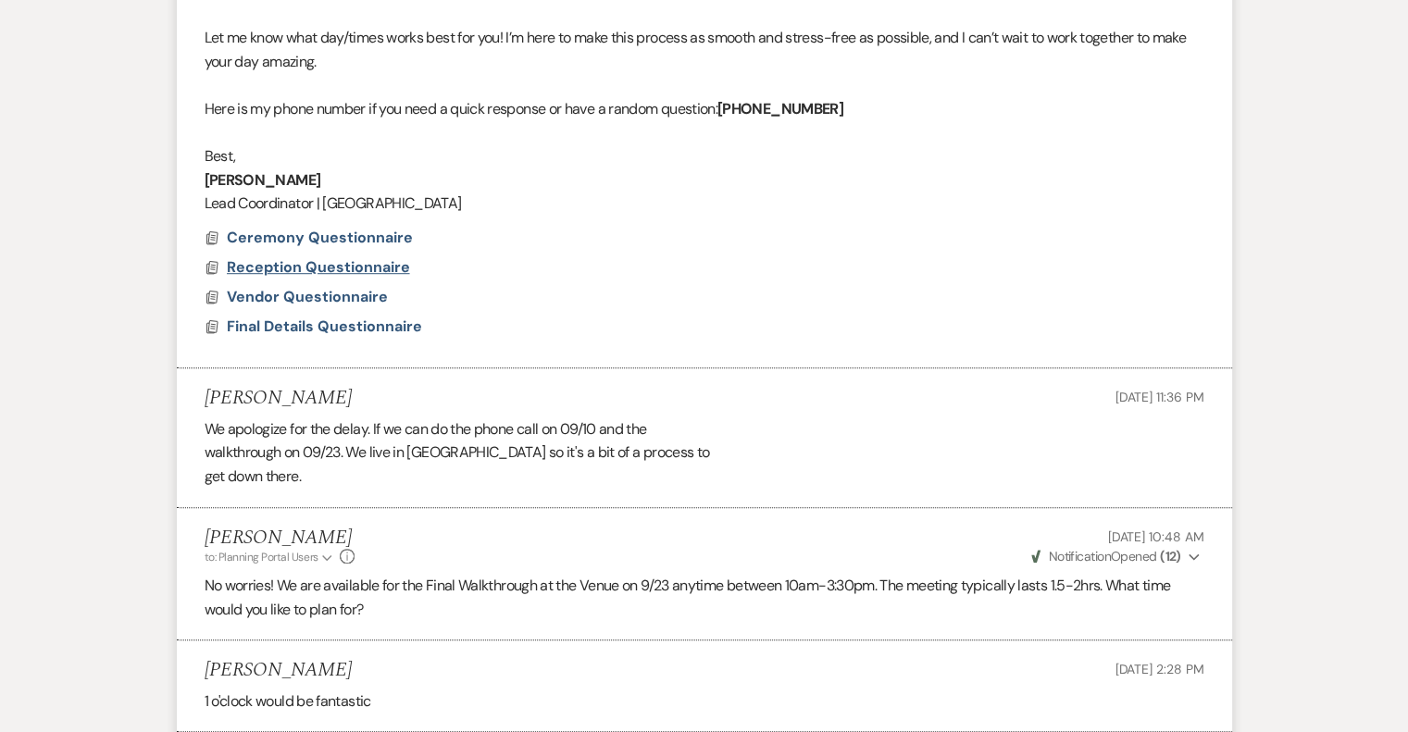
click at [295, 269] on span "Reception Questionnaire" at bounding box center [318, 266] width 183 height 19
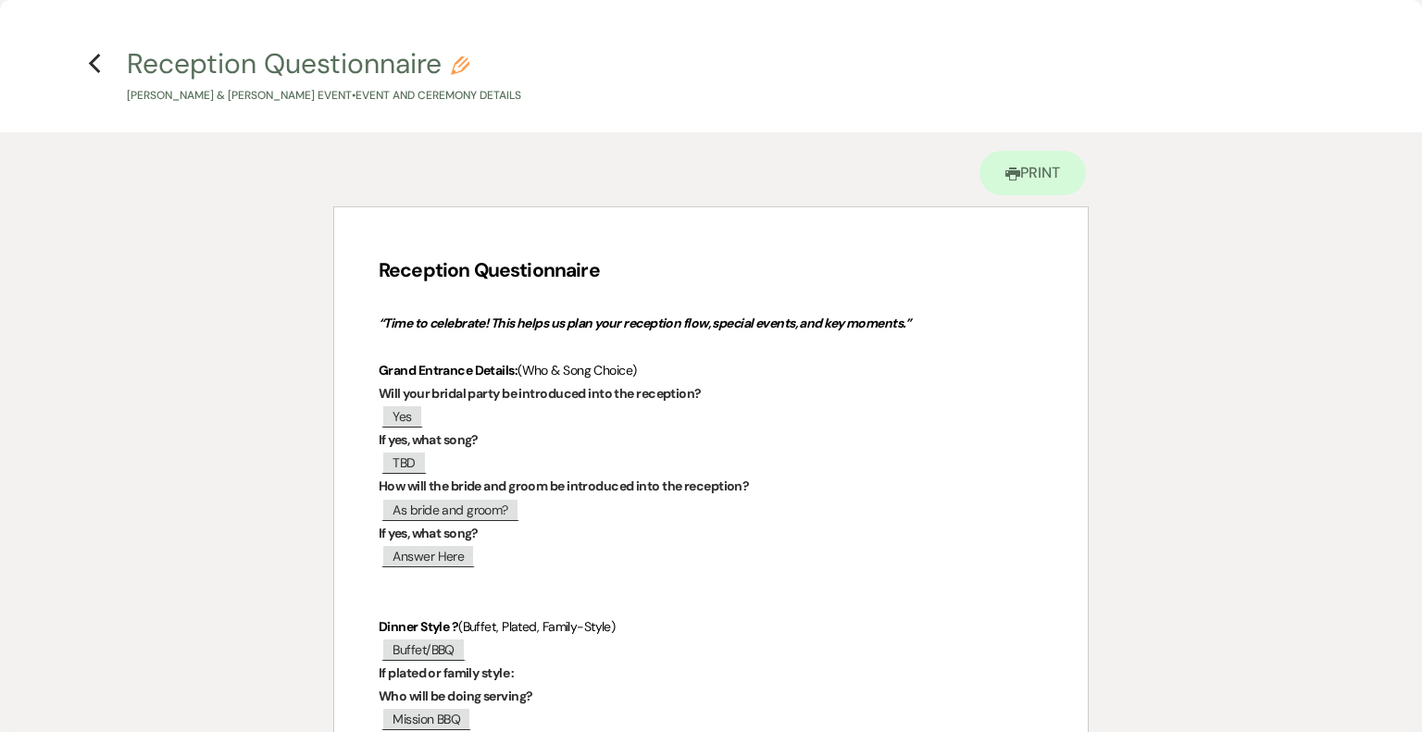
scroll to position [0, 0]
click at [93, 66] on use "button" at bounding box center [95, 64] width 12 height 20
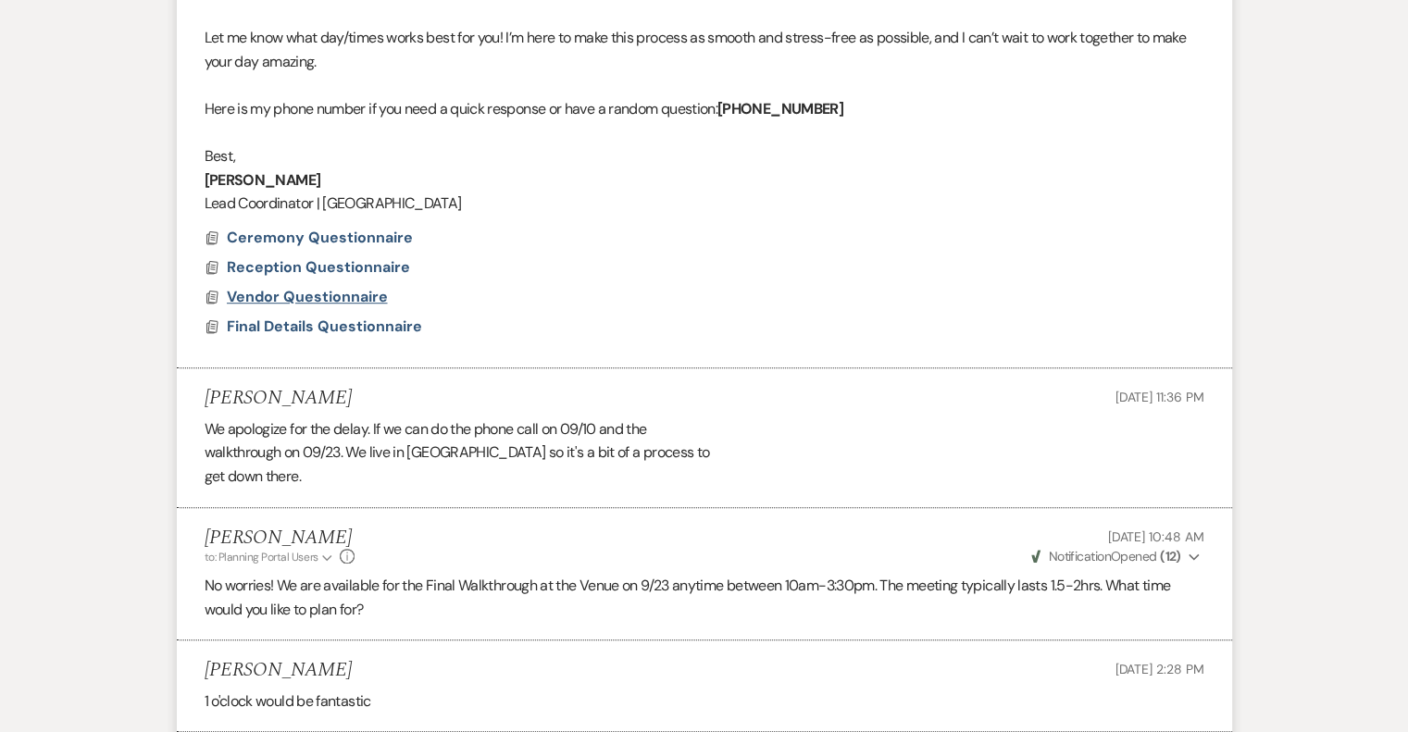
click at [351, 295] on span "Vendor Questionnaire" at bounding box center [307, 296] width 161 height 19
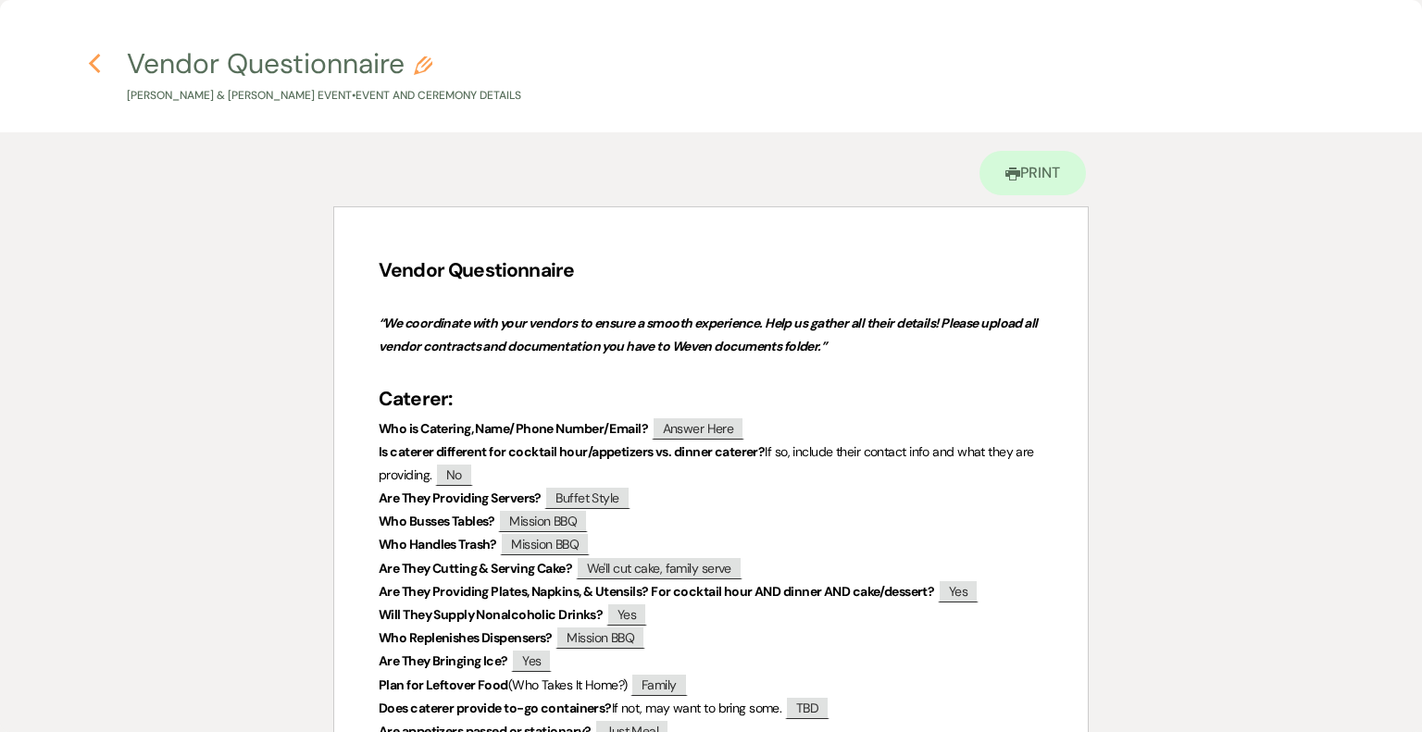
click at [100, 68] on icon "Previous" at bounding box center [95, 64] width 14 height 22
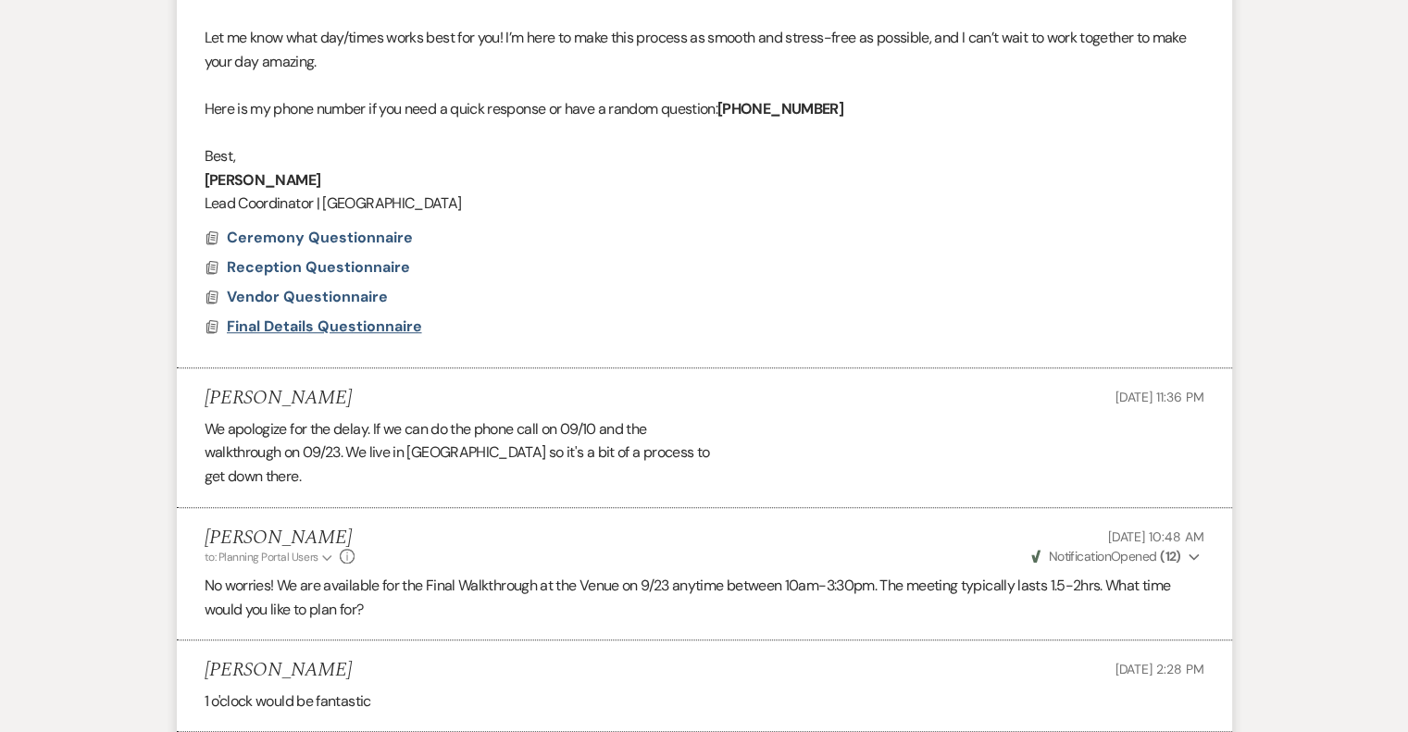
click at [345, 327] on span "Final Details Questionnaire" at bounding box center [324, 326] width 195 height 19
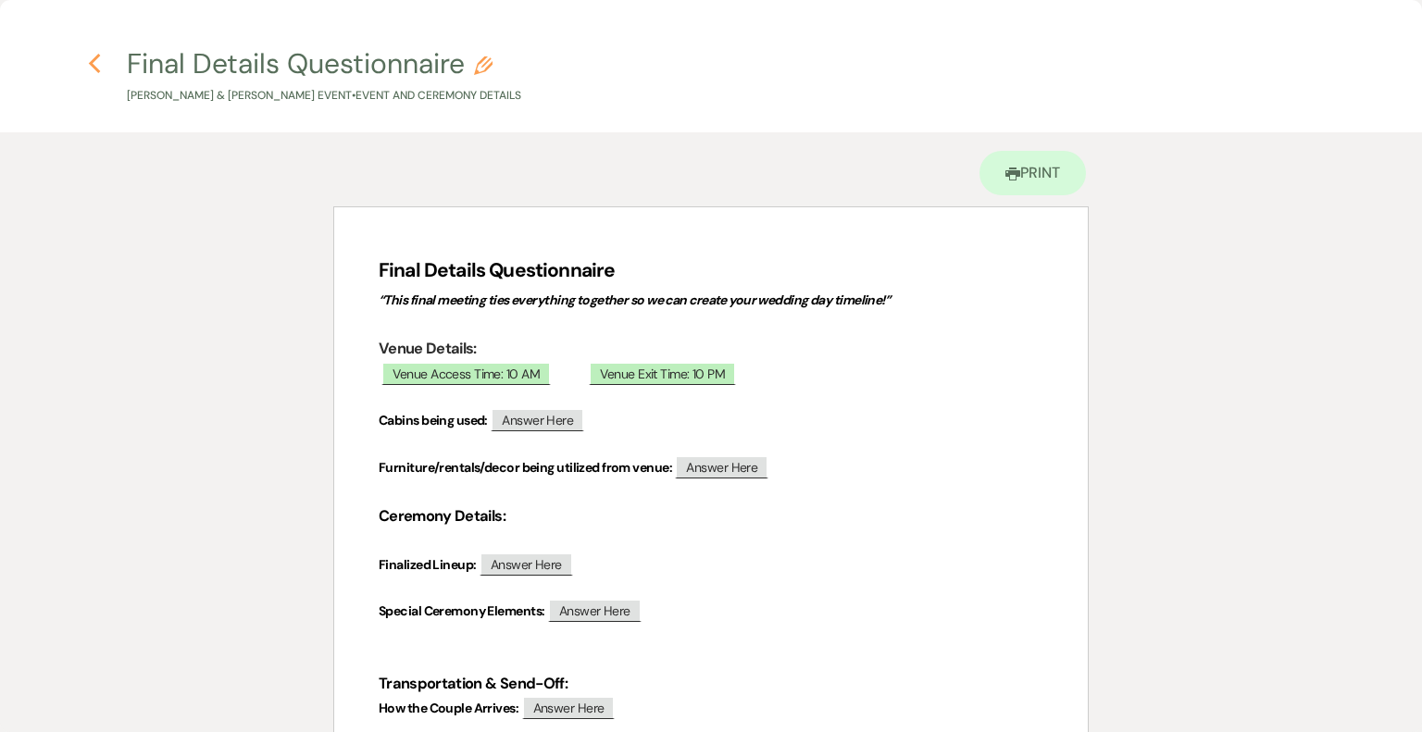
click at [89, 62] on icon "Previous" at bounding box center [95, 64] width 14 height 22
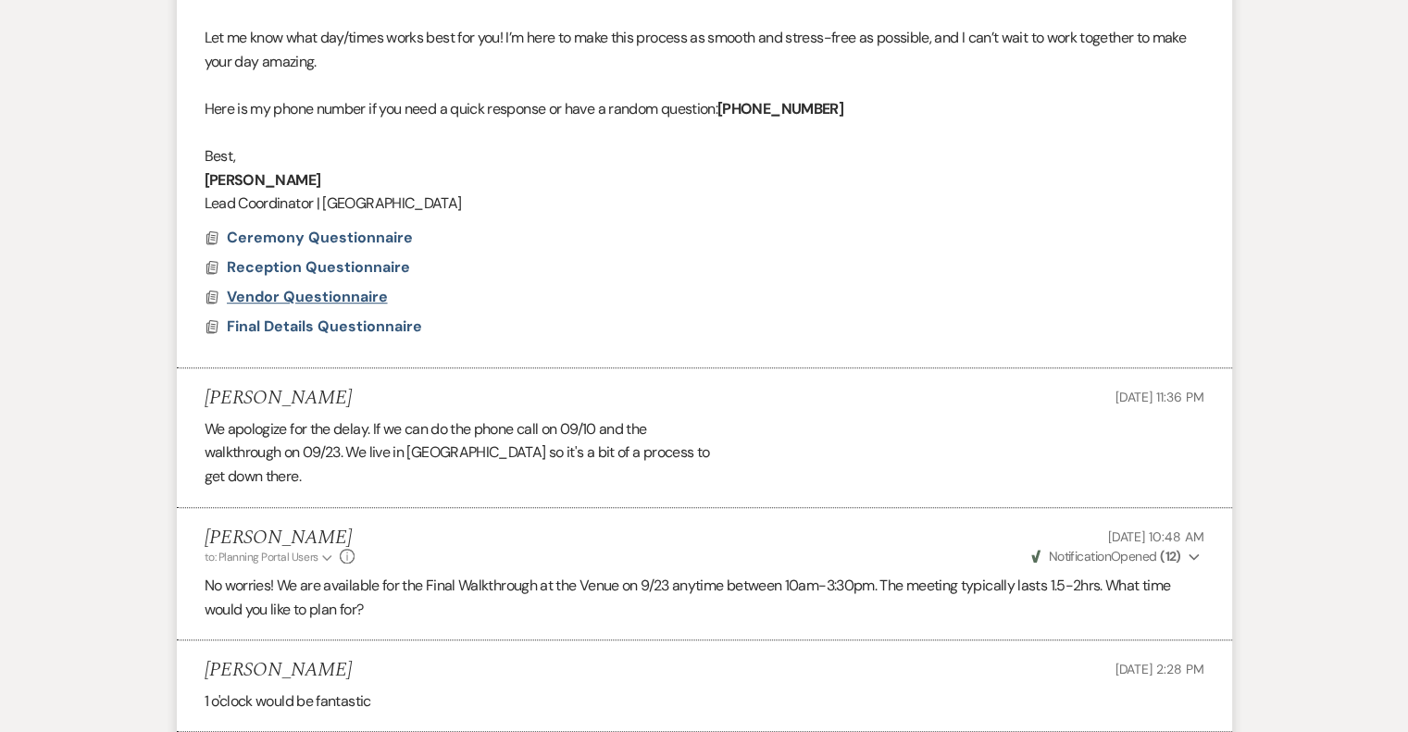
click at [277, 296] on span "Vendor Questionnaire" at bounding box center [307, 296] width 161 height 19
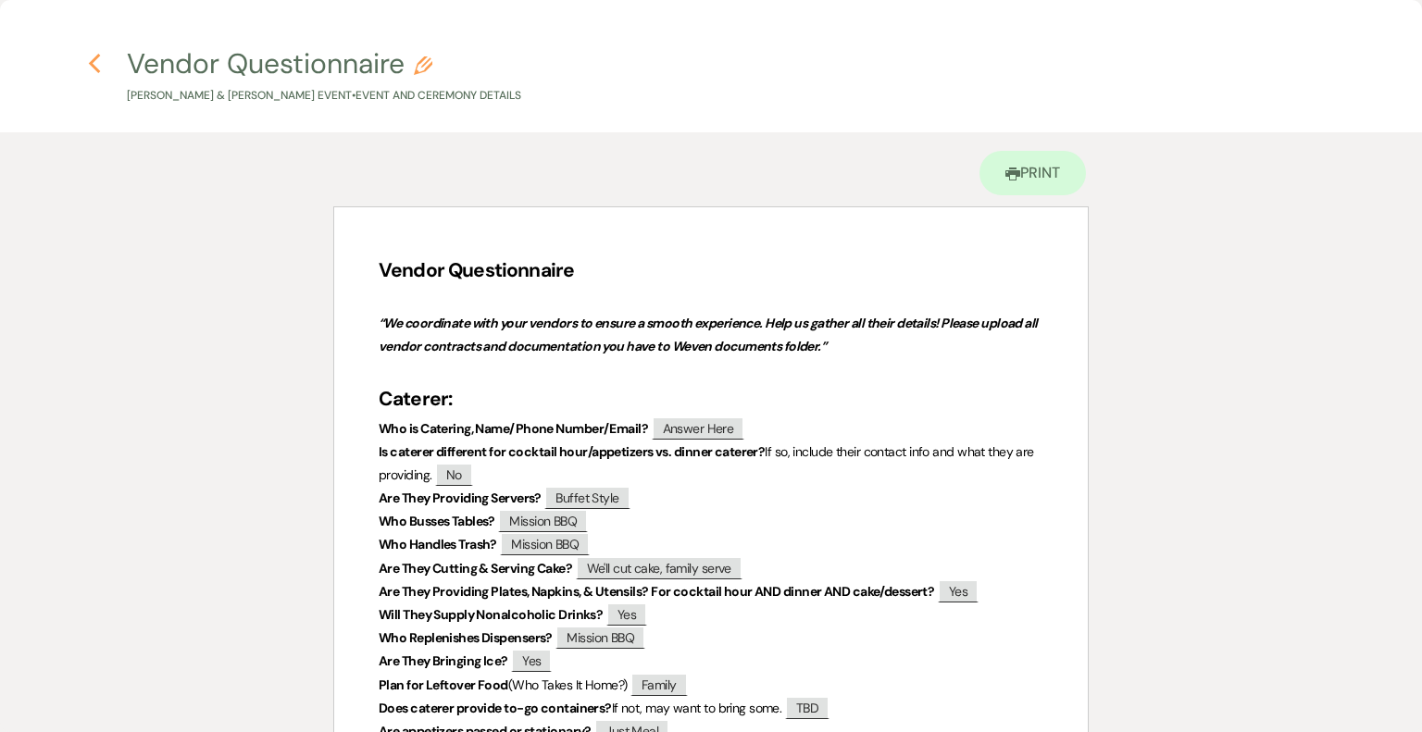
click at [89, 64] on use "button" at bounding box center [95, 64] width 12 height 20
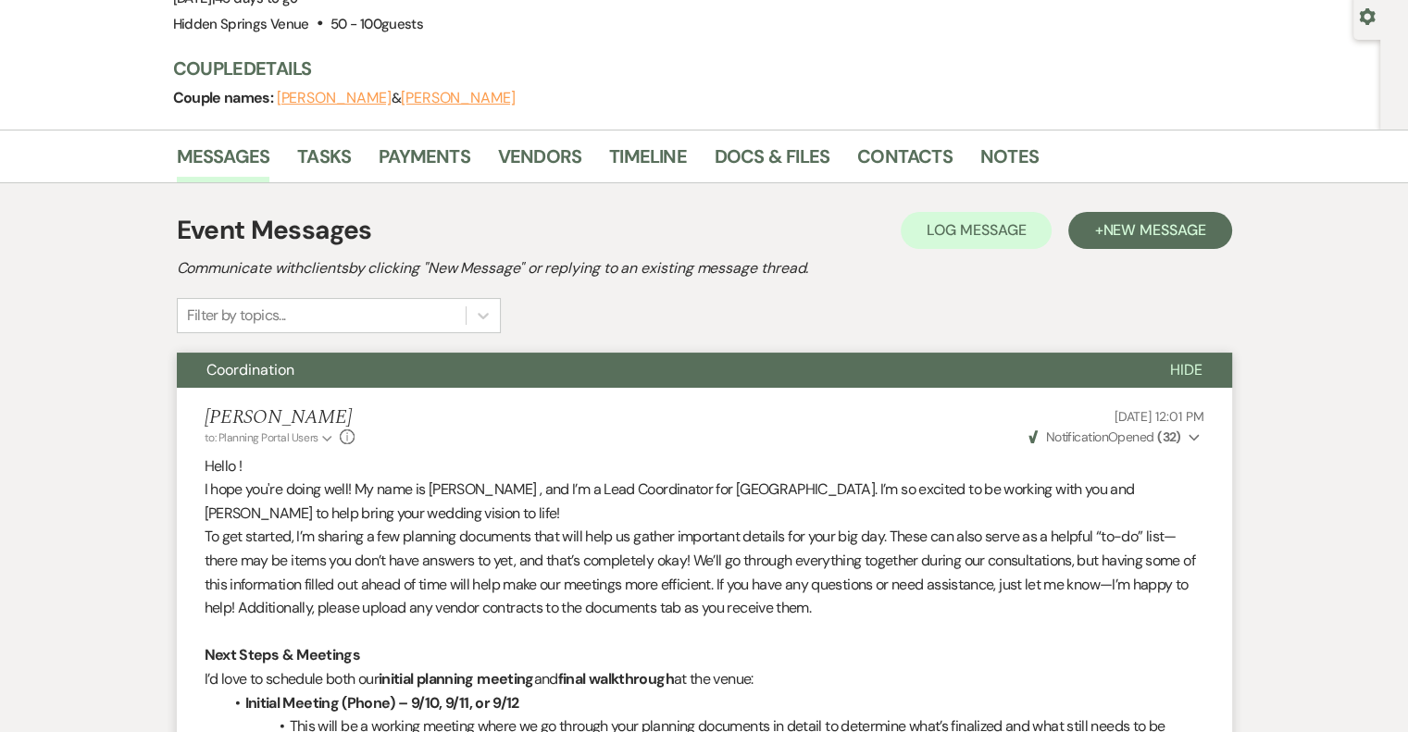
scroll to position [130, 0]
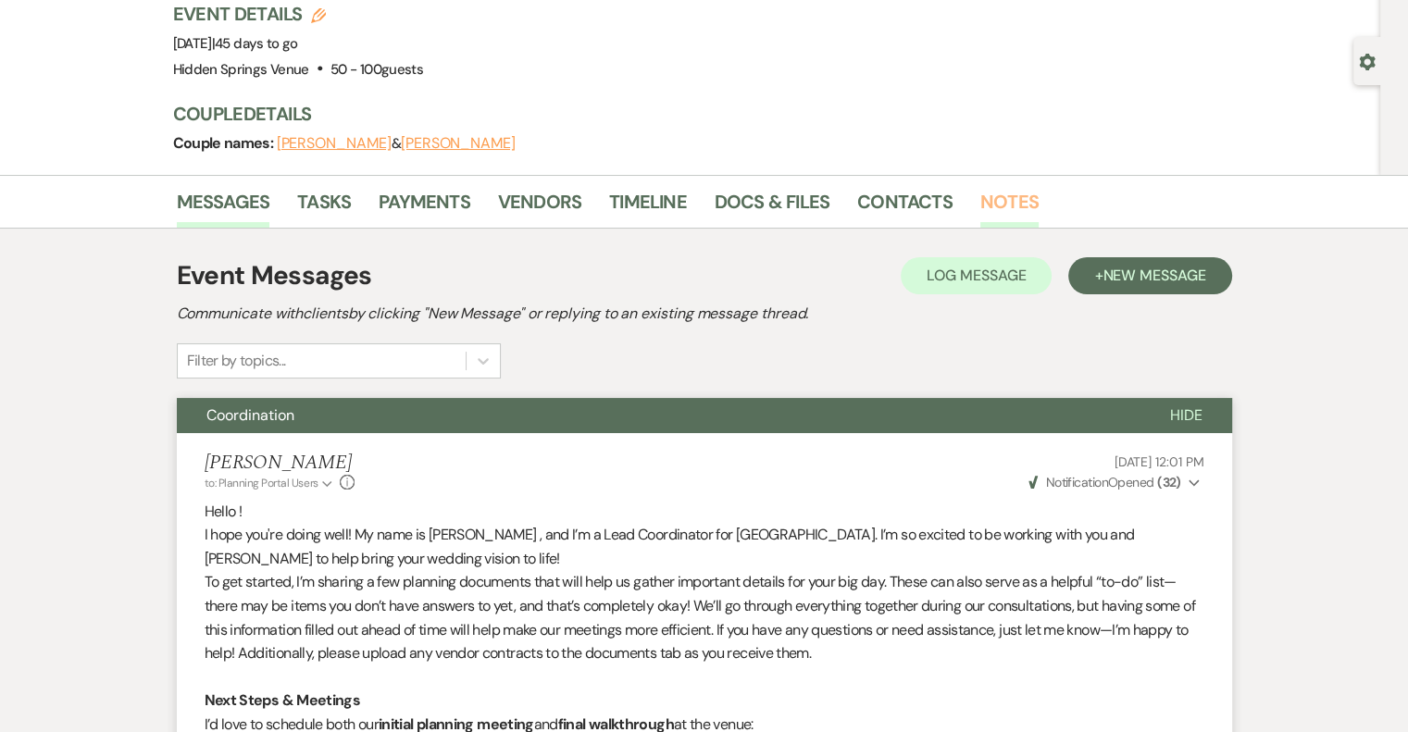
click at [1000, 205] on link "Notes" at bounding box center [1009, 207] width 58 height 41
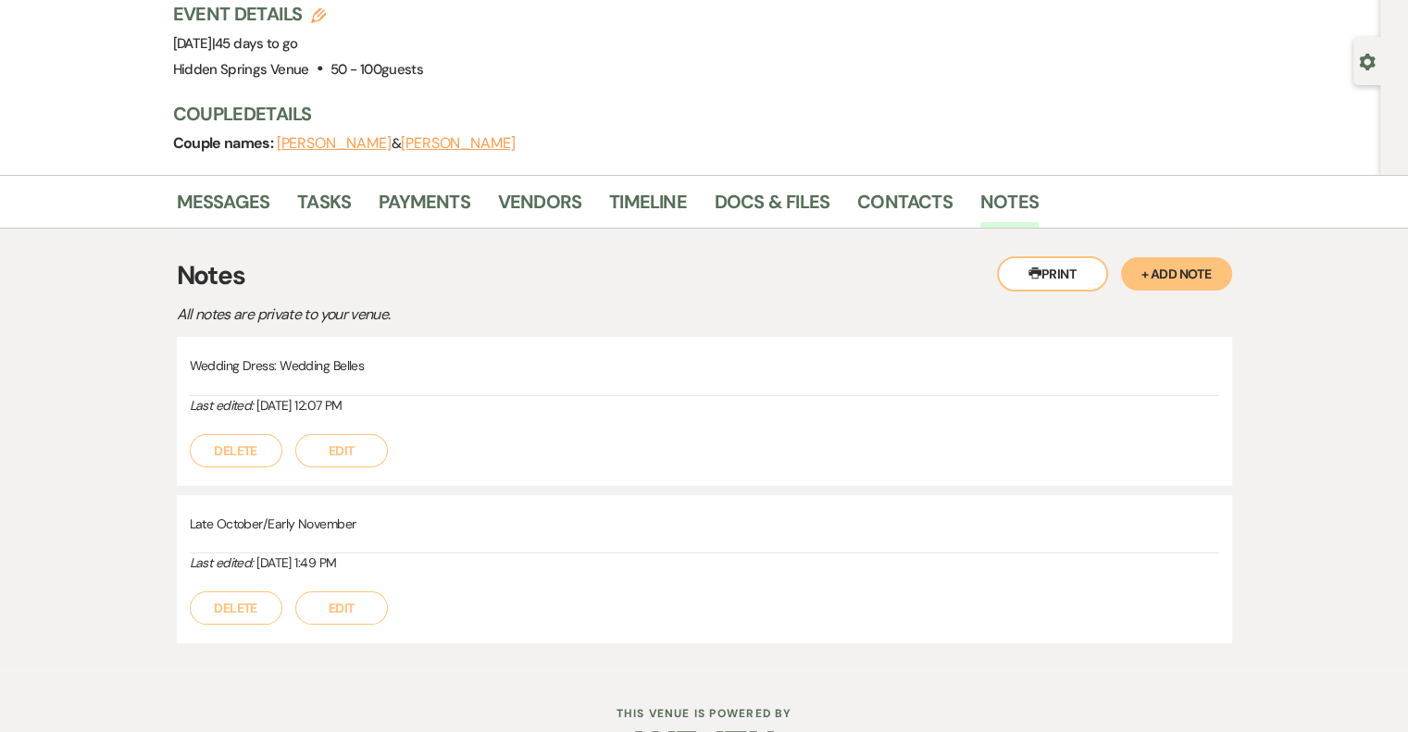
click at [1150, 266] on button "+ Add Note" at bounding box center [1176, 273] width 111 height 33
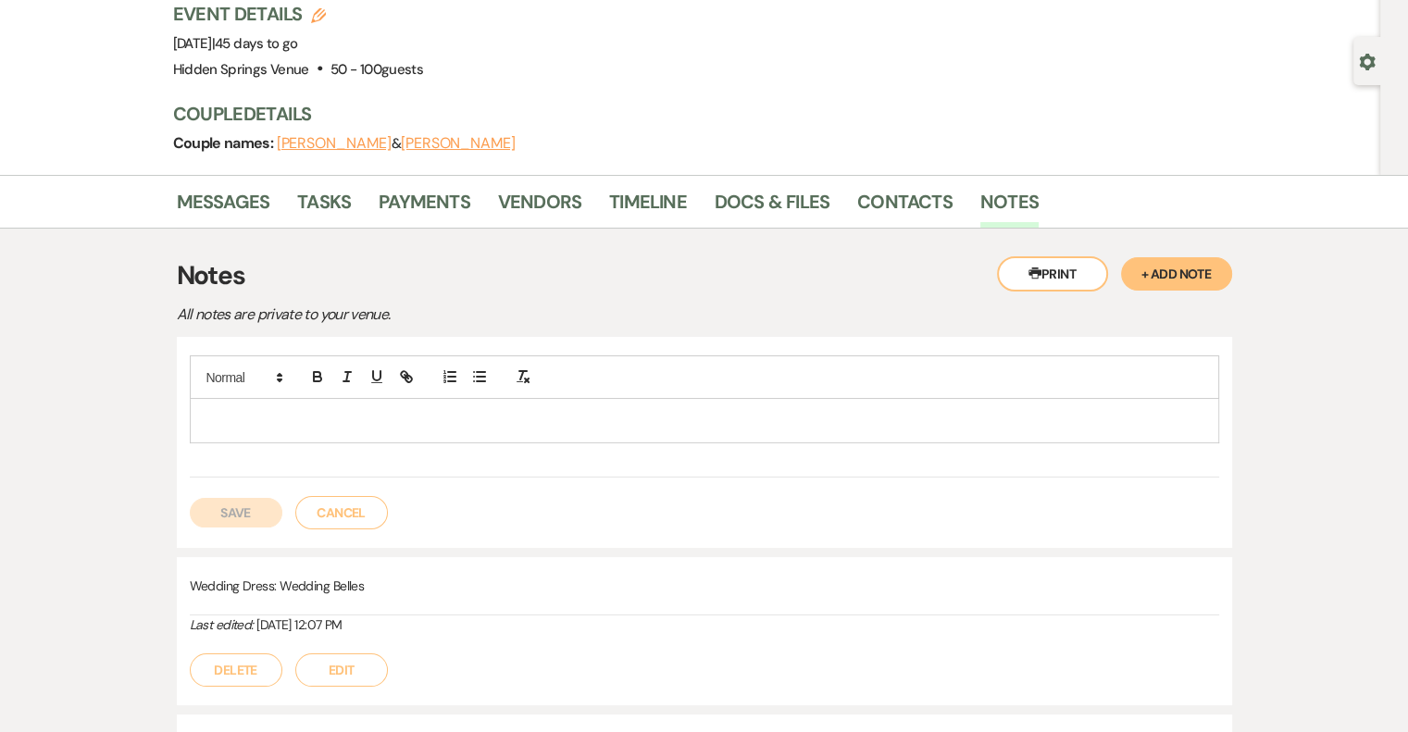
click at [258, 421] on p at bounding box center [705, 420] width 1000 height 20
click at [249, 511] on button "Save" at bounding box center [236, 513] width 93 height 30
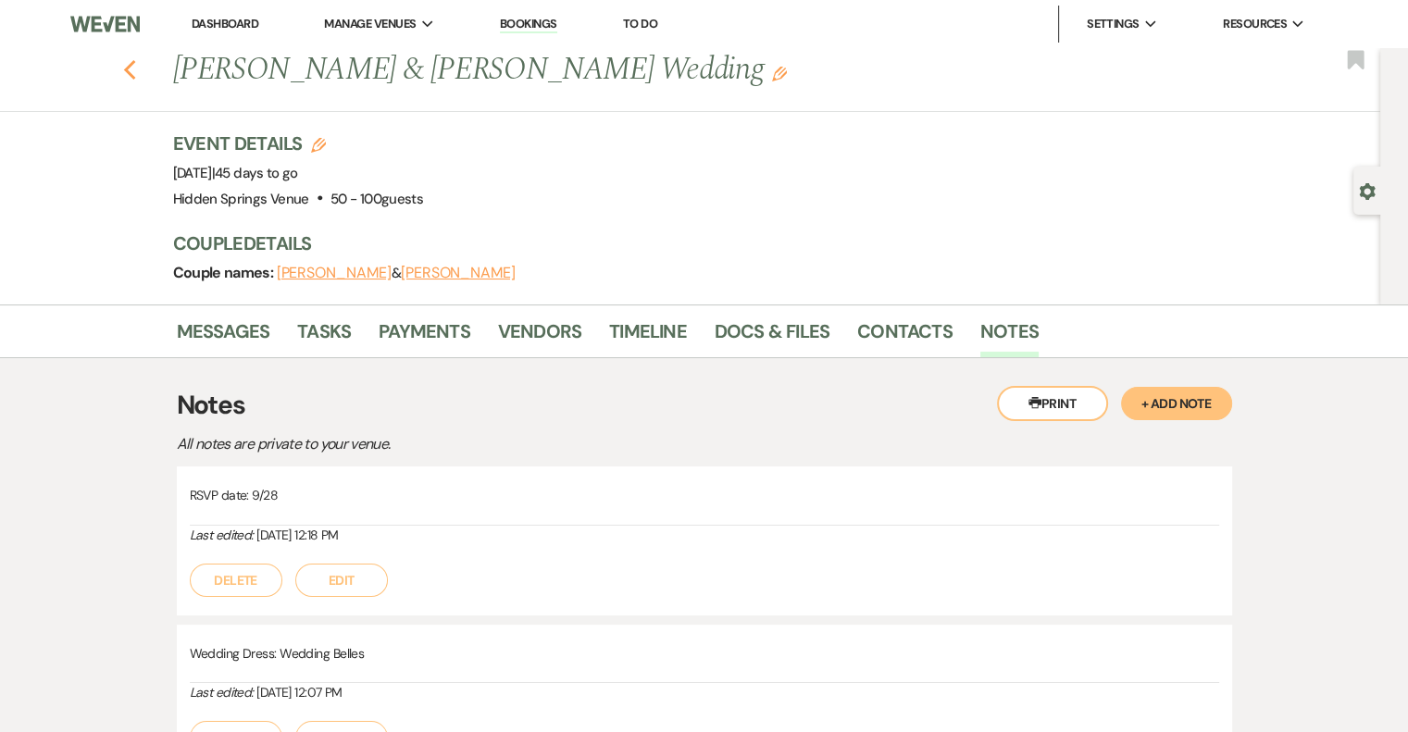
click at [137, 74] on icon "Previous" at bounding box center [130, 70] width 14 height 22
